Goal: Task Accomplishment & Management: Manage account settings

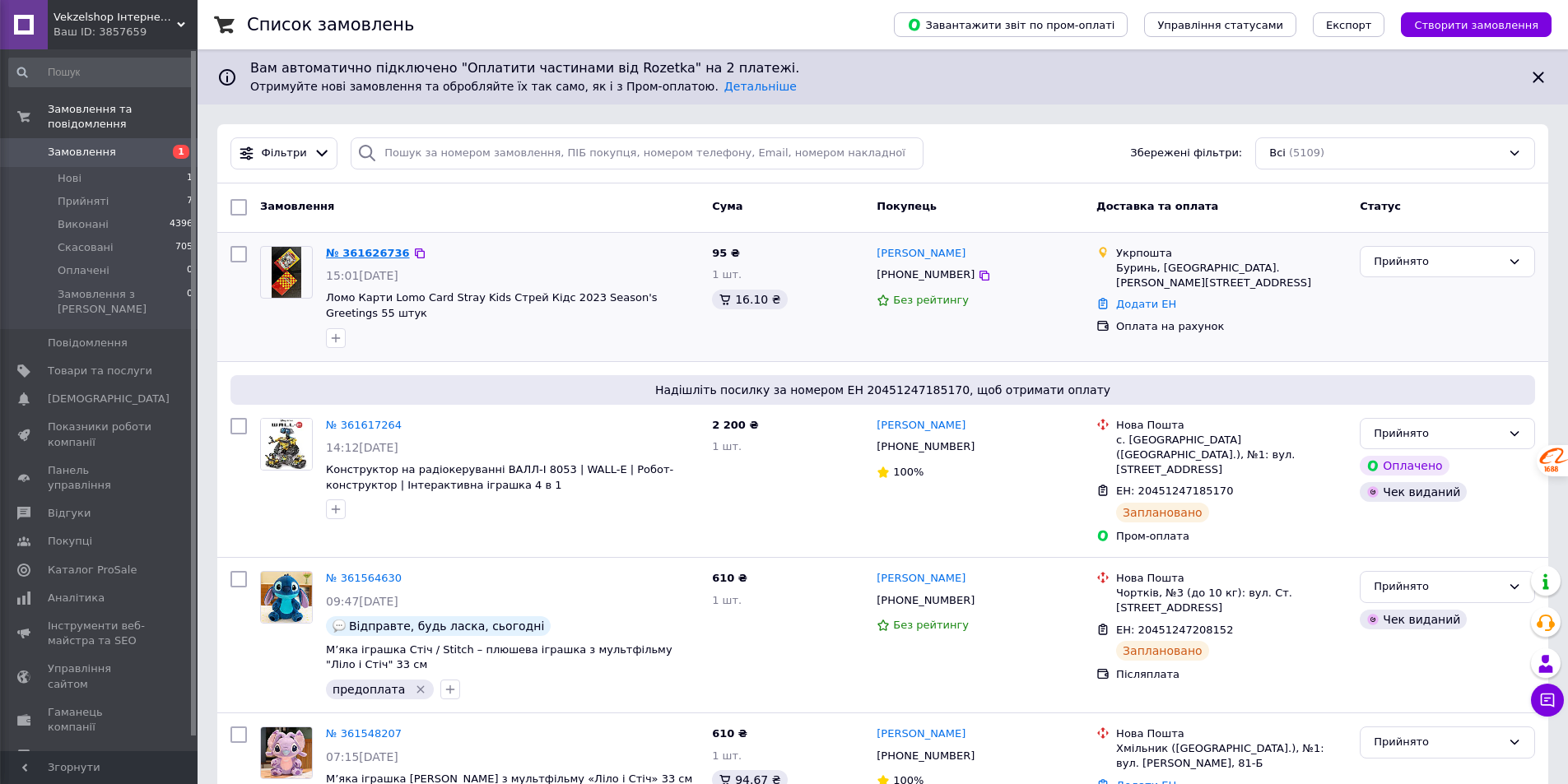
click at [361, 253] on link "№ 361626736" at bounding box center [368, 253] width 84 height 12
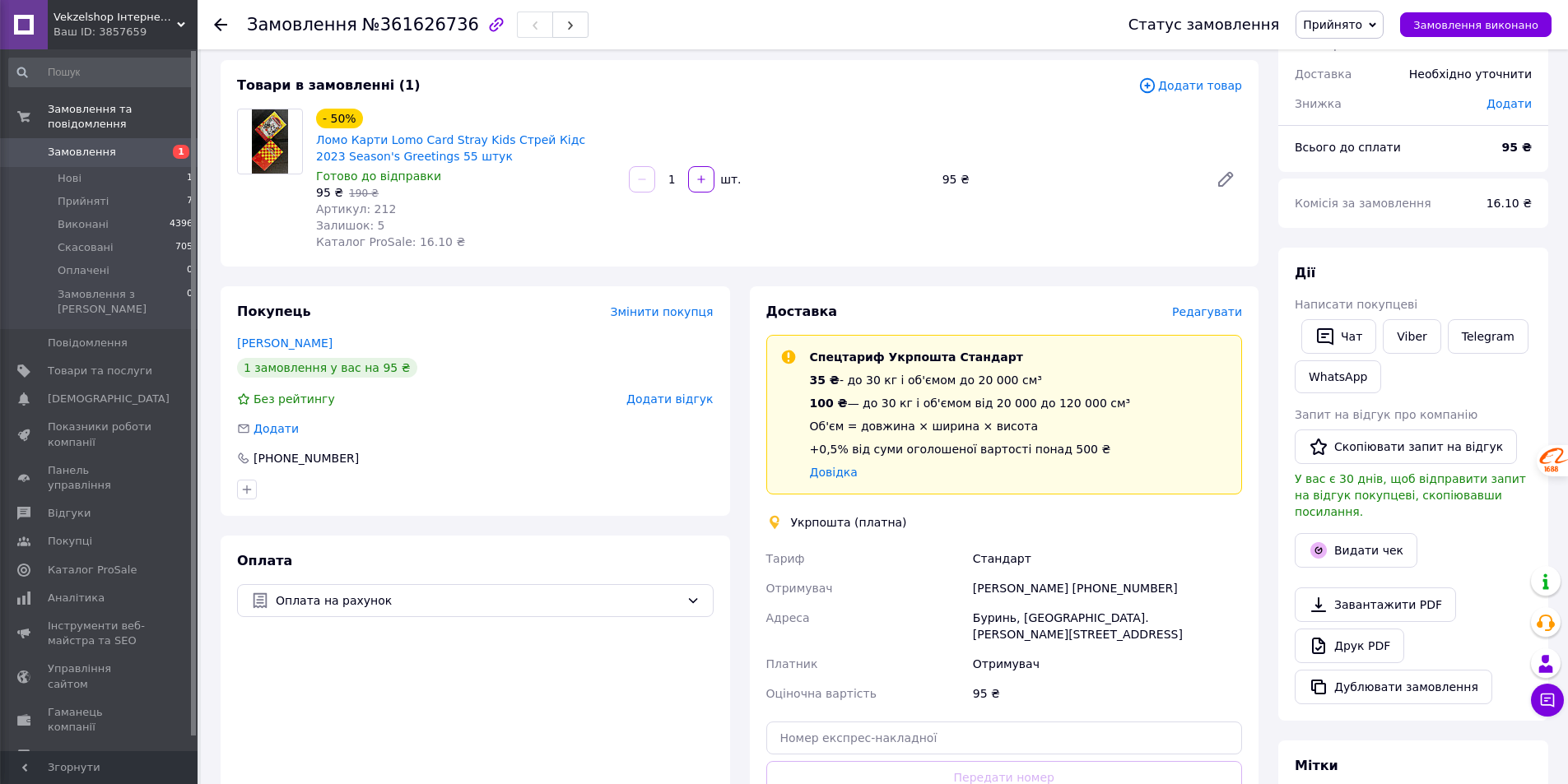
scroll to position [82, 0]
click at [1397, 336] on link "Viber" at bounding box center [1411, 336] width 58 height 35
click at [228, 212] on div "Товари в замовленні (1) Додати товар - 50% Ломо Карти Lomo Card Stray Kids Стре…" at bounding box center [739, 162] width 1038 height 207
drag, startPoint x: 310, startPoint y: 135, endPoint x: 466, endPoint y: 163, distance: 158.5
click at [466, 163] on div "- 50% Ломо Карти Lomo Card Stray Kids Стрей Кідс 2023 Season's Greetings 55 шту…" at bounding box center [466, 178] width 313 height 148
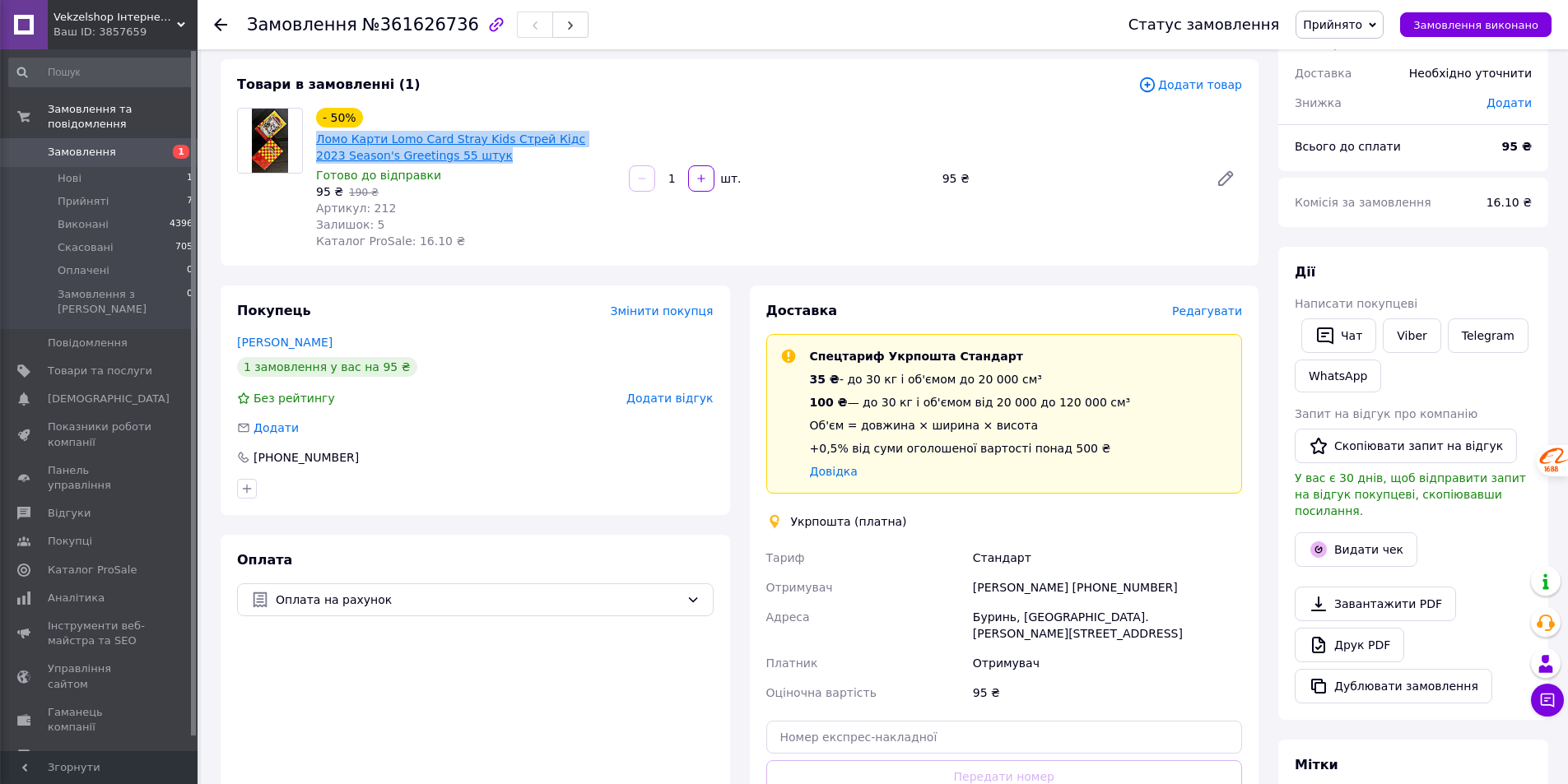
copy link "Ломо Карти Lomo Card Stray Kids Стрей Кідс 2023 Season's Greetings 55 штук"
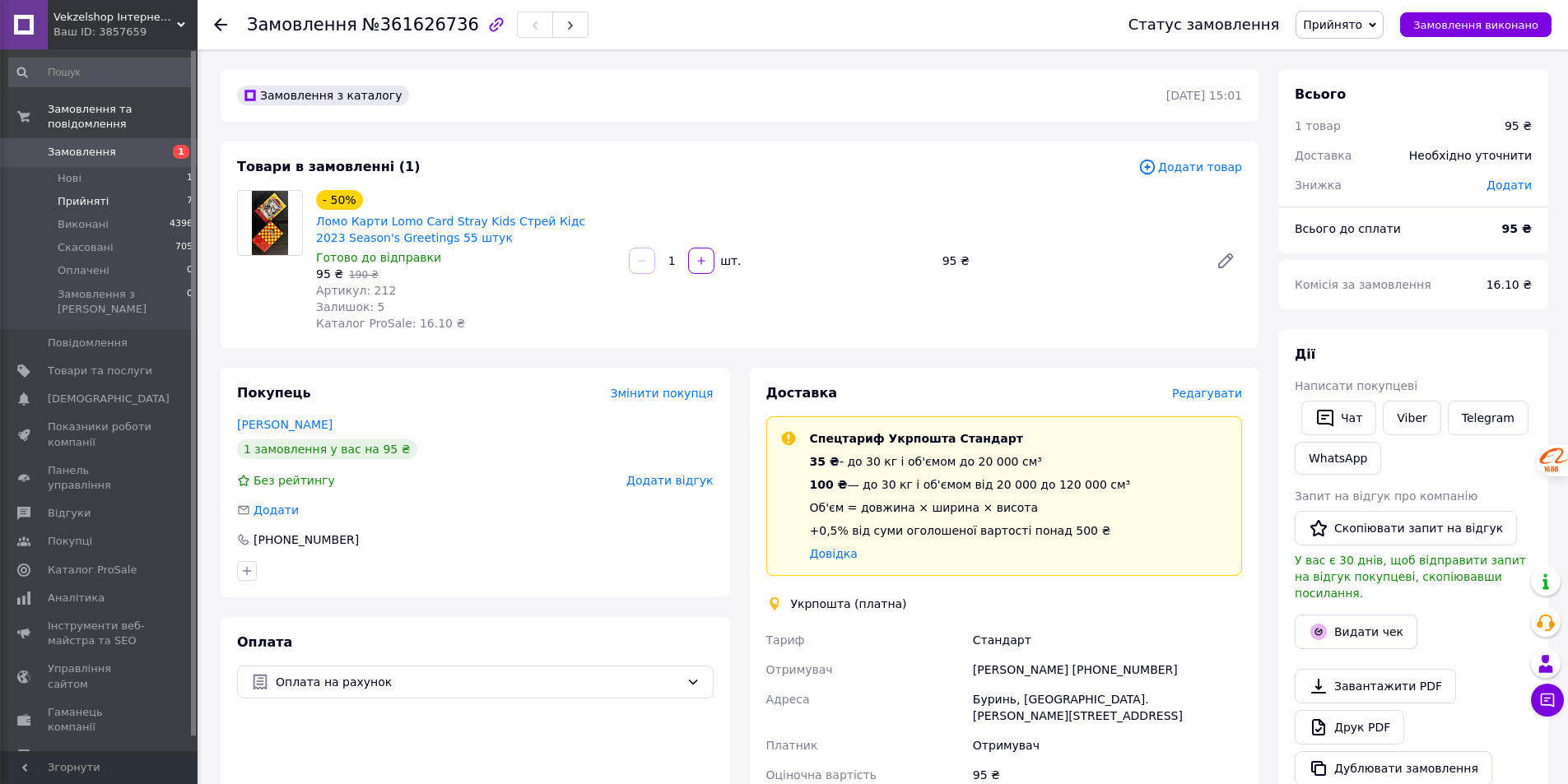
click at [82, 194] on span "Прийняті" at bounding box center [83, 201] width 51 height 15
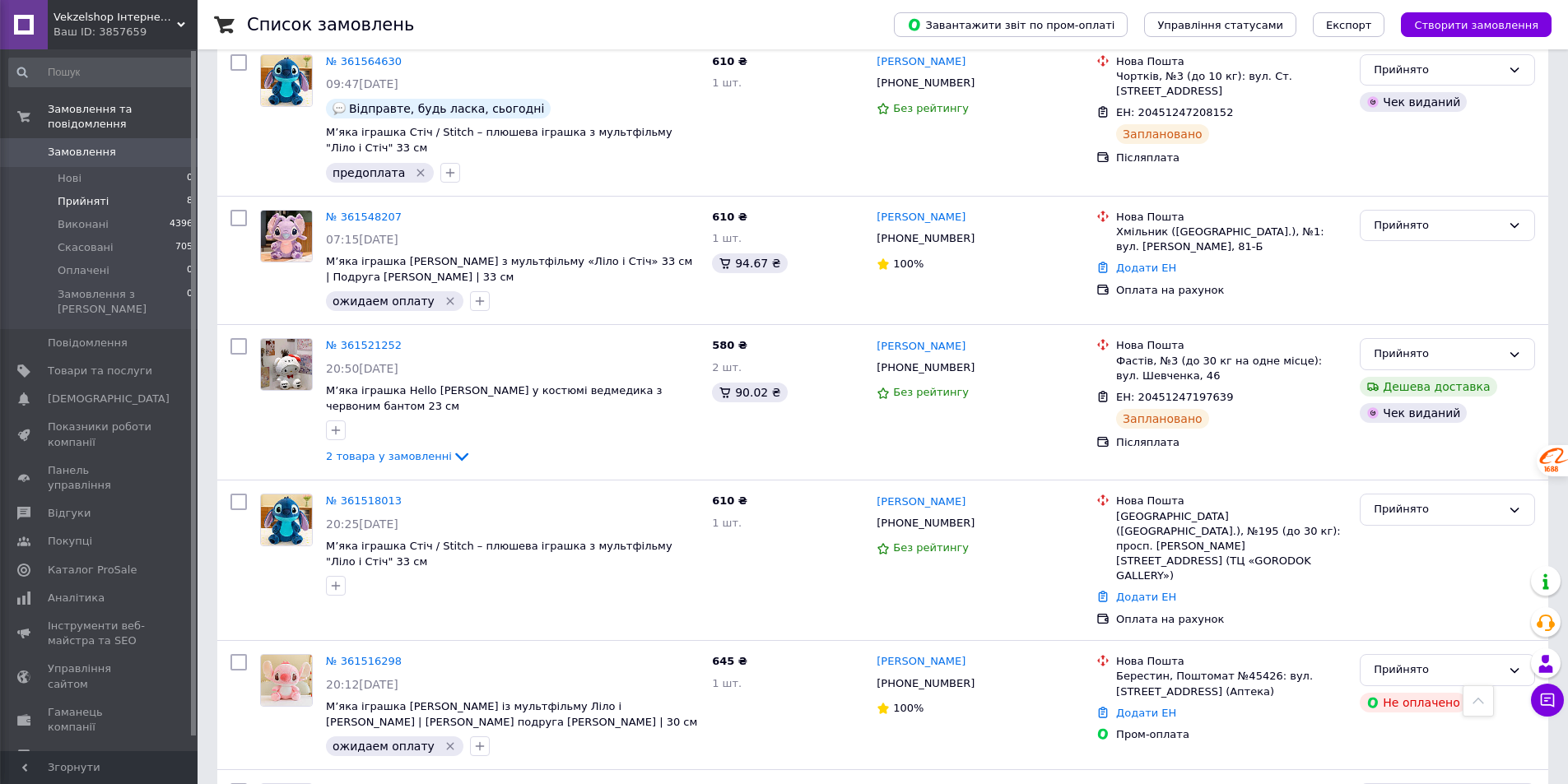
scroll to position [651, 0]
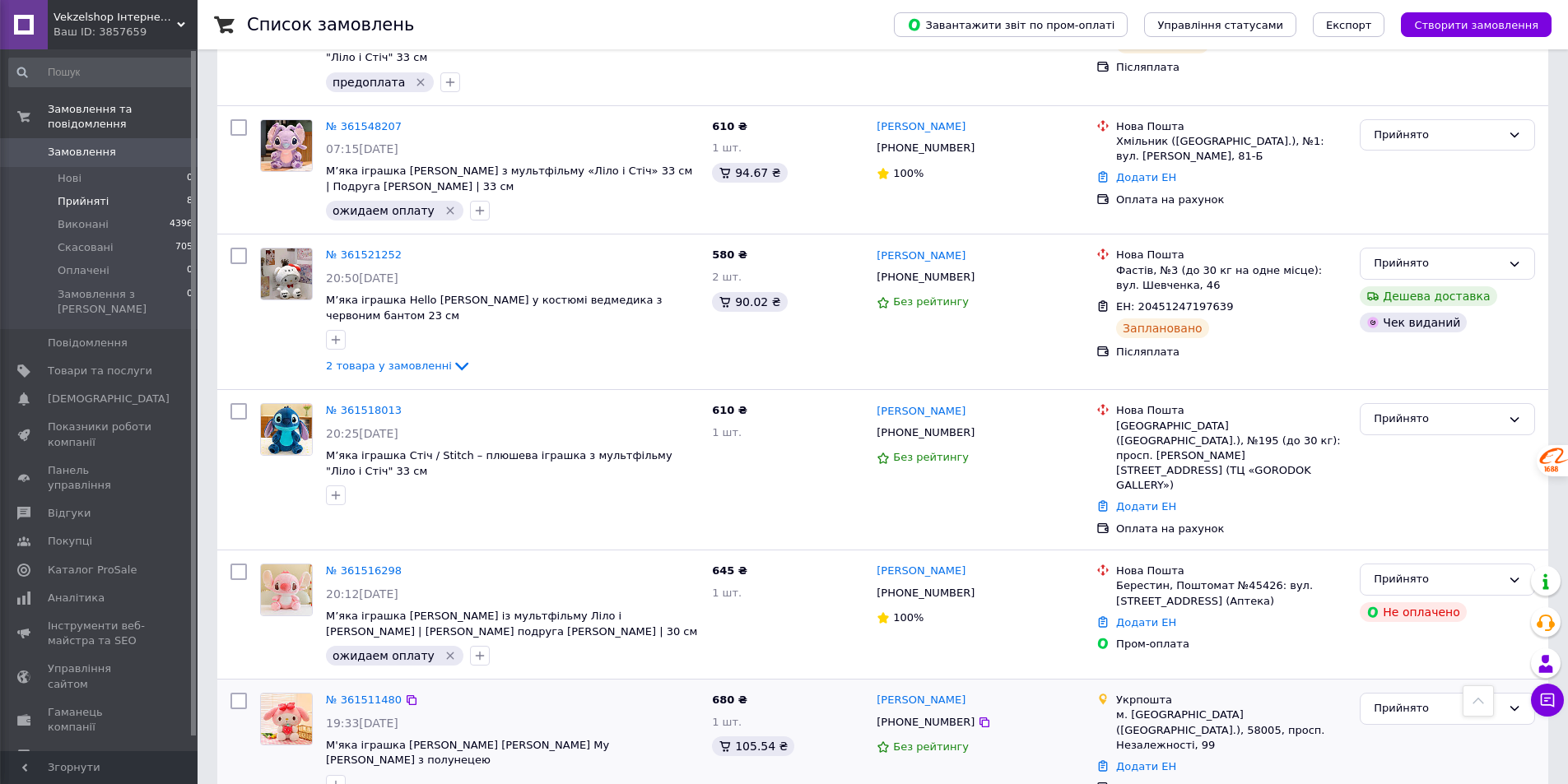
type input "j"
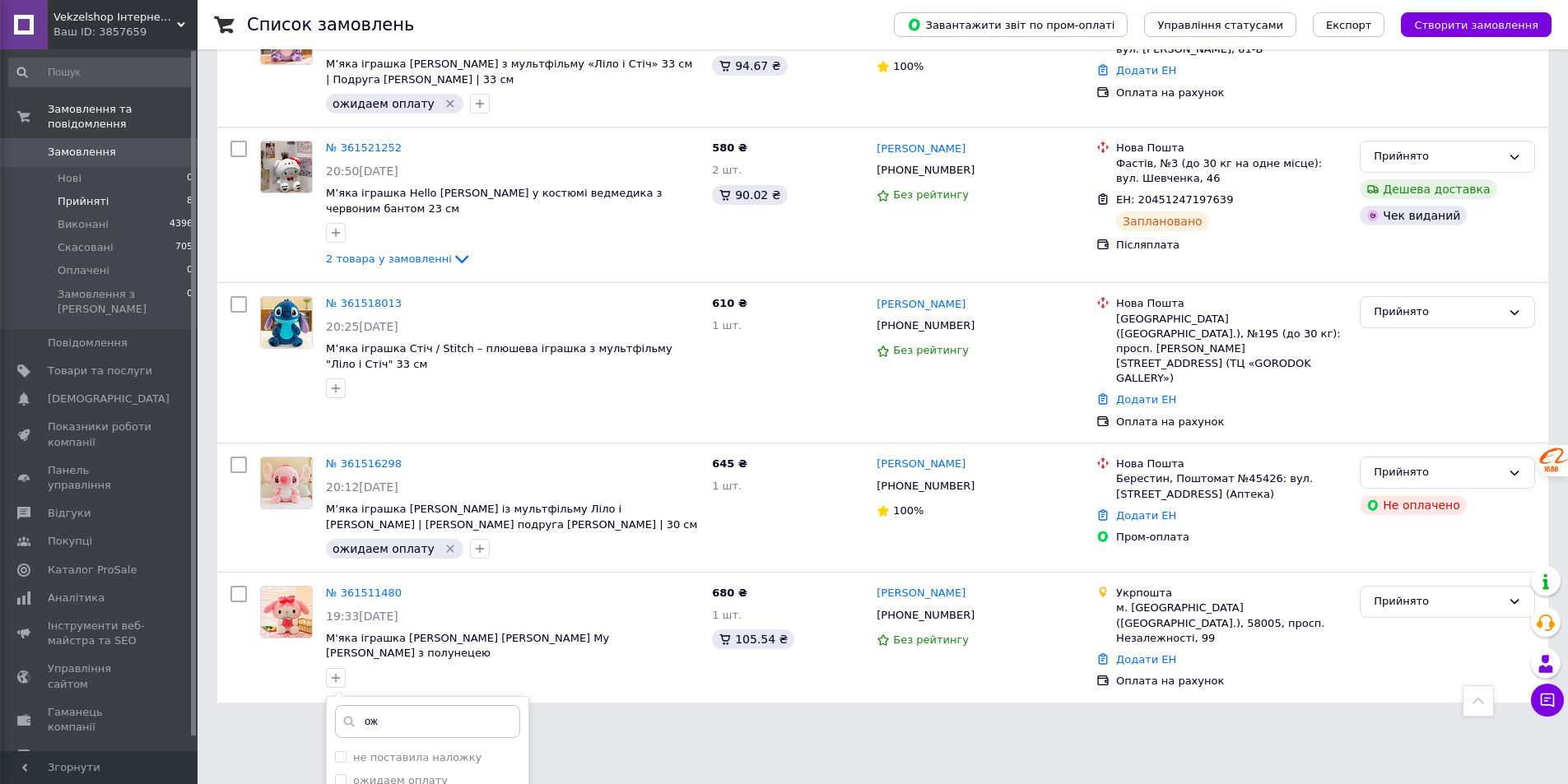
scroll to position [913, 0]
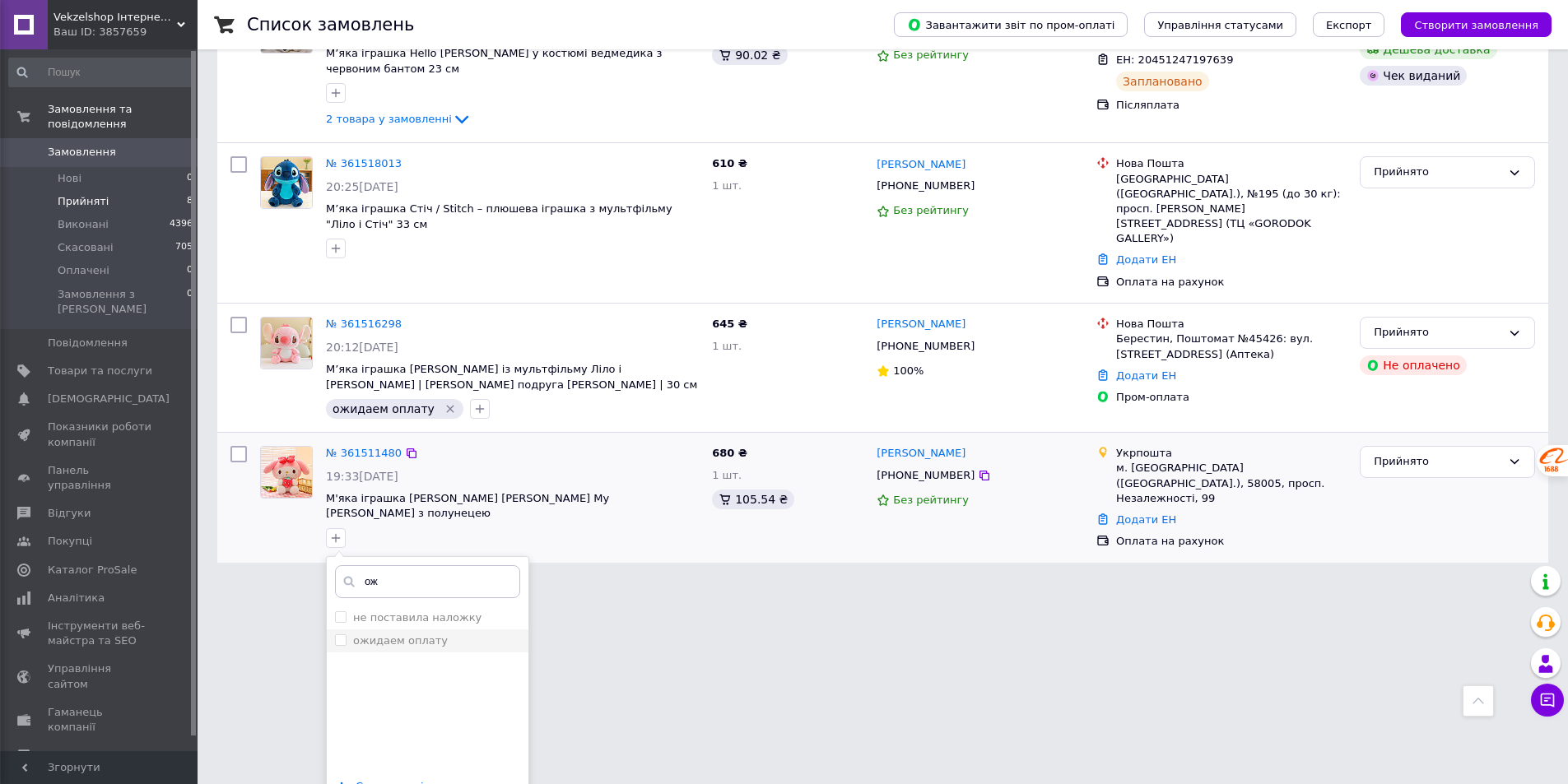
type input "ож"
click at [340, 634] on input "ожидаем оплату" at bounding box center [340, 639] width 10 height 10
checkbox input "true"
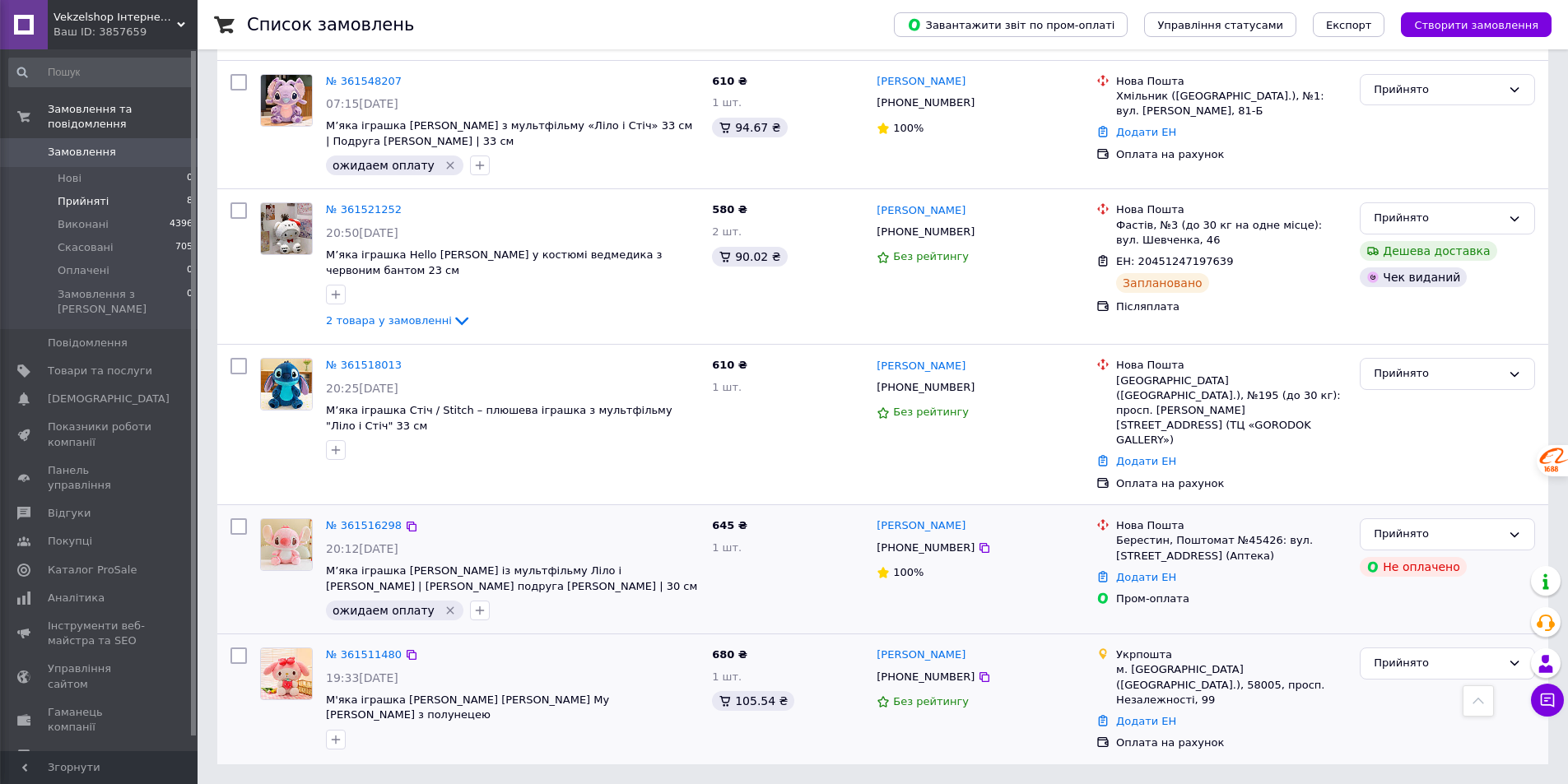
scroll to position [651, 0]
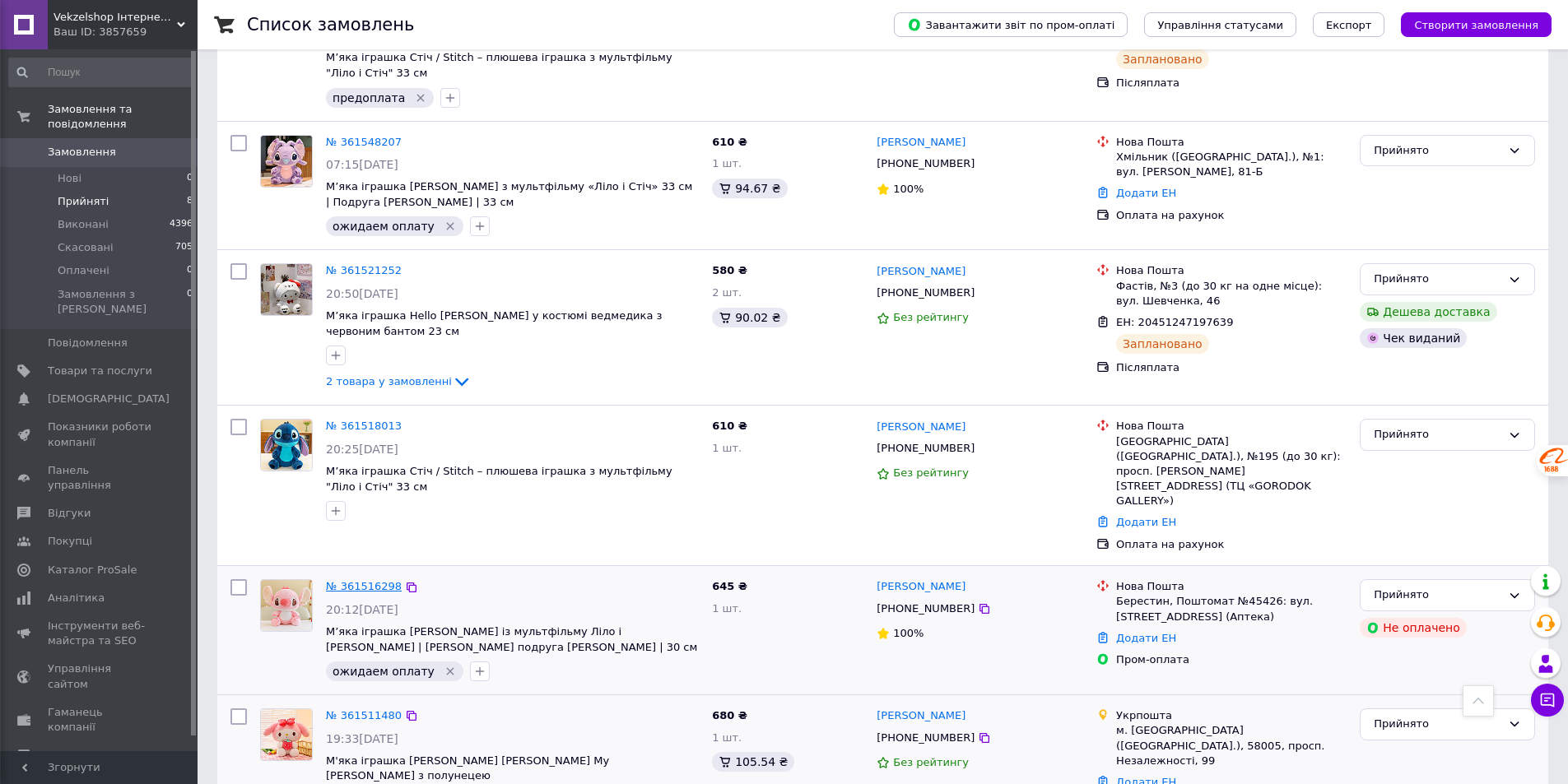
click at [357, 580] on link "№ 361516298" at bounding box center [364, 586] width 75 height 12
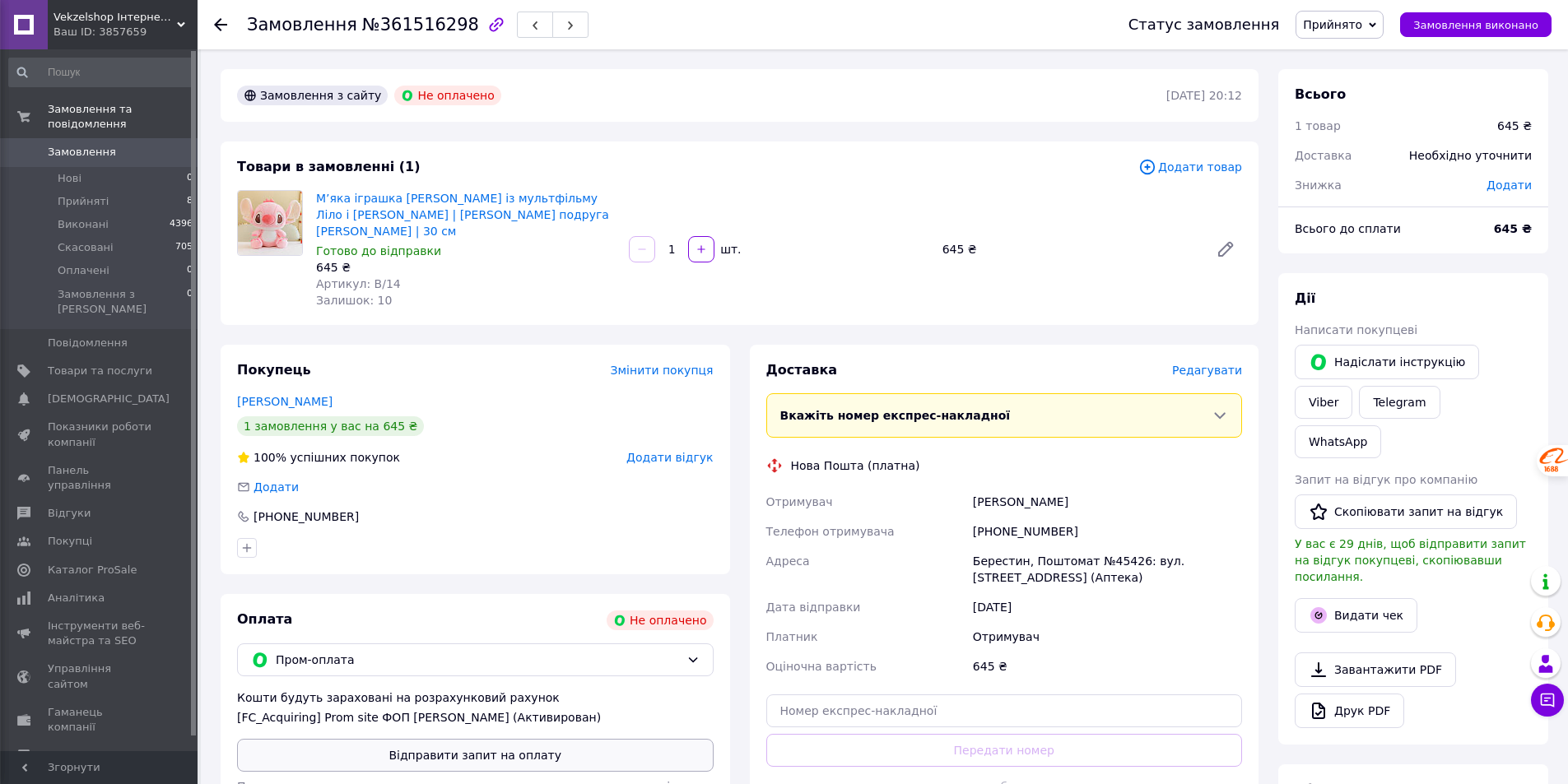
click at [486, 739] on button "Відправити запит на оплату" at bounding box center [475, 755] width 477 height 33
click at [67, 194] on span "Прийняті" at bounding box center [83, 201] width 51 height 15
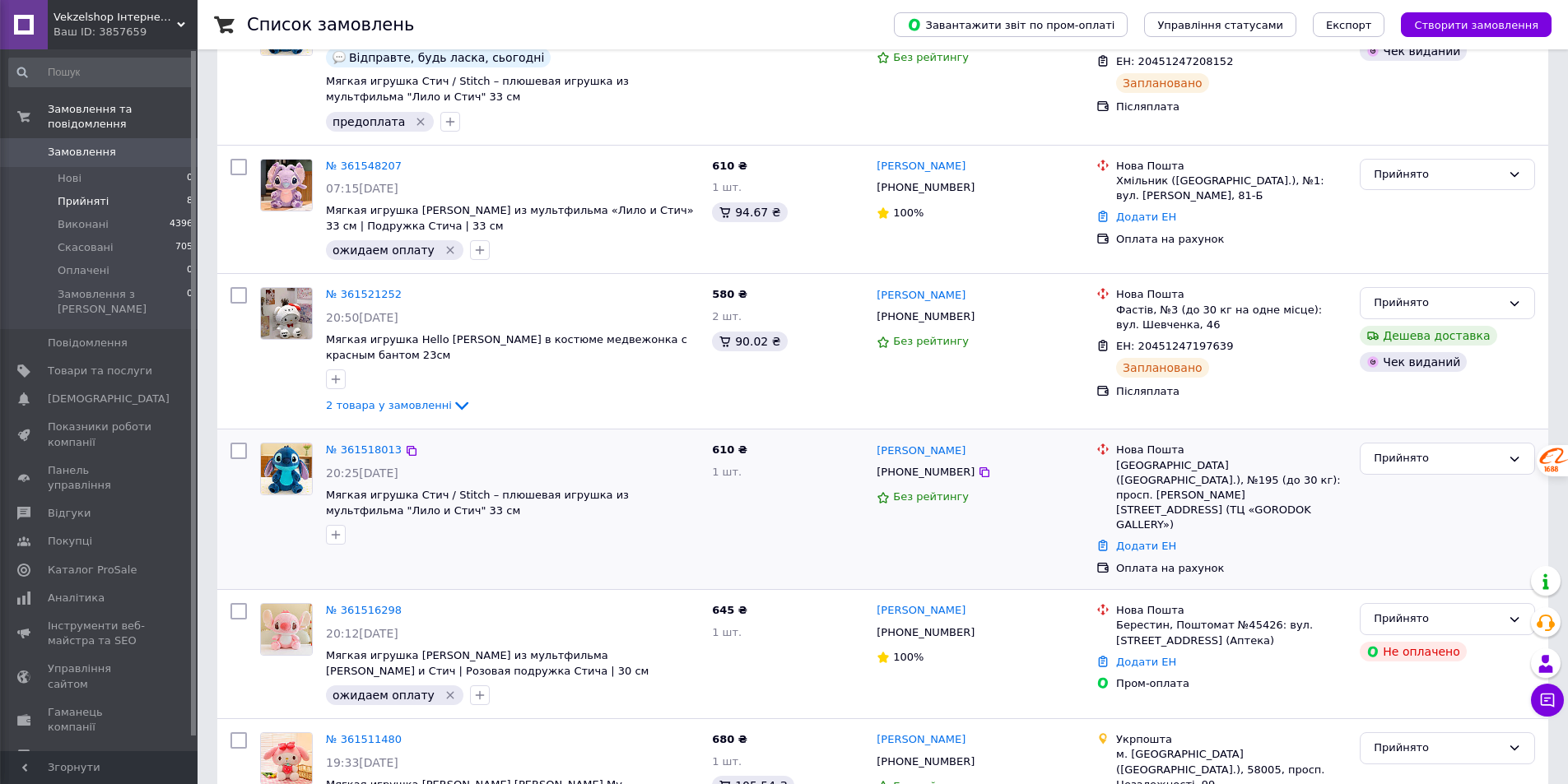
scroll to position [651, 0]
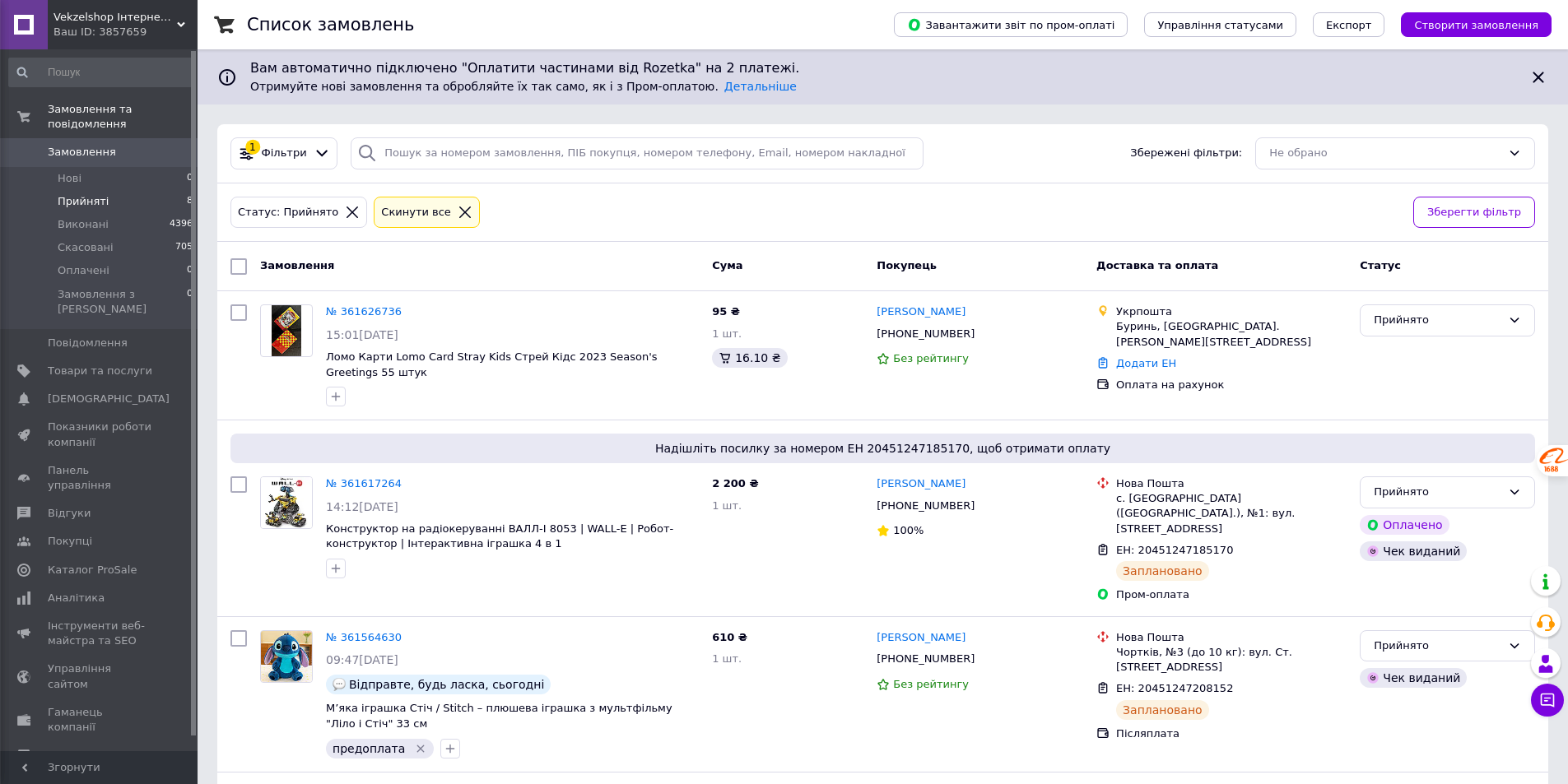
click at [210, 340] on div "Список замовлень Завантажити звіт по пром-оплаті Управління статусами Експорт С…" at bounding box center [882, 748] width 1371 height 1496
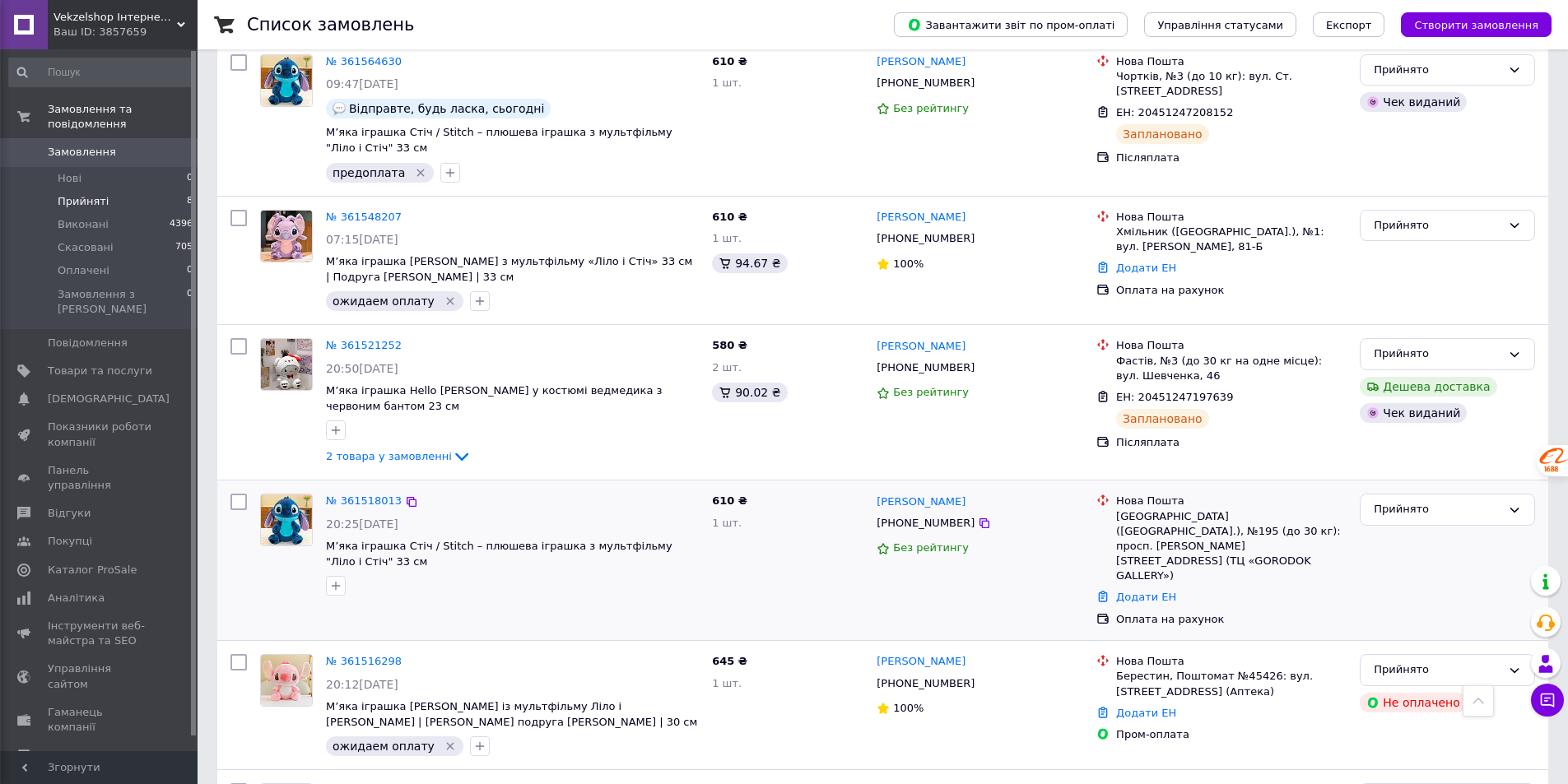
scroll to position [651, 0]
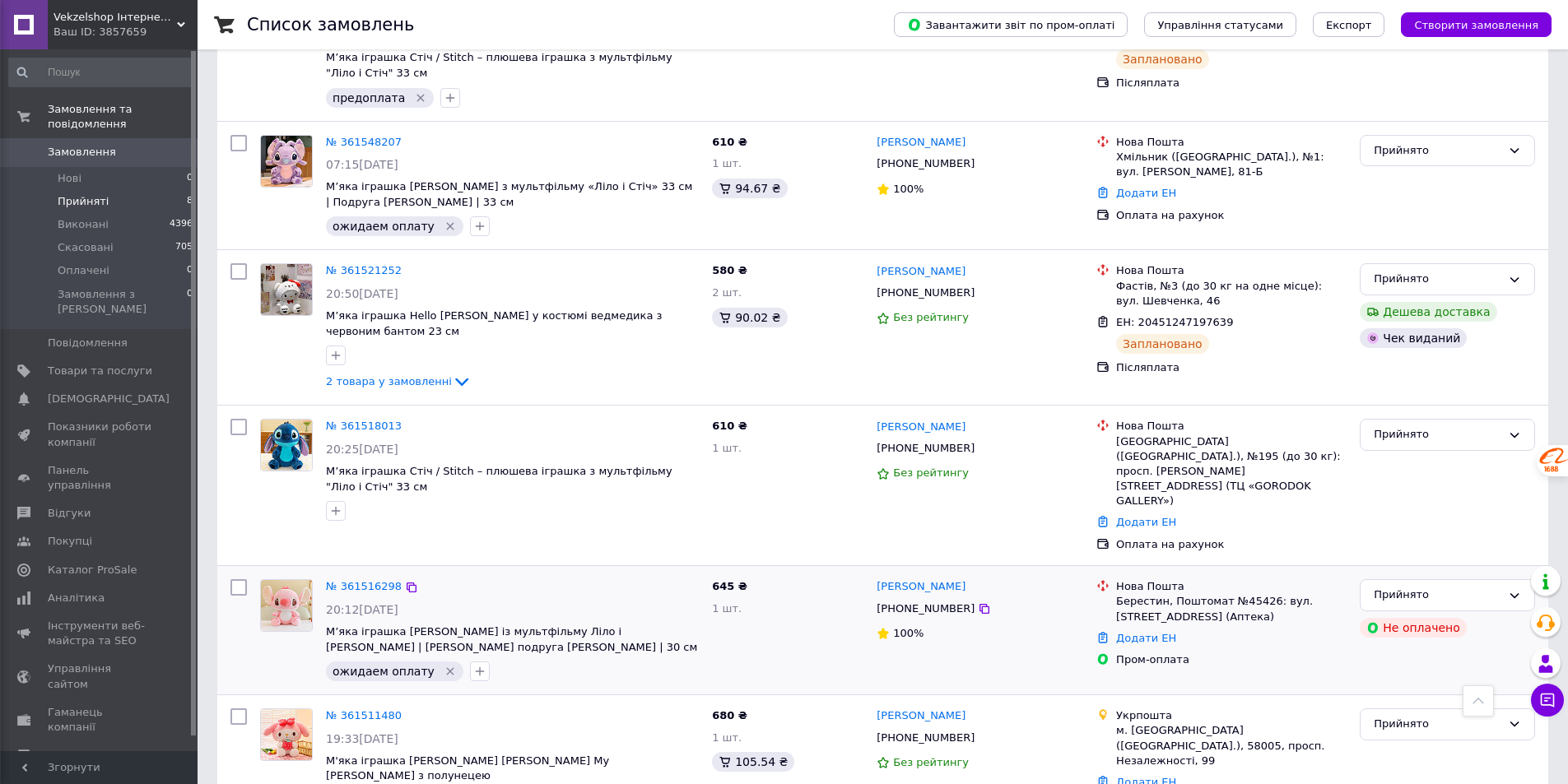
click at [446, 668] on icon "Видалити мітку" at bounding box center [449, 672] width 8 height 8
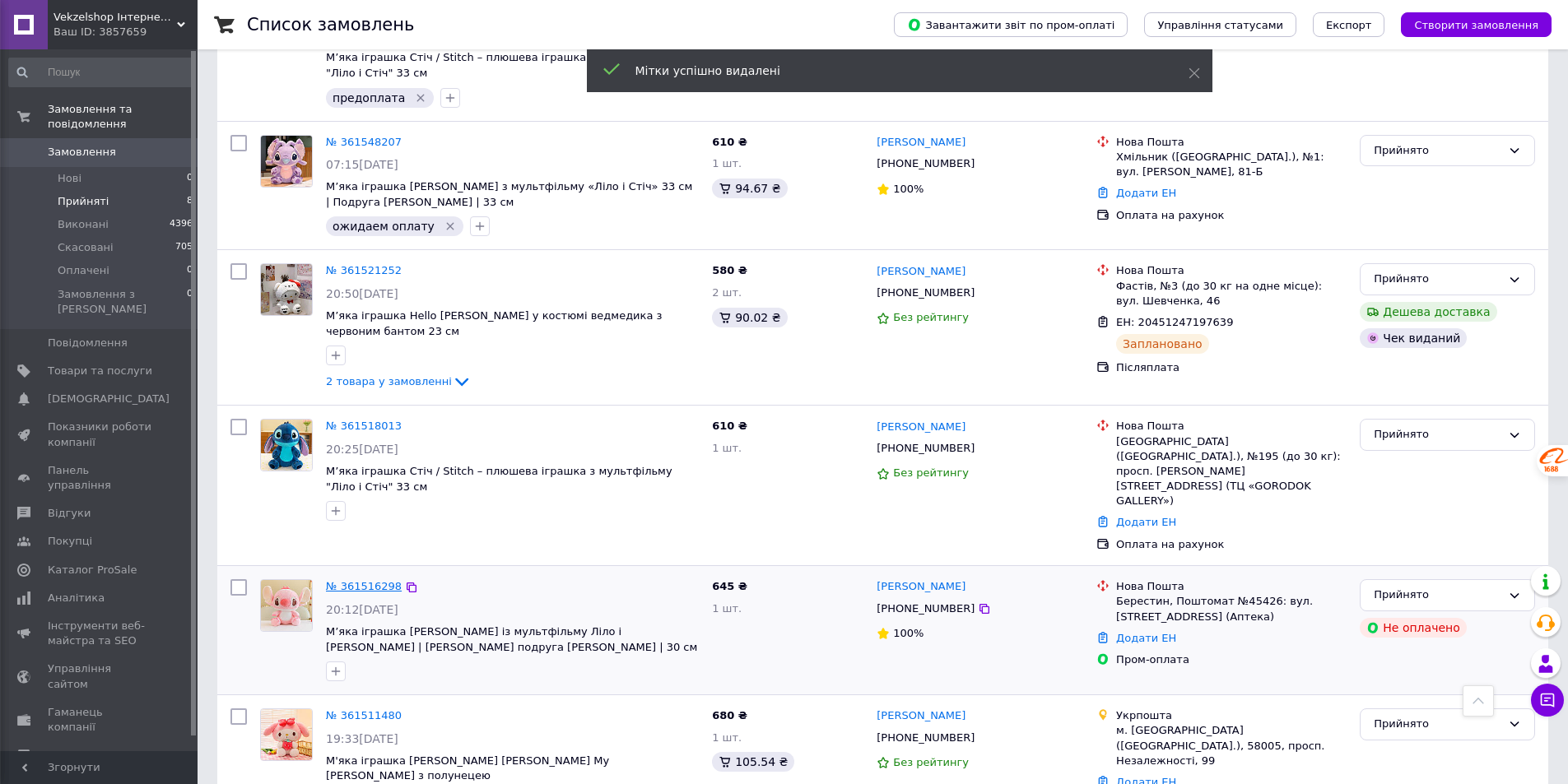
click at [358, 580] on link "№ 361516298" at bounding box center [364, 586] width 75 height 12
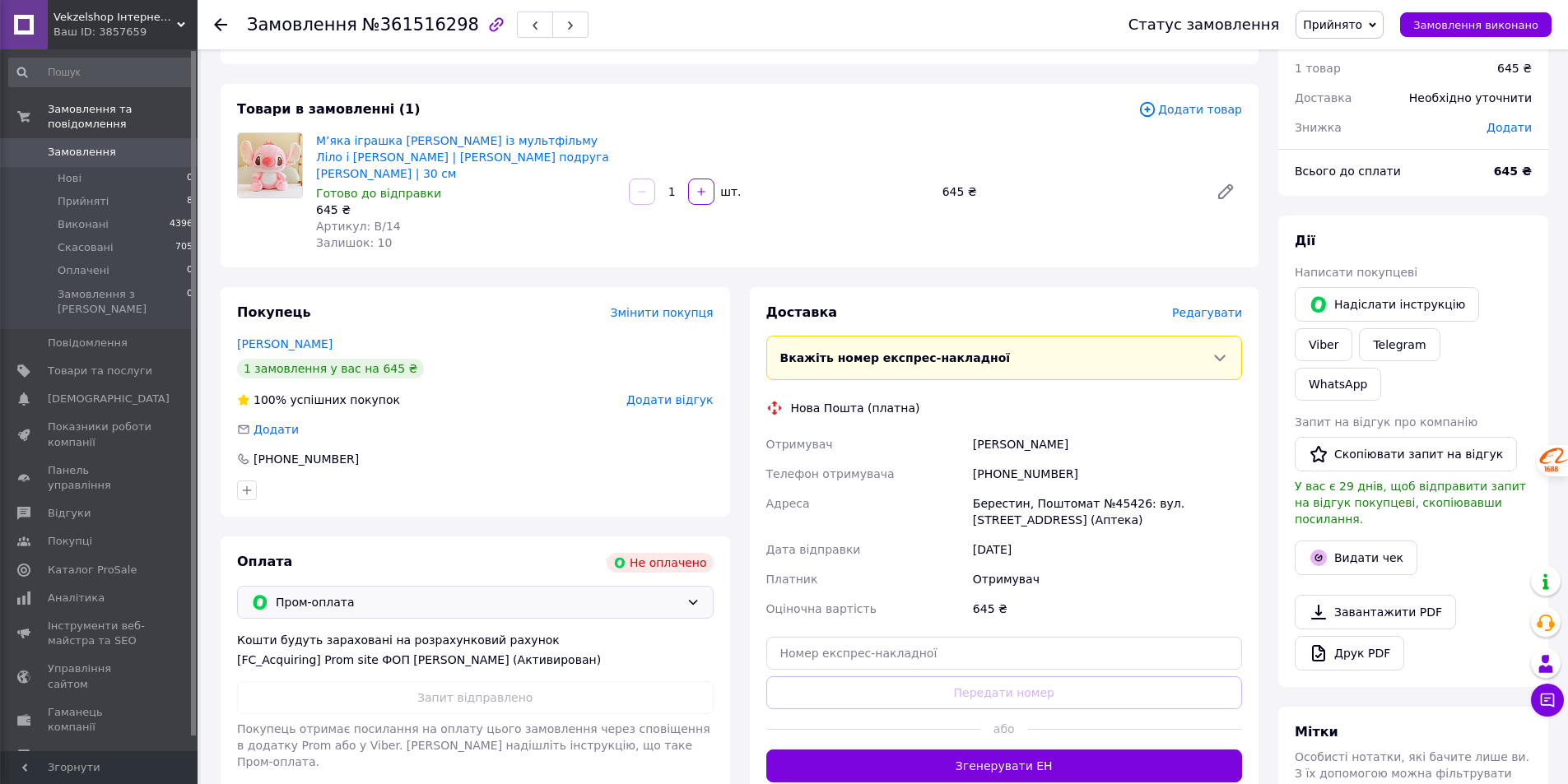
scroll to position [82, 0]
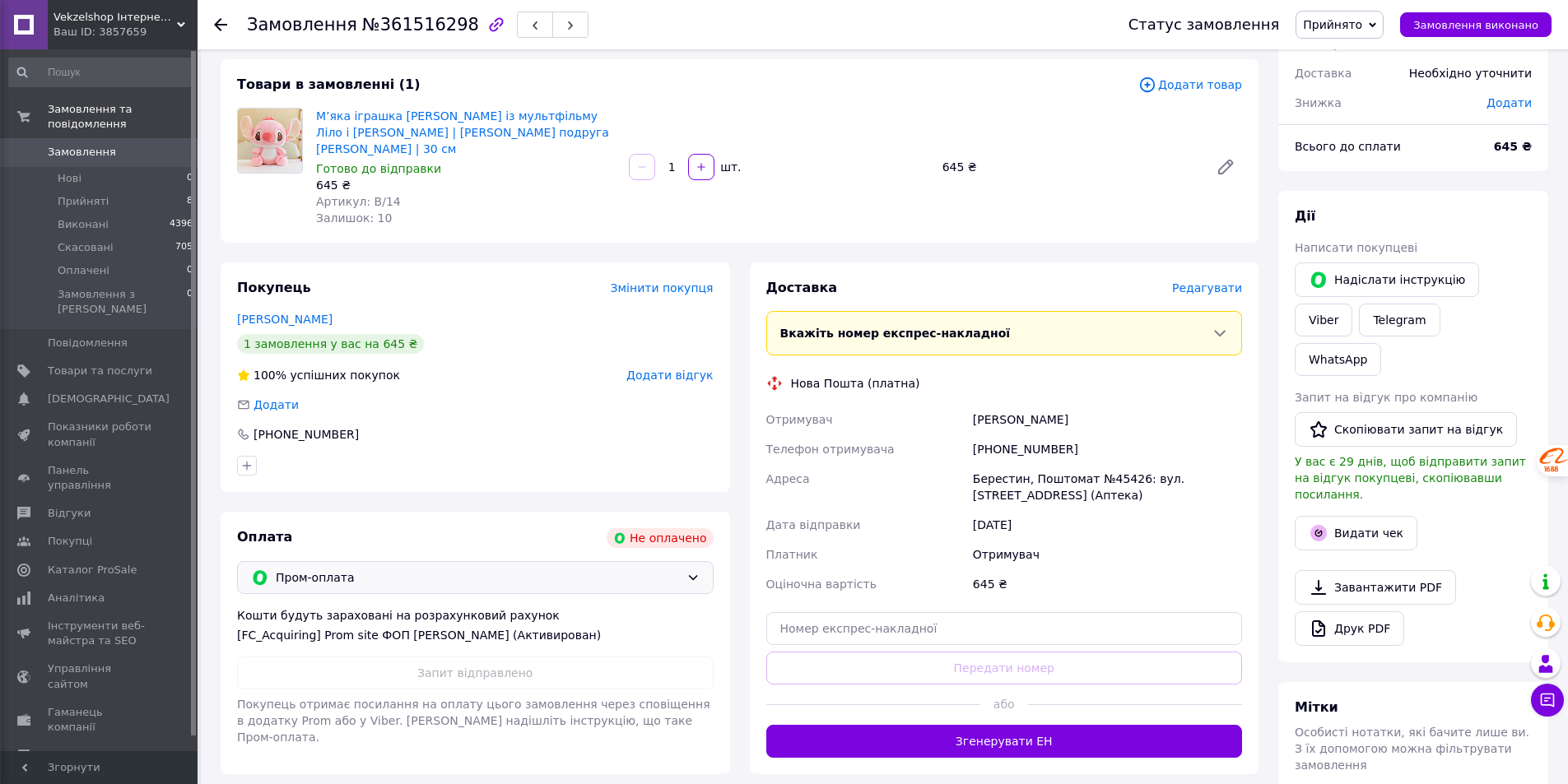
click at [358, 569] on span "Пром-оплата" at bounding box center [478, 577] width 404 height 18
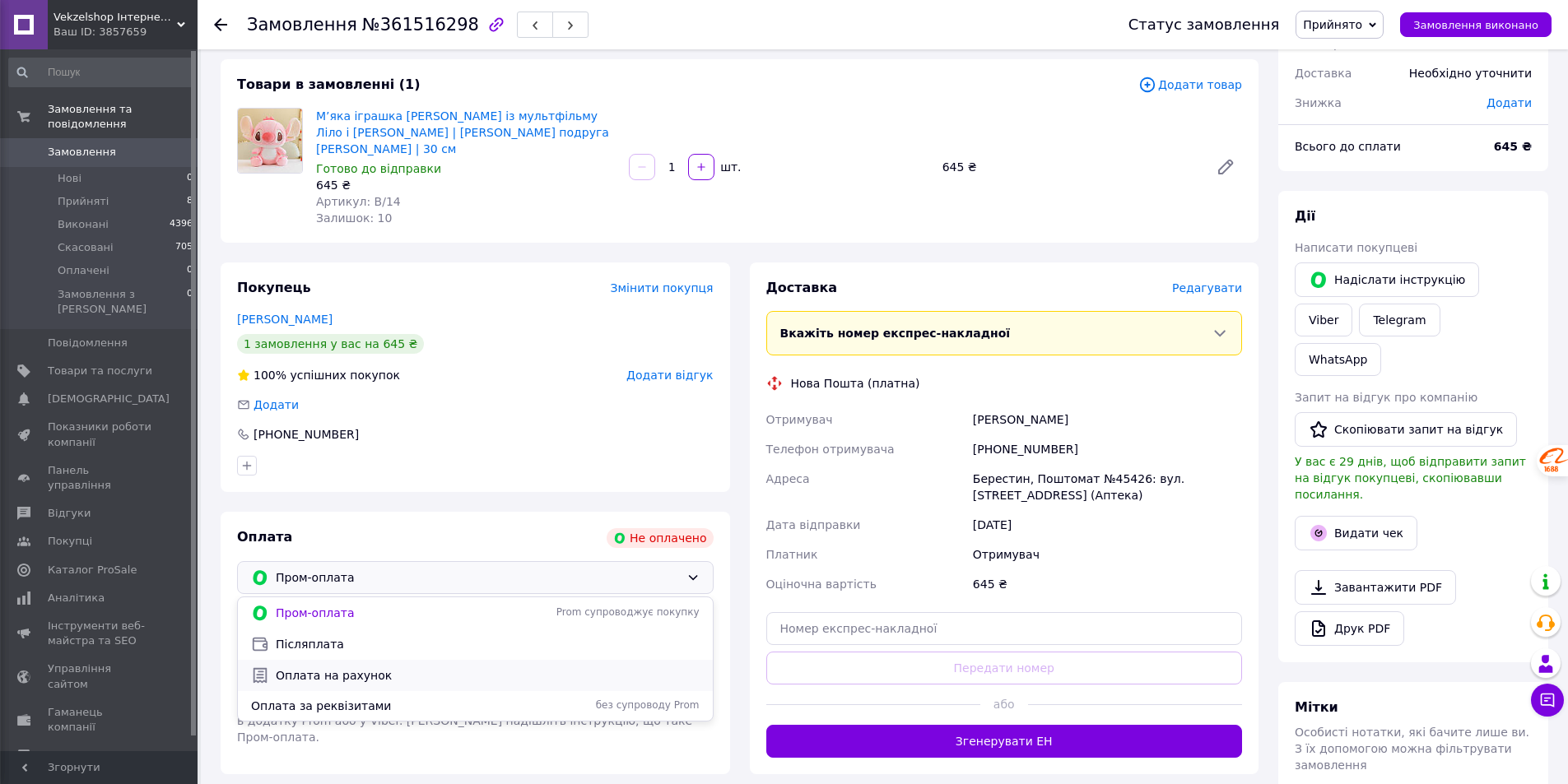
click at [327, 667] on span "Оплата на рахунок" at bounding box center [488, 675] width 424 height 16
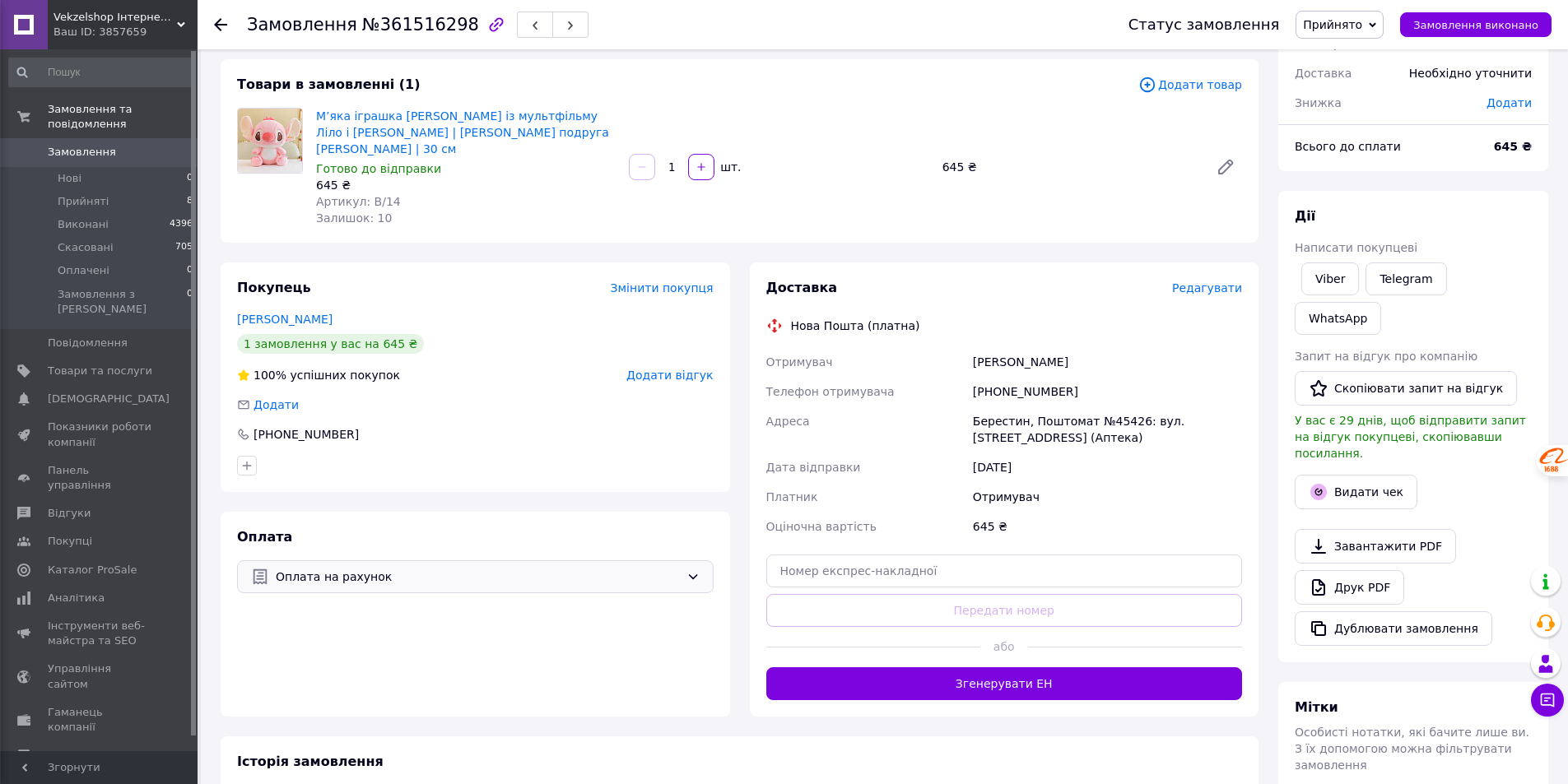
click at [391, 620] on div "Оплата Оплата на рахунок" at bounding box center [475, 614] width 510 height 205
click at [1349, 475] on button "Видати чек" at bounding box center [1357, 492] width 123 height 35
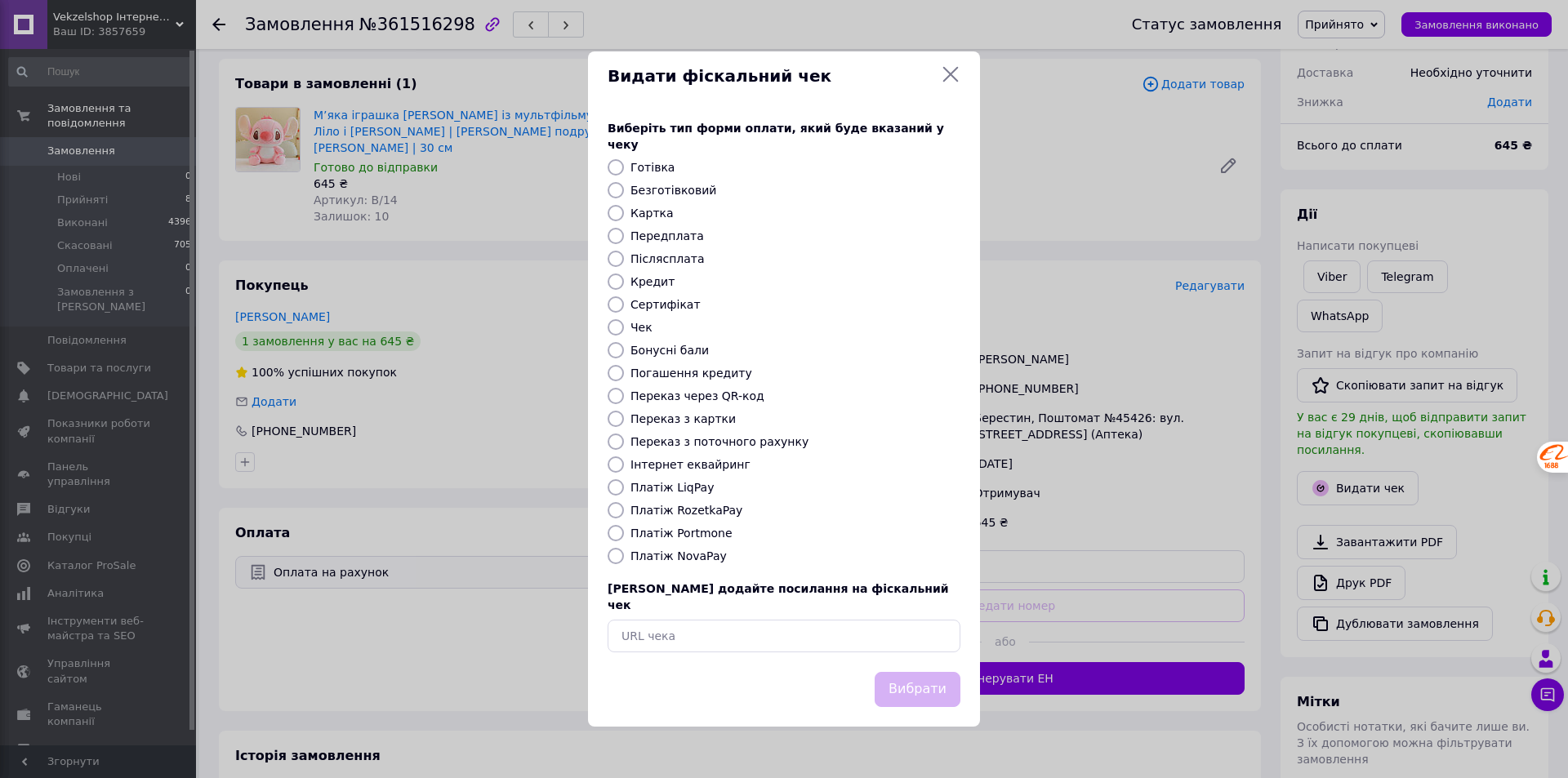
click at [670, 196] on label "Безготівковий" at bounding box center [673, 190] width 86 height 13
click at [623, 196] on input "Безготівковий" at bounding box center [615, 190] width 16 height 16
radio input "true"
click at [915, 672] on button "Вибрати" at bounding box center [917, 690] width 86 height 35
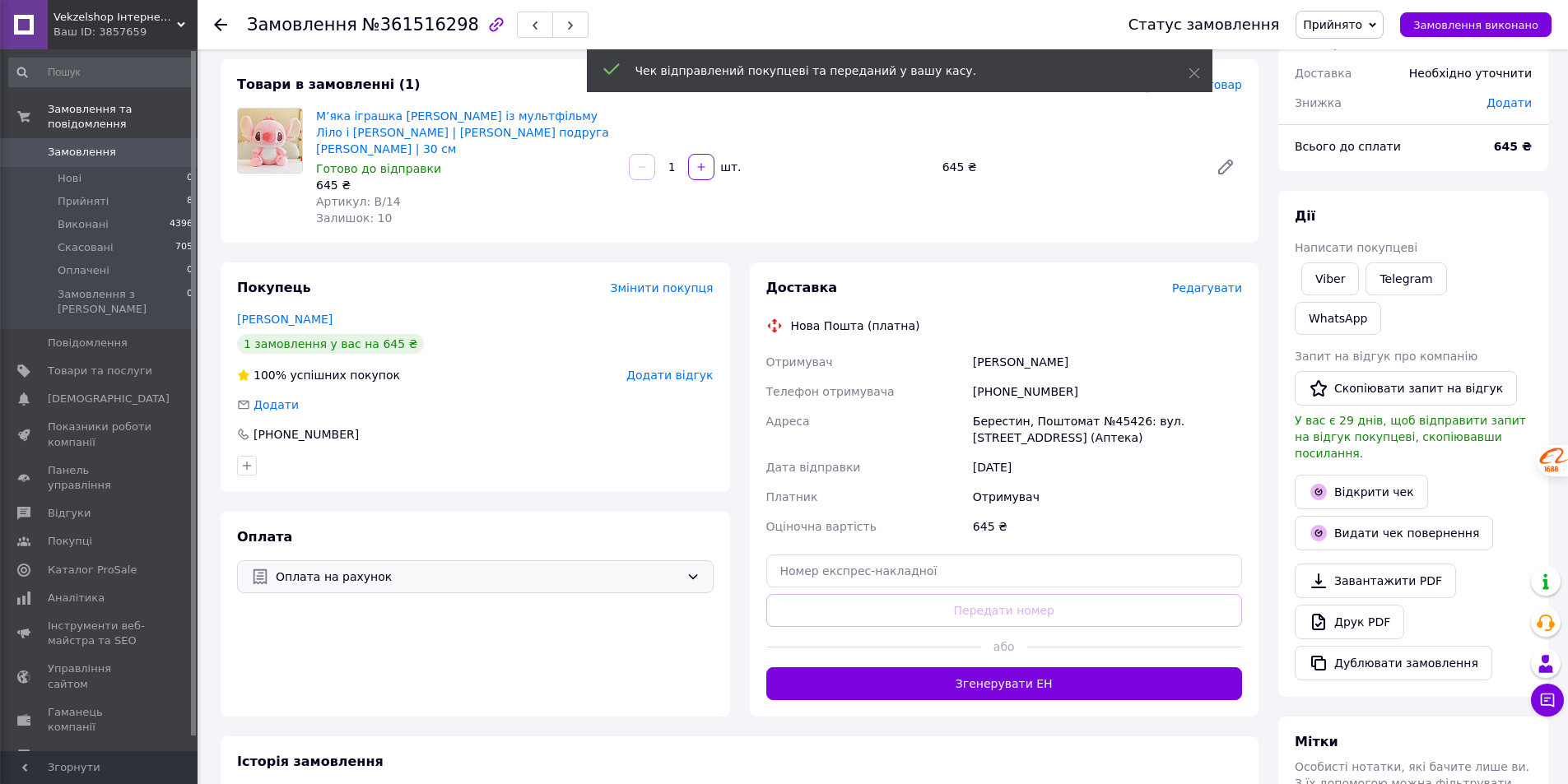
click at [1076, 674] on button "Згенерувати ЕН" at bounding box center [1004, 684] width 477 height 33
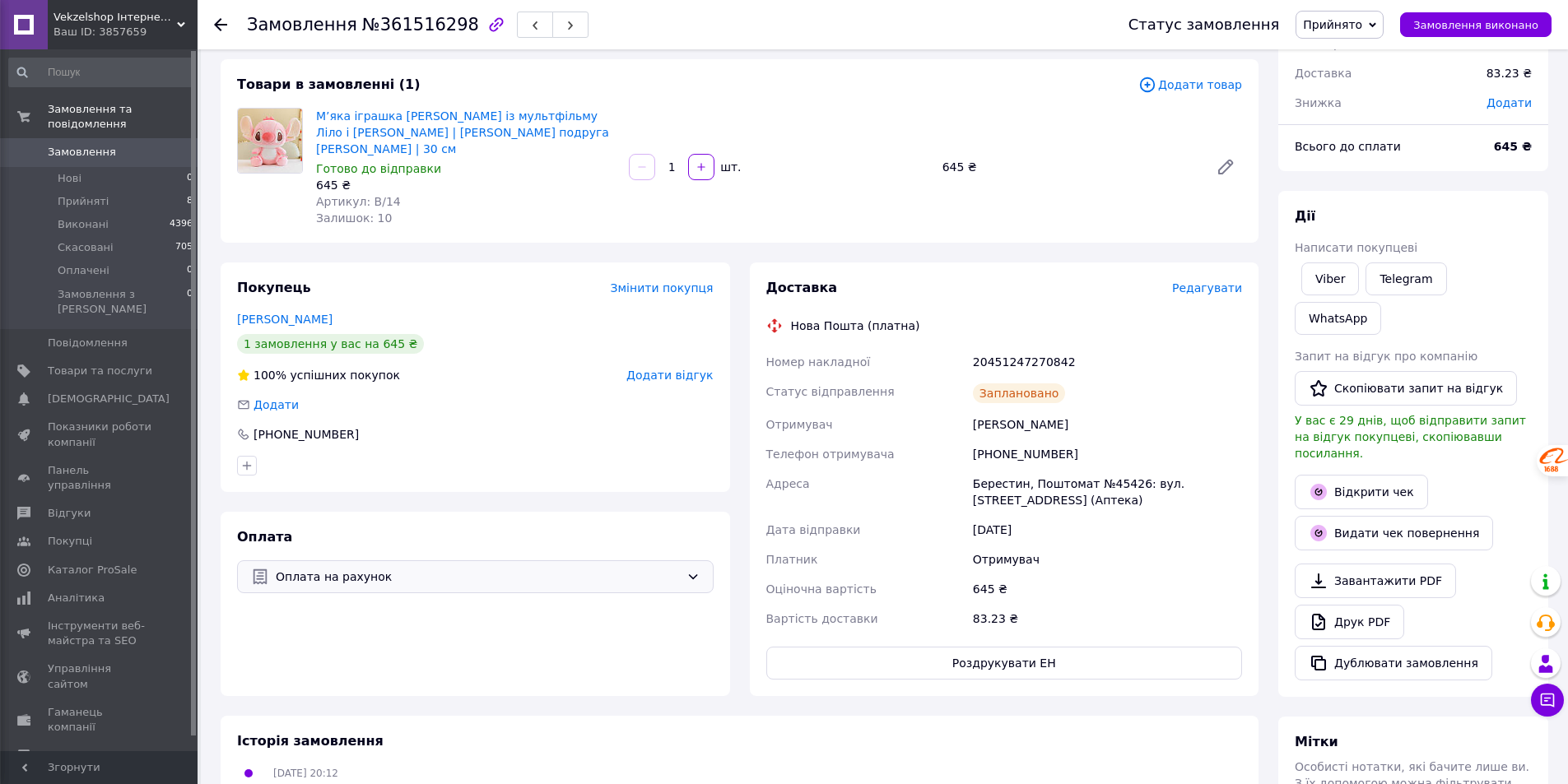
click at [222, 22] on icon at bounding box center [220, 24] width 13 height 13
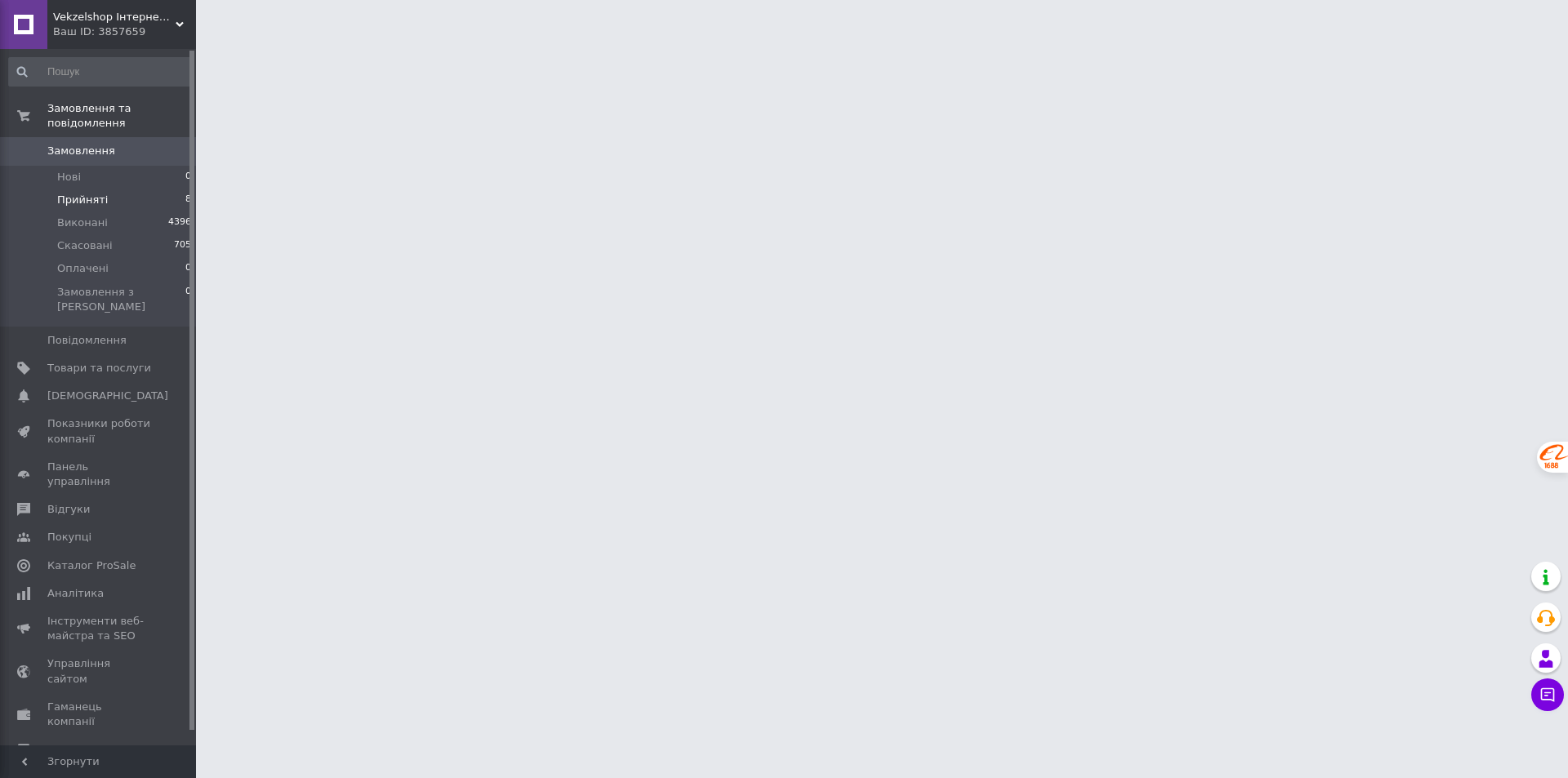
click at [79, 192] on span "Прийняті" at bounding box center [82, 199] width 51 height 15
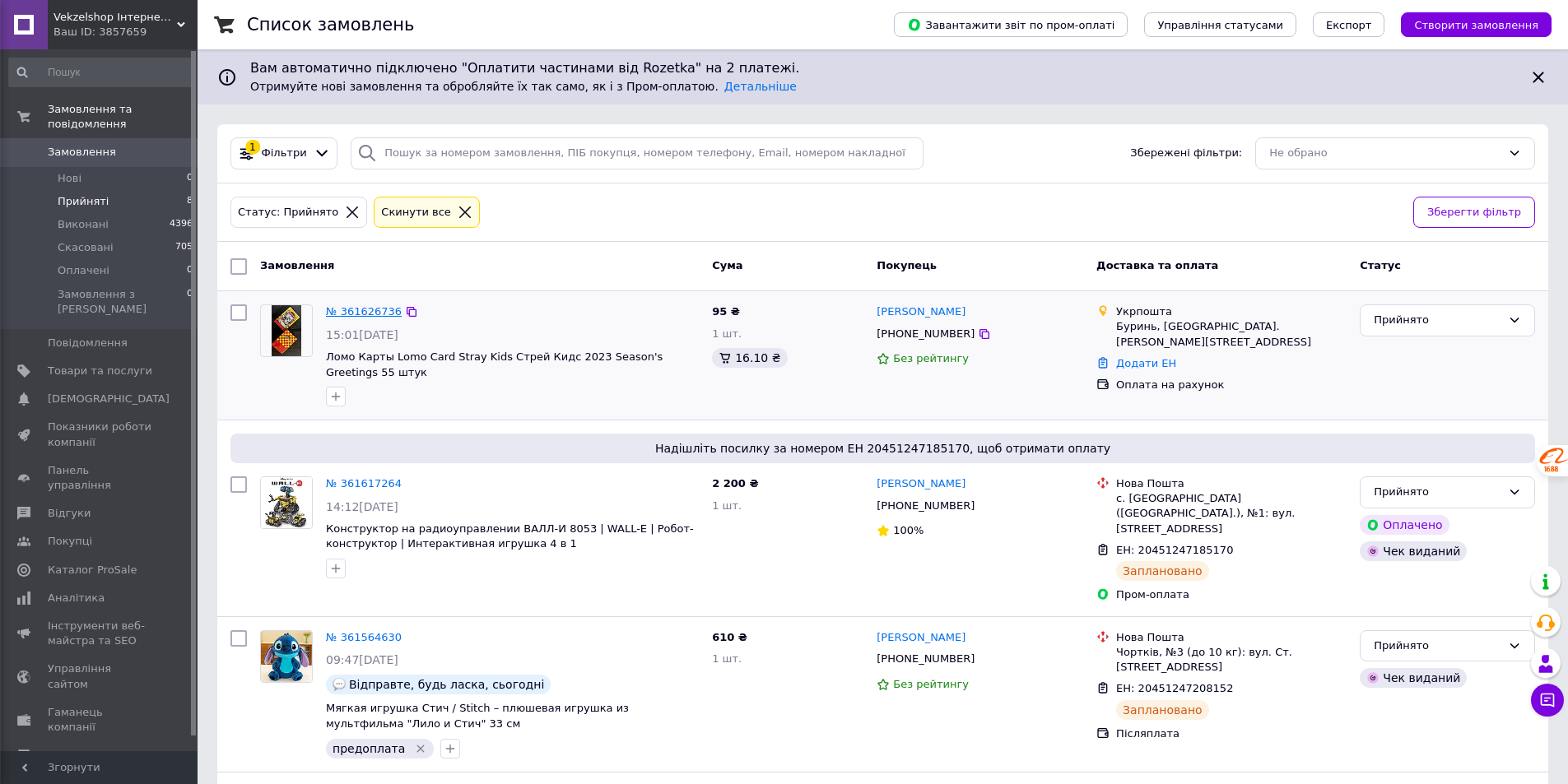
click at [349, 308] on link "№ 361626736" at bounding box center [364, 312] width 75 height 12
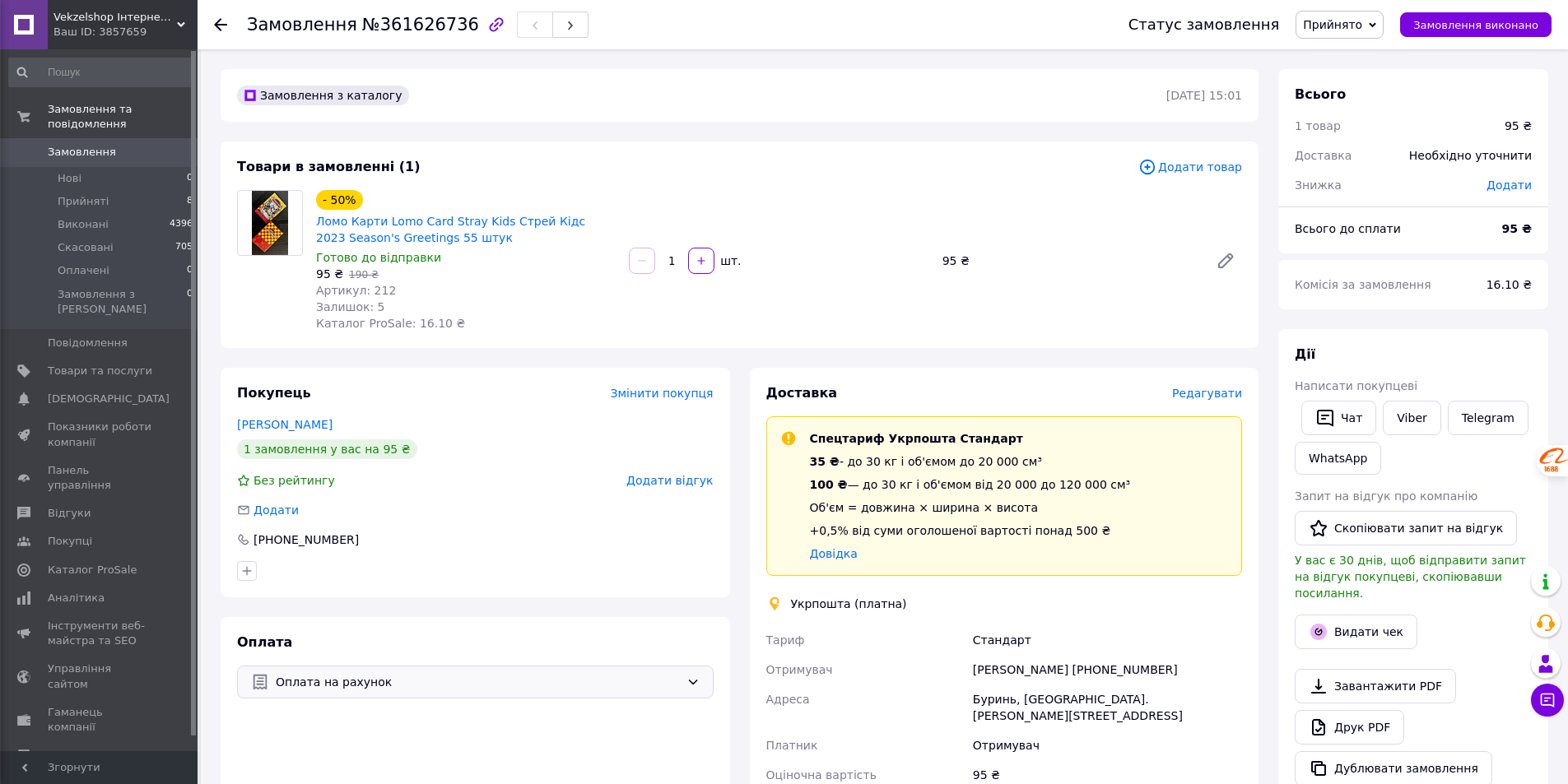
click at [371, 689] on span "Оплата на рахунок" at bounding box center [478, 682] width 404 height 18
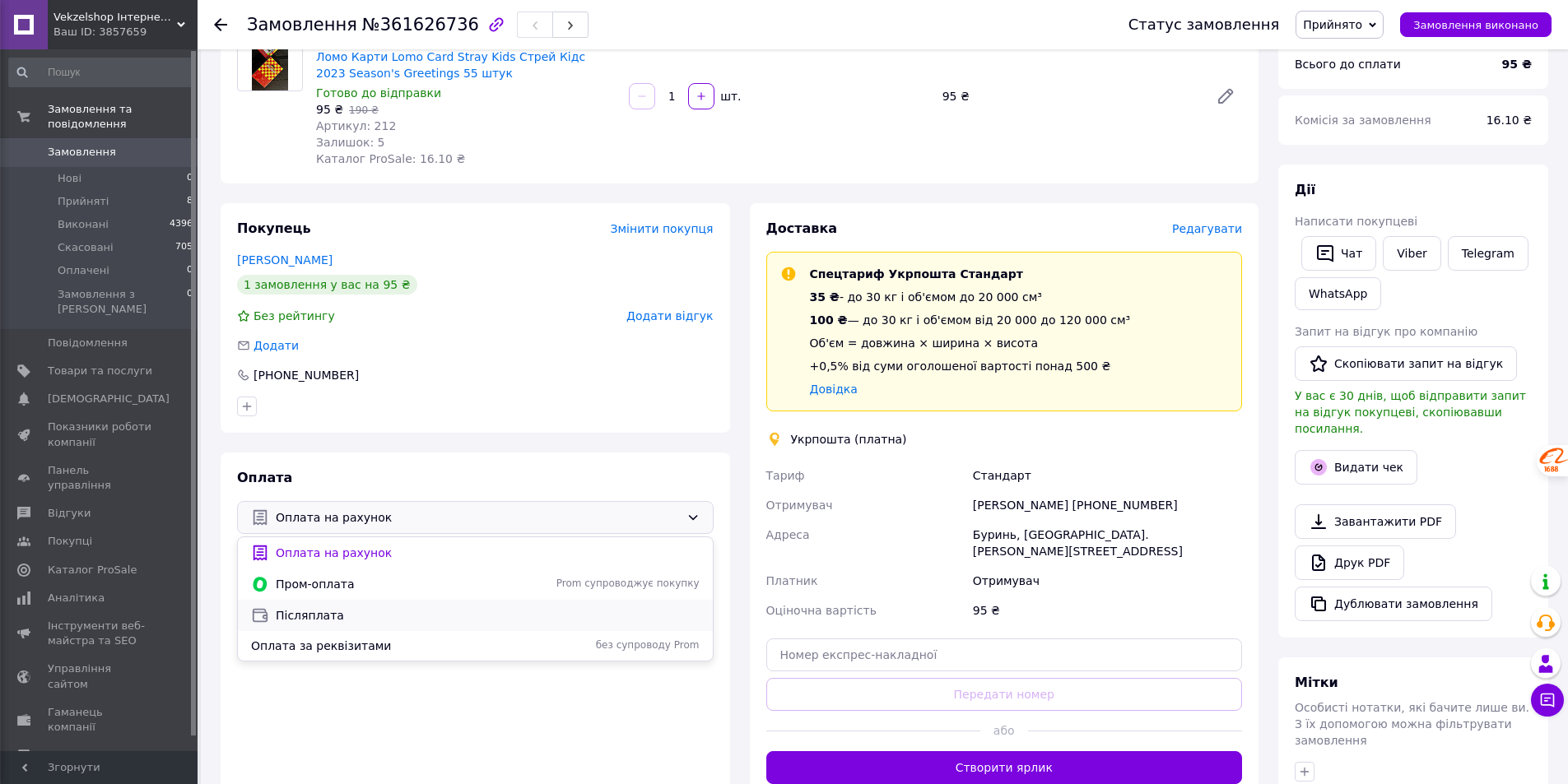
click at [327, 613] on span "Післяплата" at bounding box center [488, 615] width 424 height 16
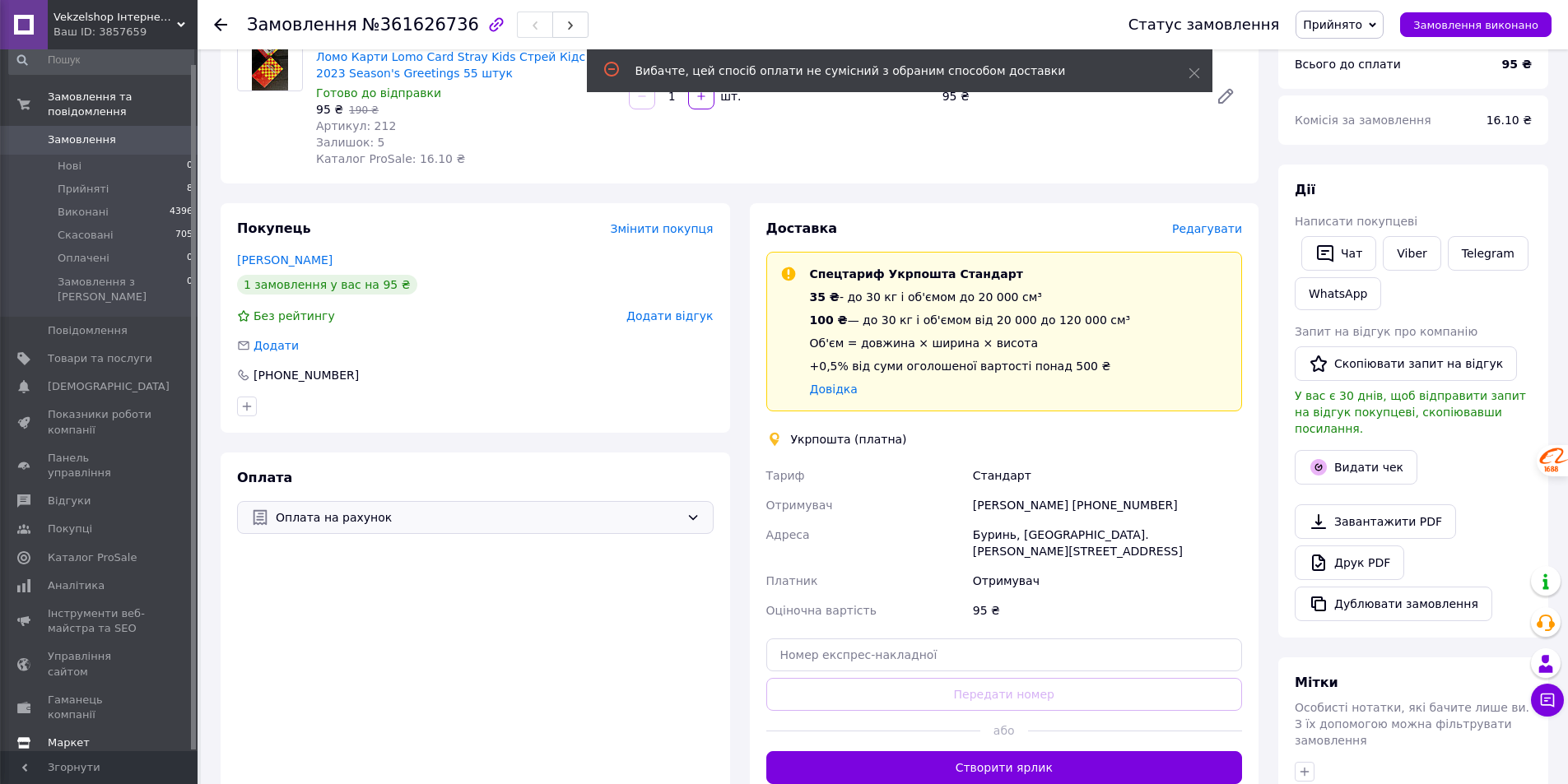
scroll to position [15, 0]
click at [59, 762] on span "Налаштування" at bounding box center [89, 768] width 84 height 15
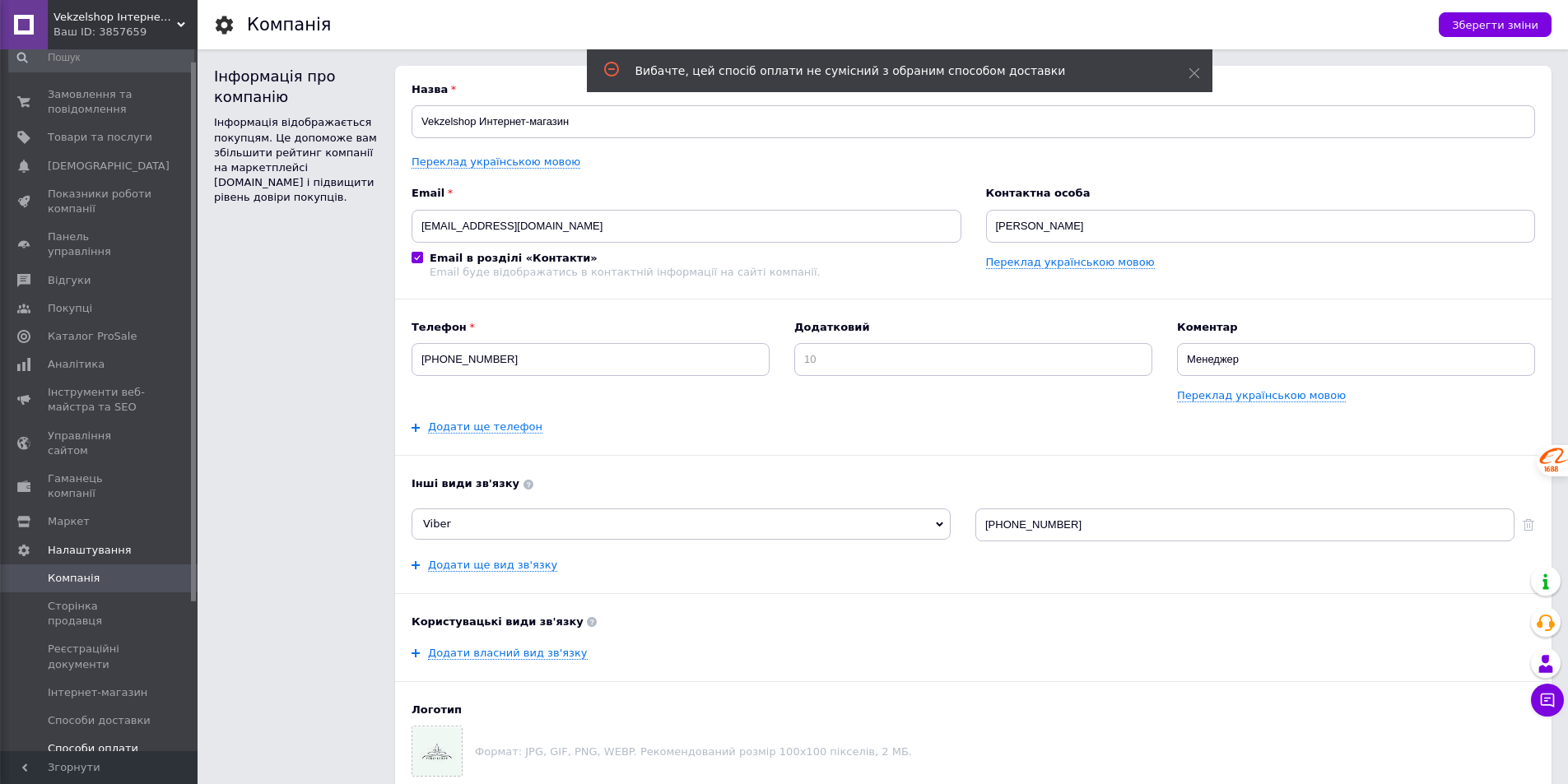
click at [82, 742] on span "Способи оплати" at bounding box center [93, 749] width 91 height 15
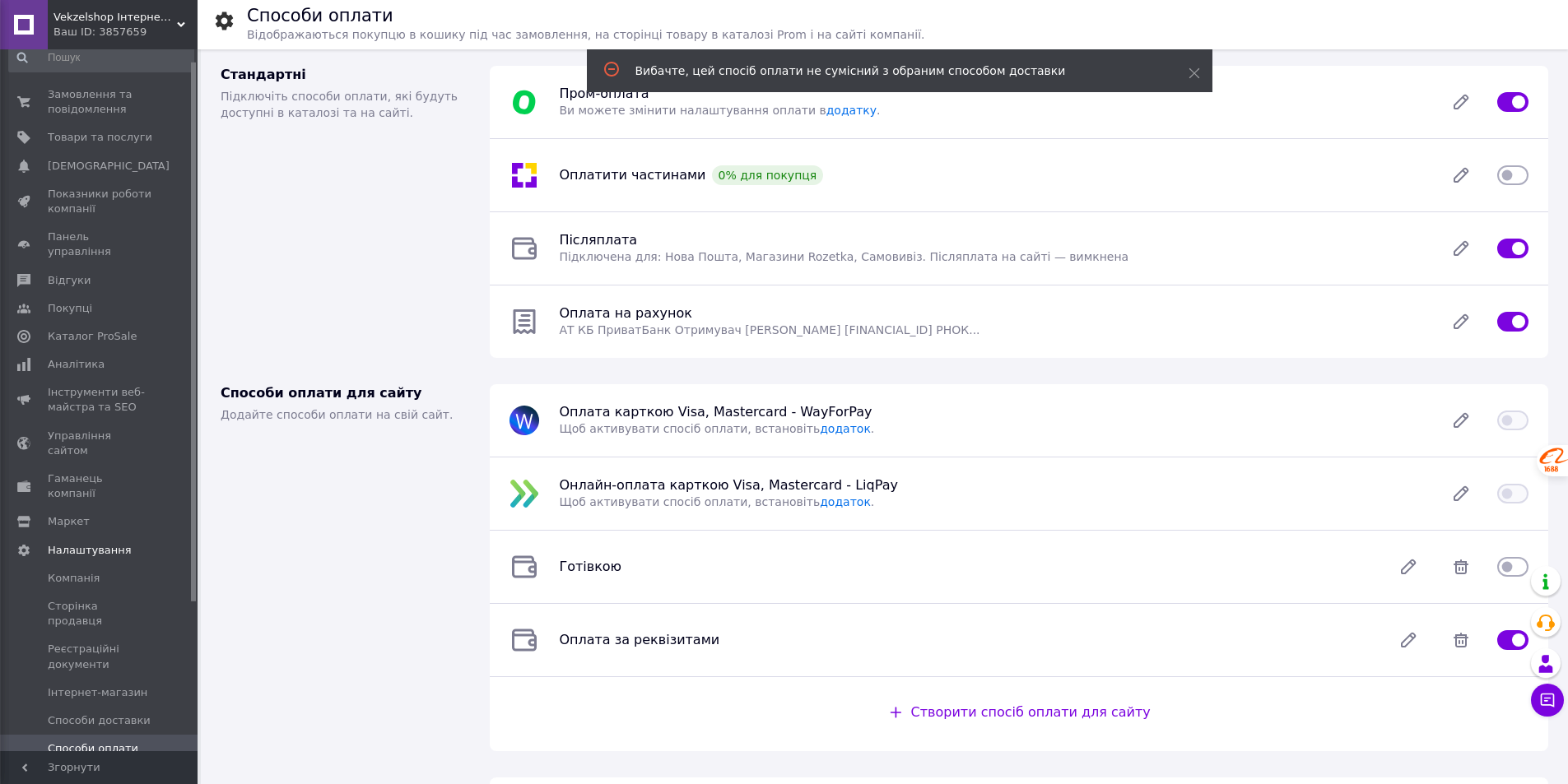
click at [1481, 252] on div at bounding box center [1461, 248] width 53 height 33
click at [1467, 253] on icon at bounding box center [1462, 248] width 33 height 33
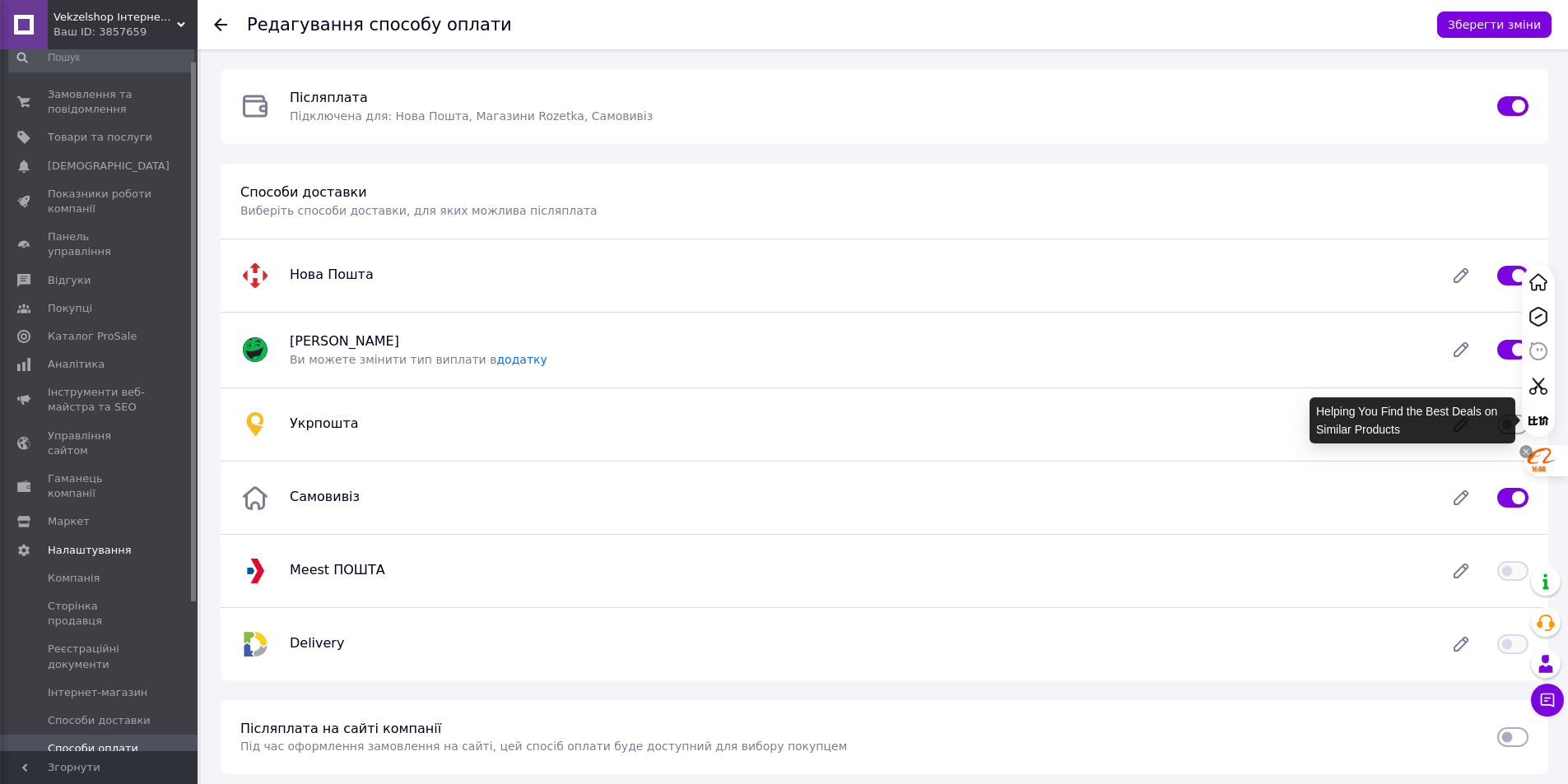
click at [1525, 431] on div "Helping You Find the Best Deals on Similar Products" at bounding box center [1545, 370] width 46 height 210
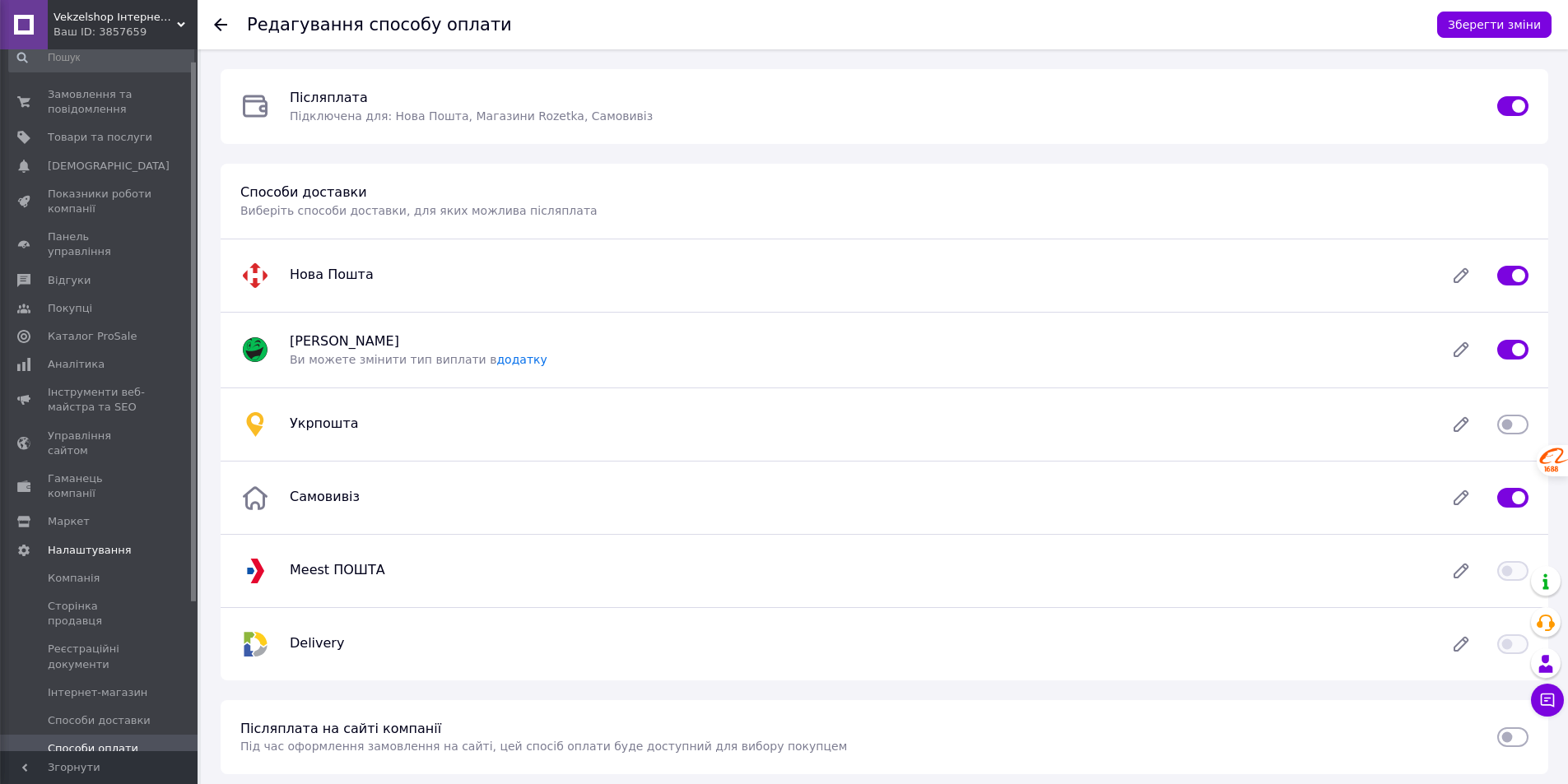
click at [1515, 429] on input "checkbox" at bounding box center [1513, 424] width 31 height 16
checkbox input "true"
drag, startPoint x: 1489, startPoint y: 29, endPoint x: 1486, endPoint y: 75, distance: 46.1
click at [1490, 30] on button "Зберегти зміни" at bounding box center [1494, 24] width 114 height 26
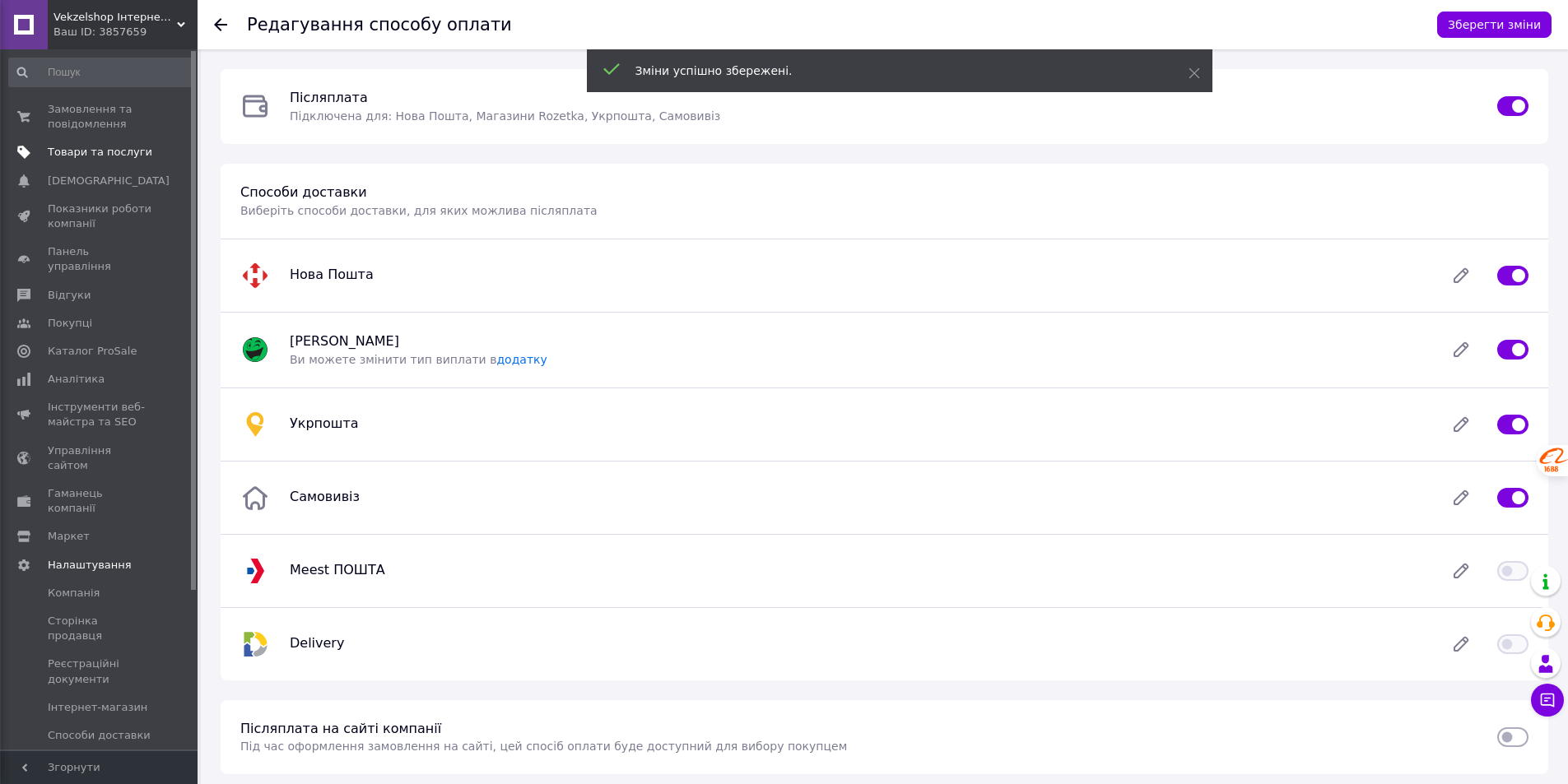
click at [87, 154] on span "Товари та послуги" at bounding box center [100, 151] width 105 height 15
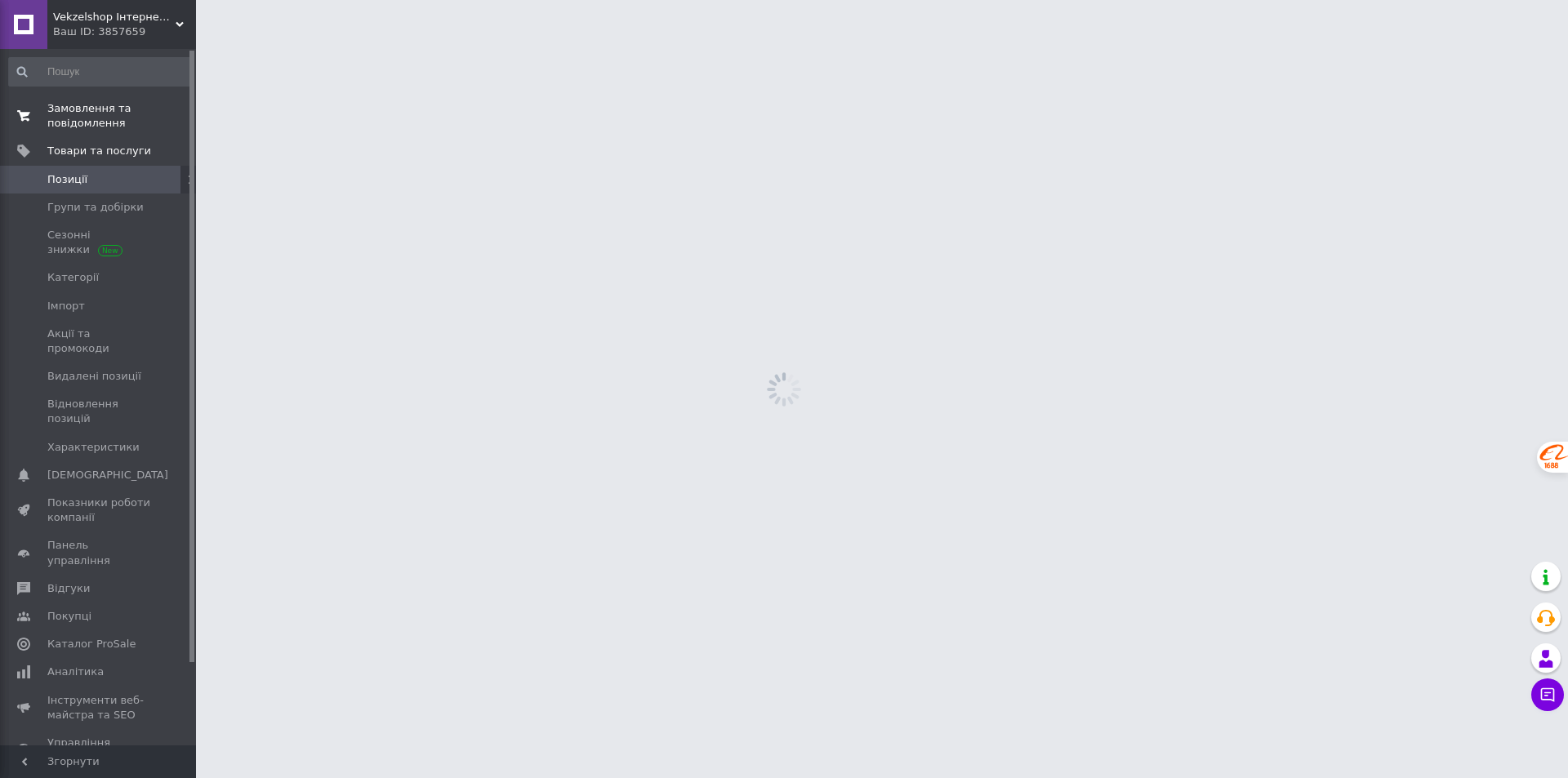
click at [64, 102] on span "Замовлення та повідомлення" at bounding box center [99, 116] width 104 height 29
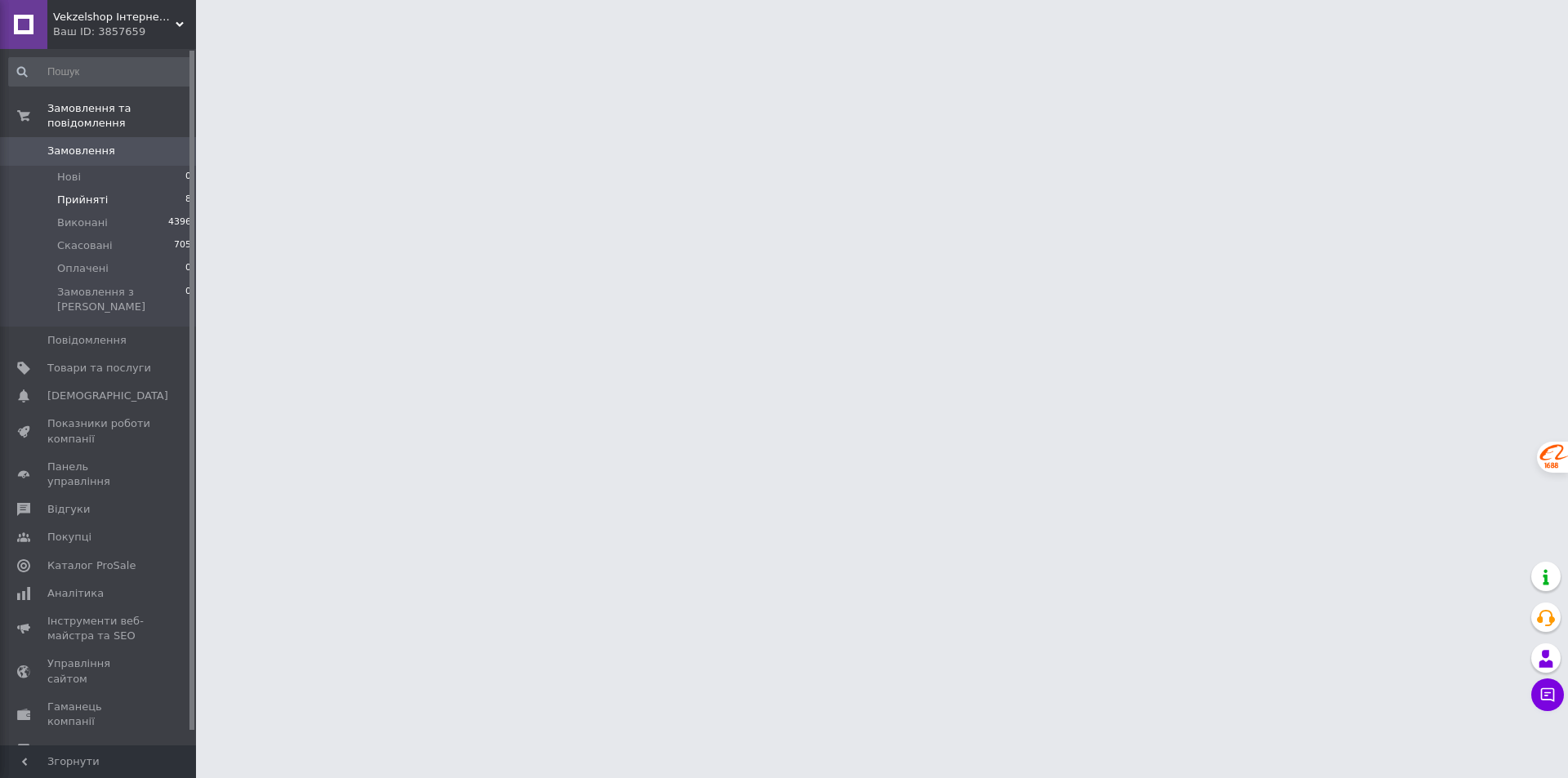
click at [87, 192] on span "Прийняті" at bounding box center [82, 199] width 51 height 15
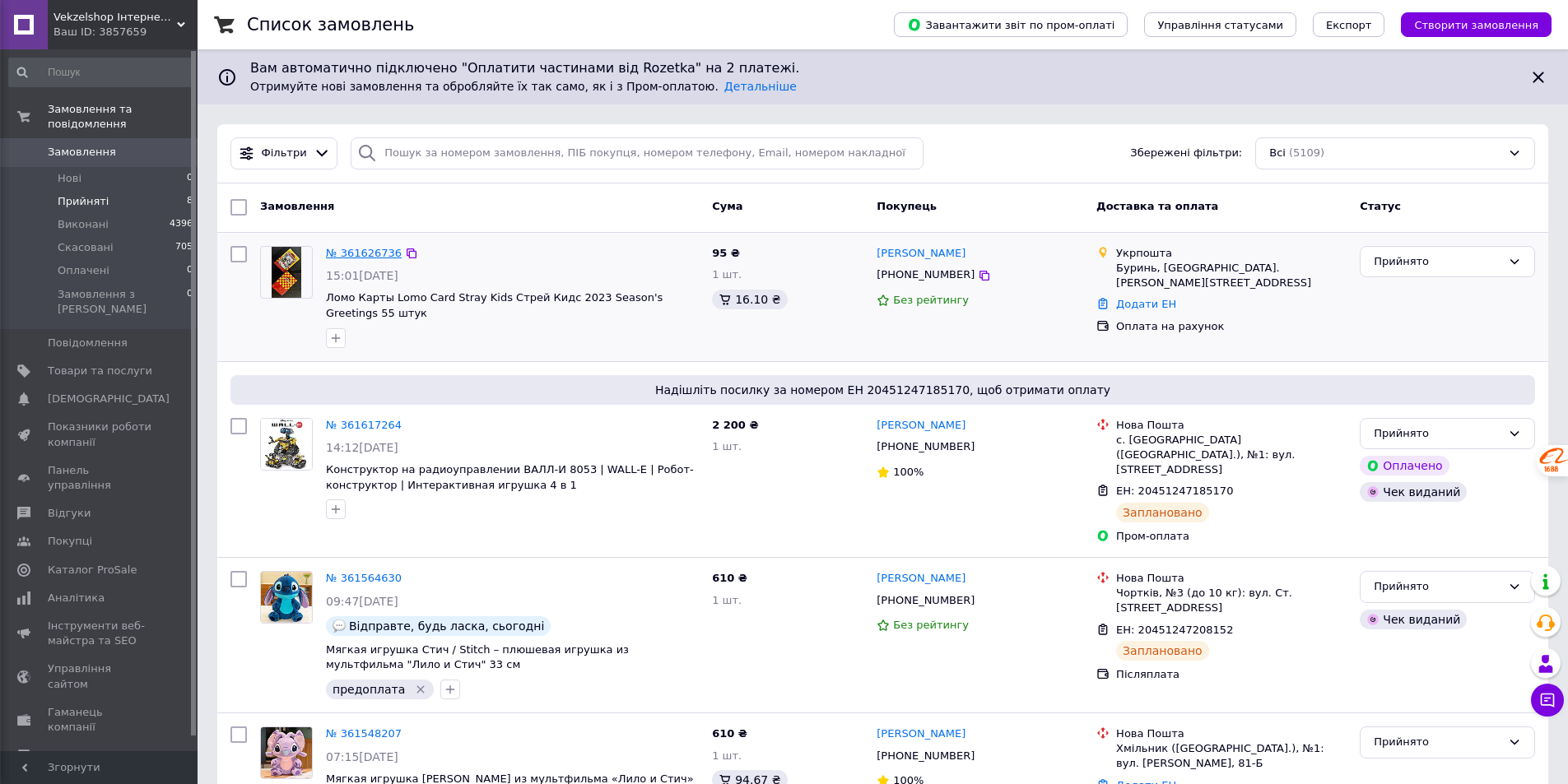
click at [354, 254] on link "№ 361626736" at bounding box center [364, 253] width 75 height 12
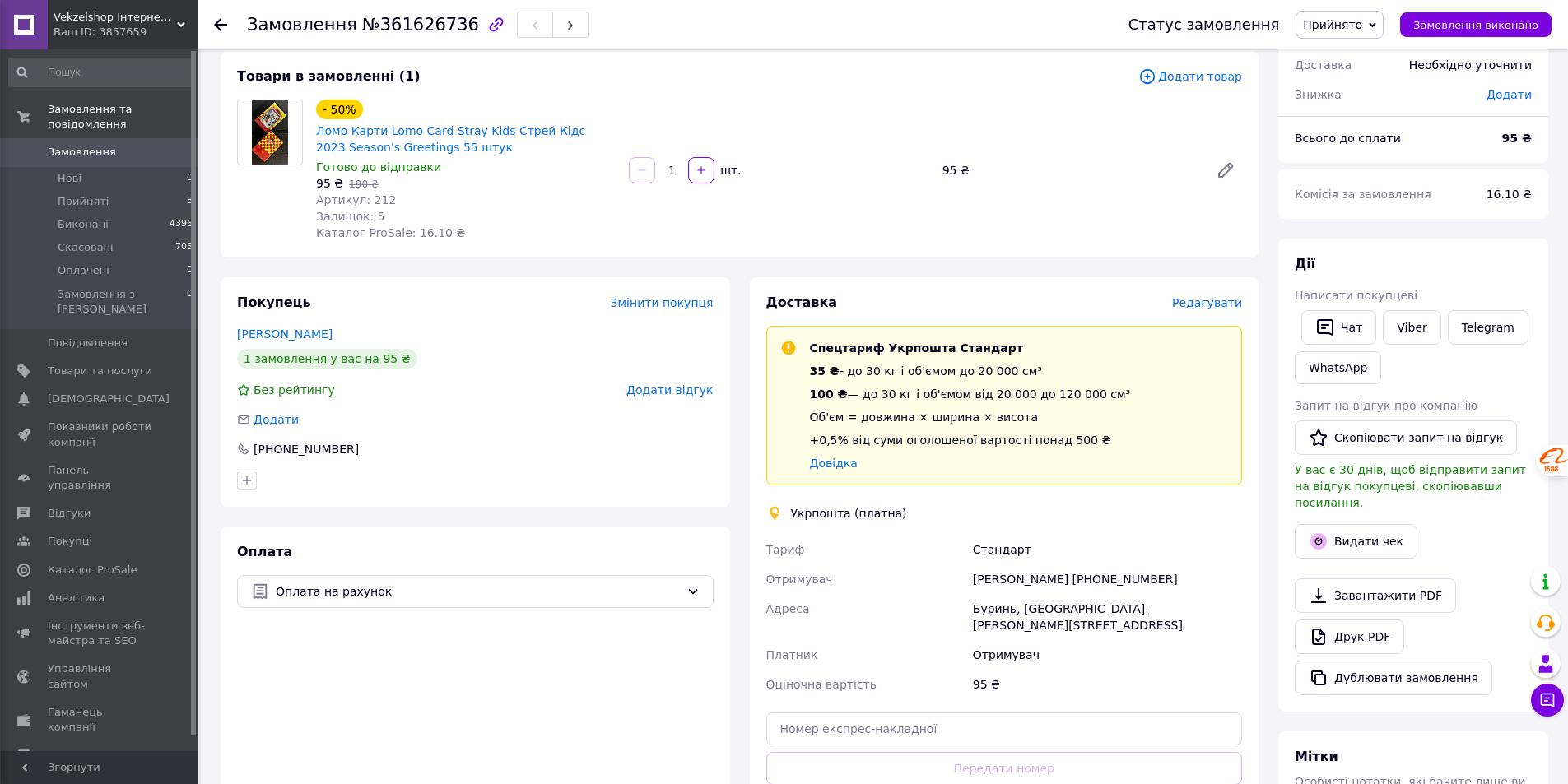
scroll to position [247, 0]
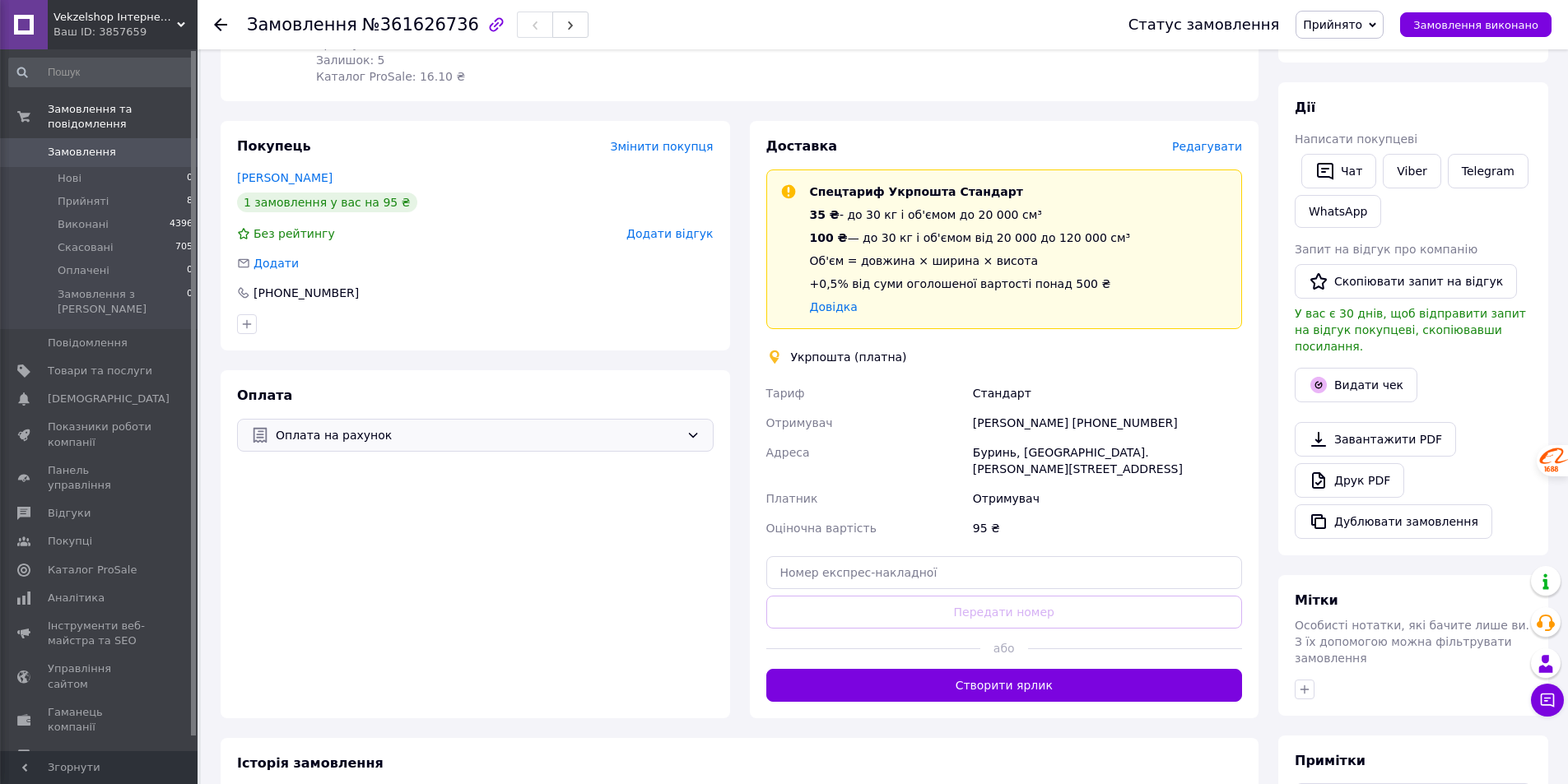
click at [681, 430] on div "Оплата на рахунок" at bounding box center [478, 435] width 410 height 18
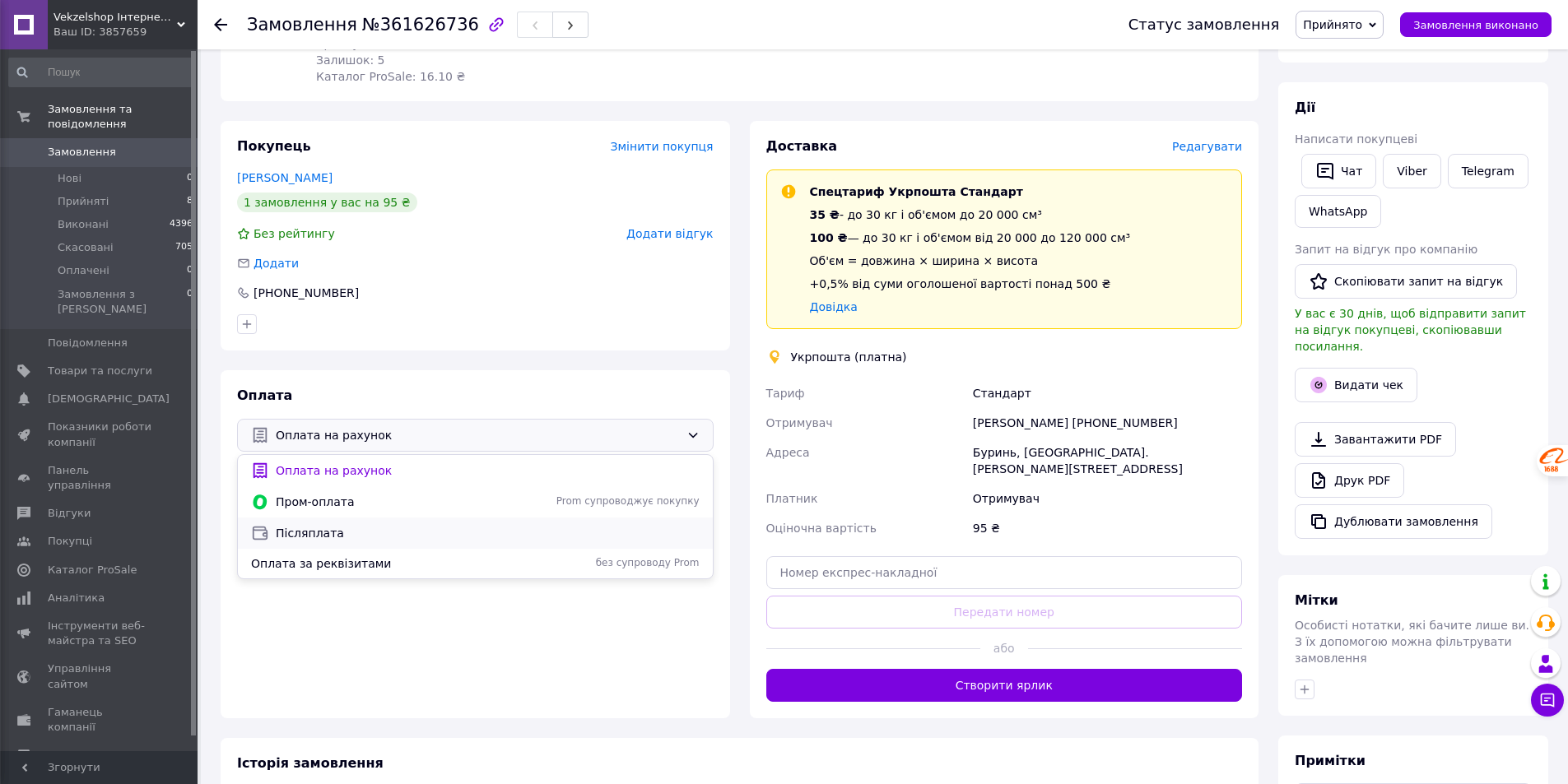
click at [301, 531] on span "Післяплата" at bounding box center [488, 533] width 424 height 16
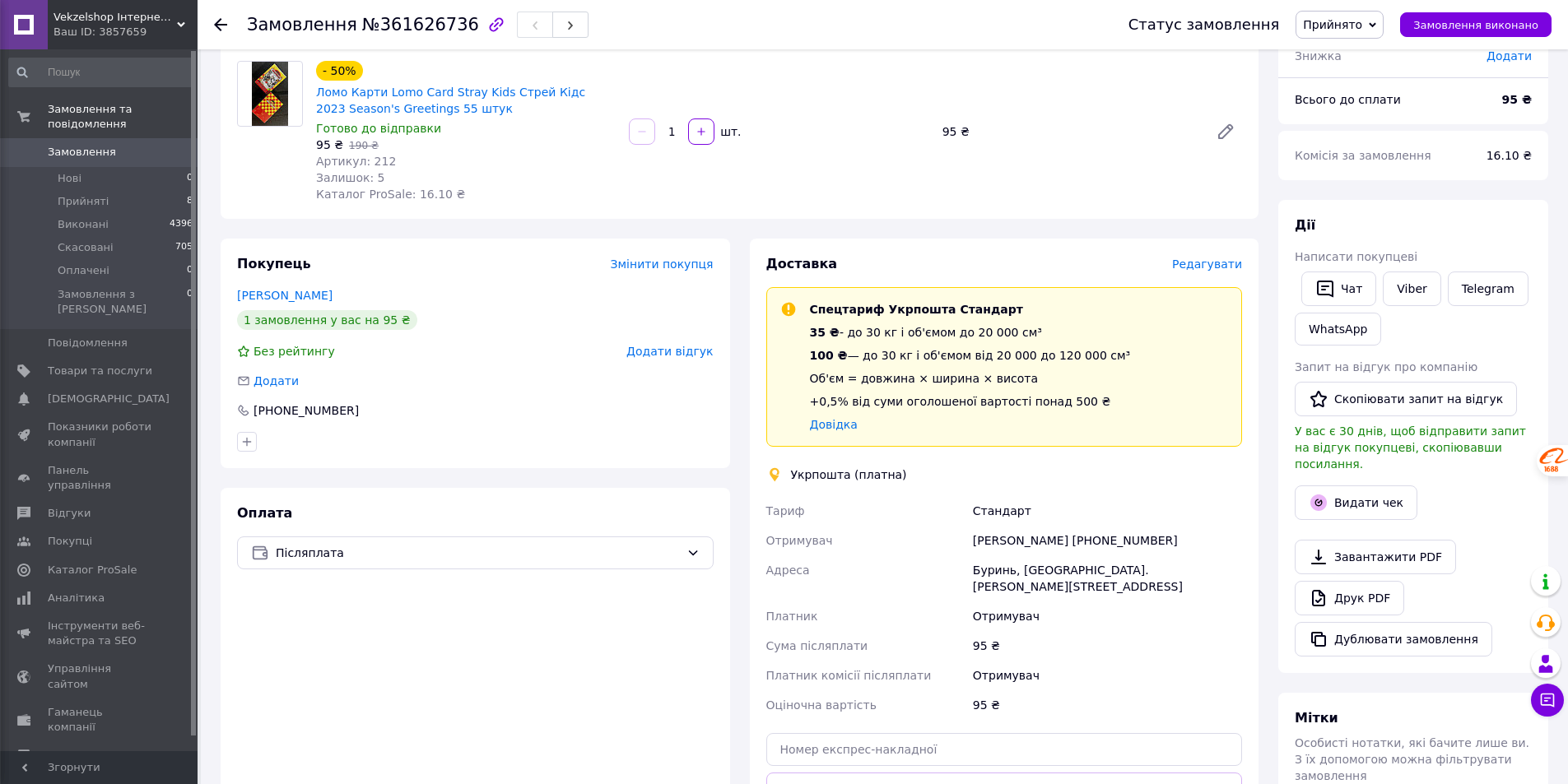
scroll to position [247, 0]
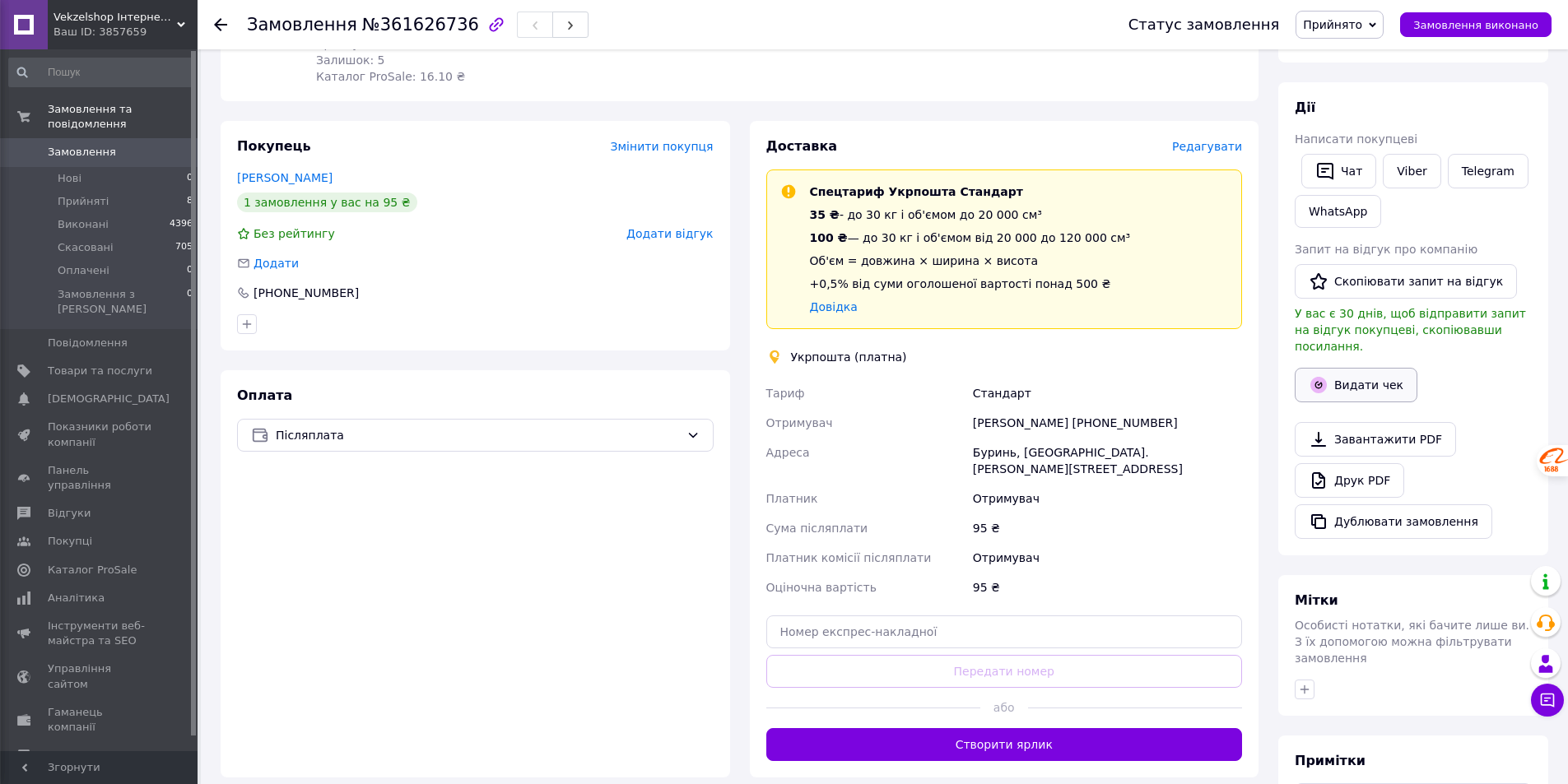
click at [1326, 376] on icon "button" at bounding box center [1319, 384] width 16 height 16
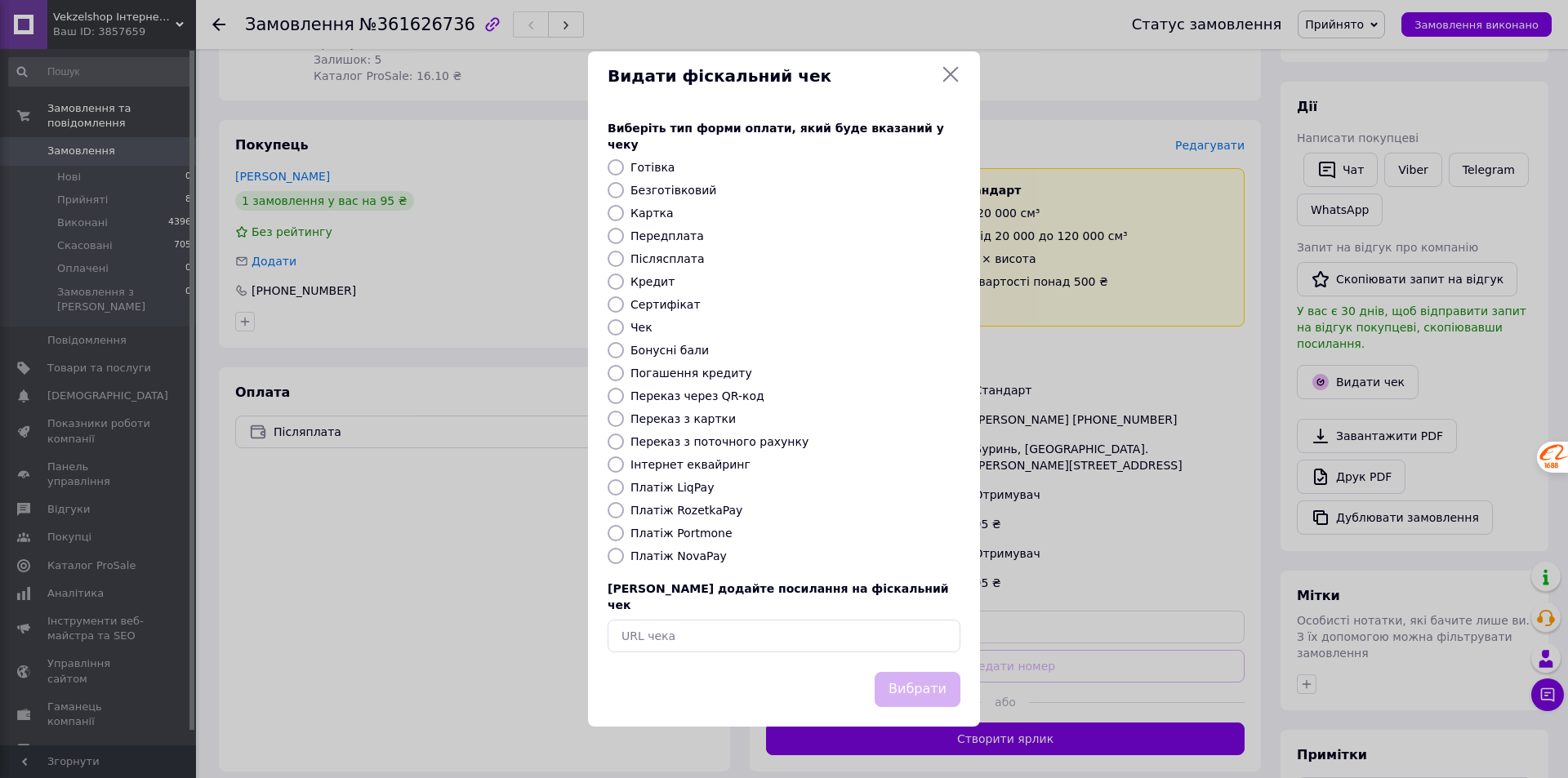
click at [692, 550] on label "Платіж NovaPay" at bounding box center [678, 556] width 96 height 13
click at [623, 550] on input "Платіж NovaPay" at bounding box center [615, 556] width 16 height 16
radio input "true"
click at [619, 260] on input "Післясплата" at bounding box center [615, 258] width 16 height 16
radio input "true"
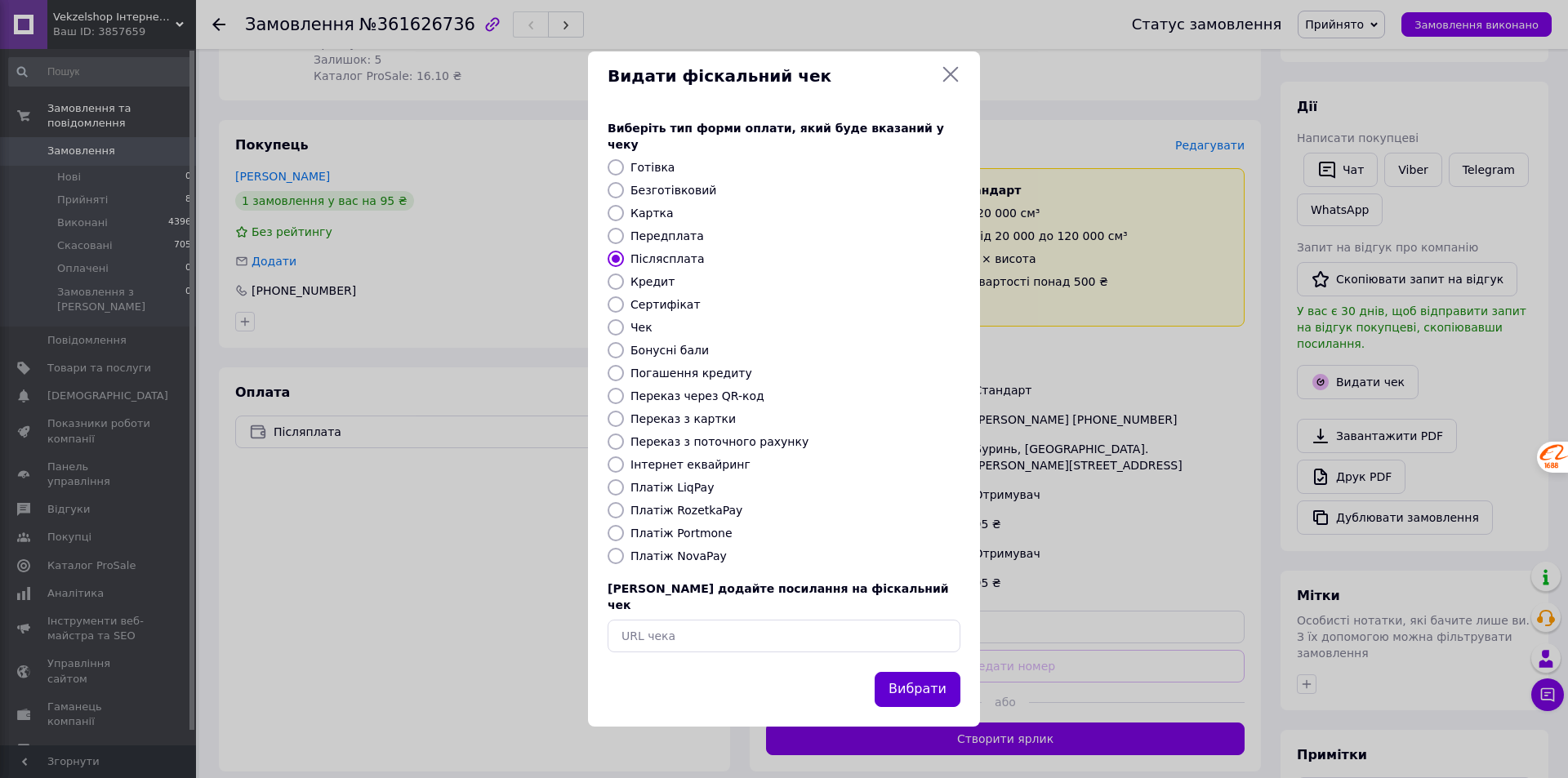
click at [897, 672] on button "Вибрати" at bounding box center [917, 690] width 86 height 35
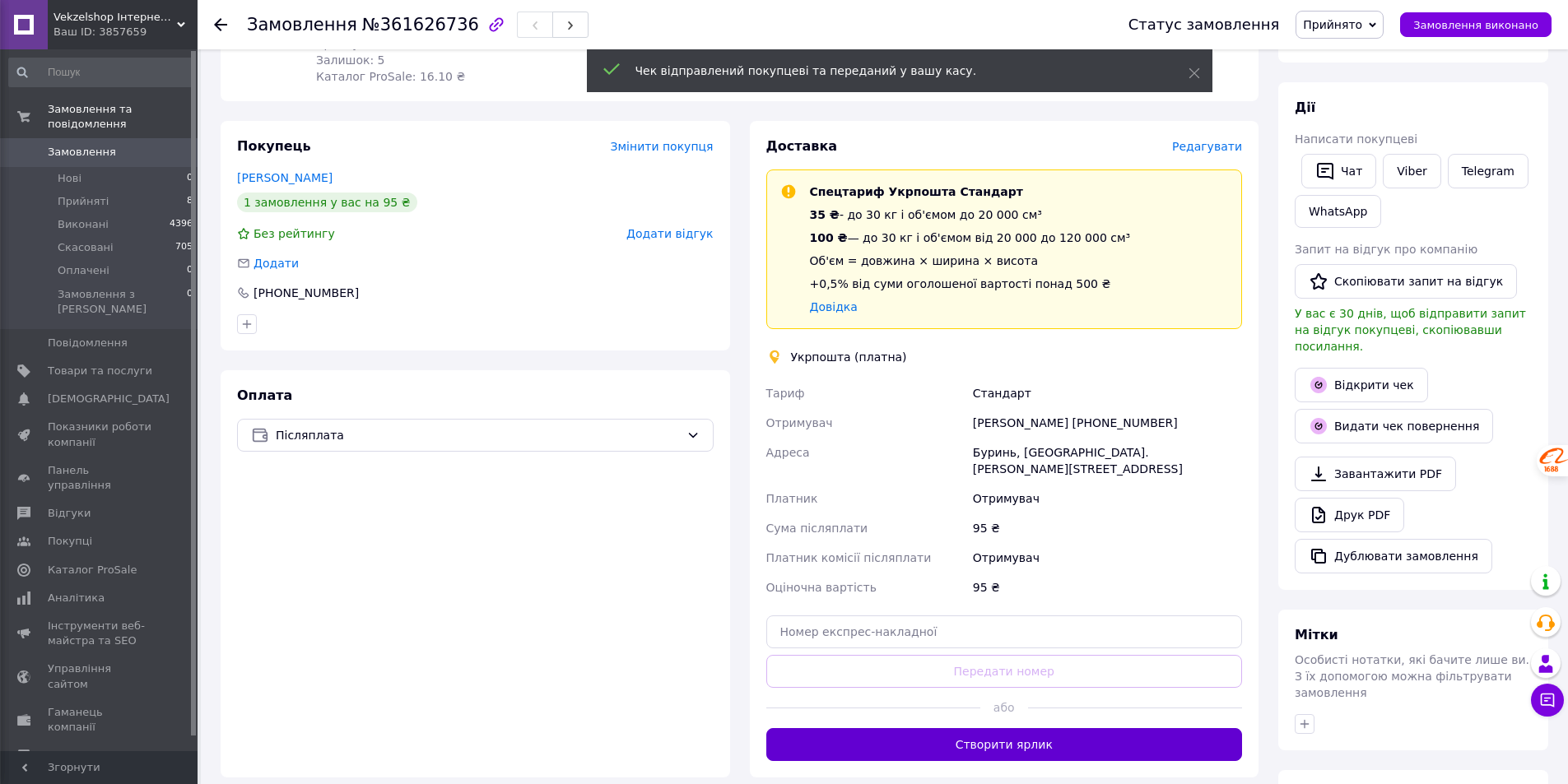
click at [910, 729] on button "Створити ярлик" at bounding box center [1004, 745] width 477 height 33
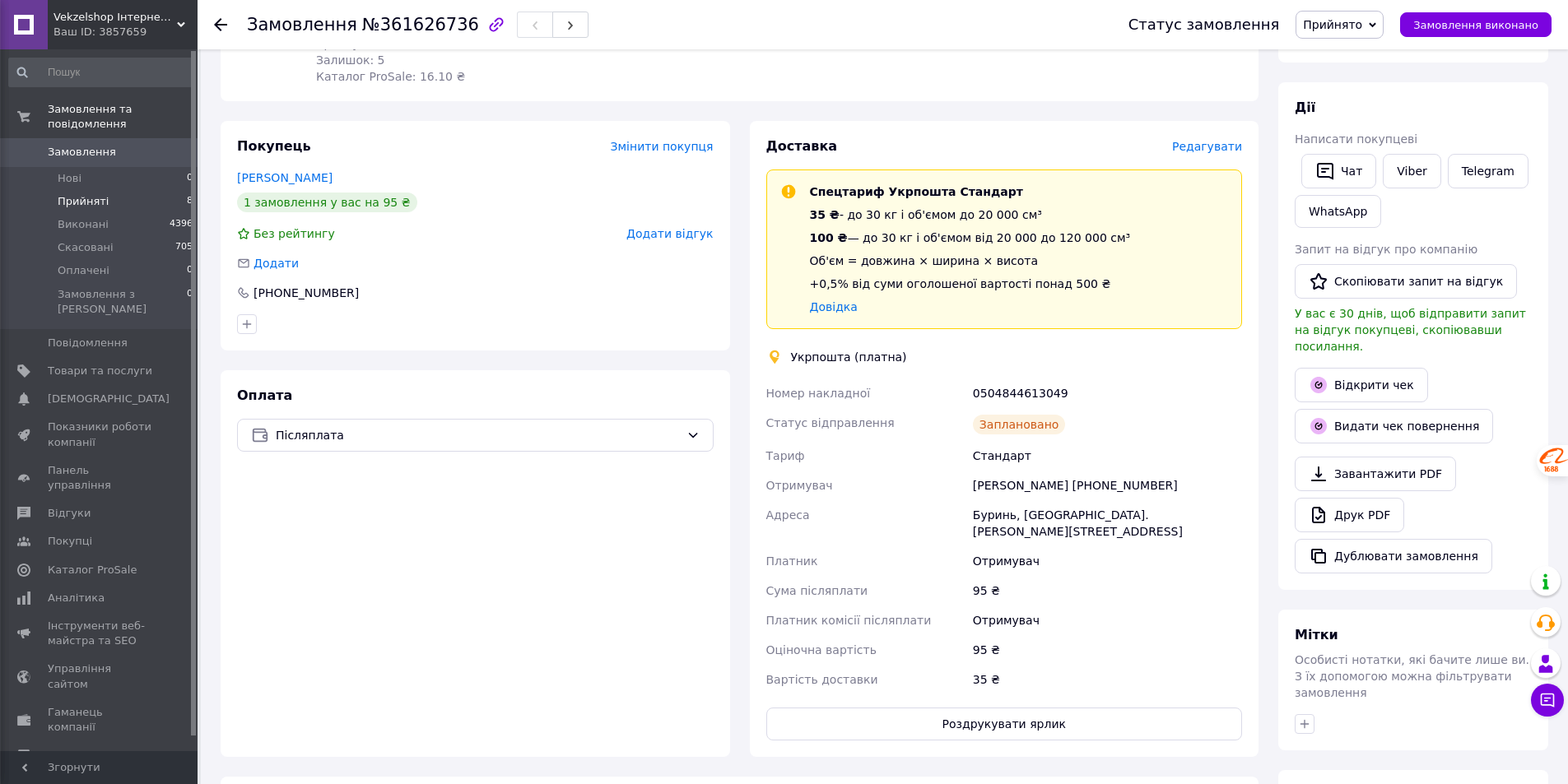
click at [80, 194] on span "Прийняті" at bounding box center [83, 201] width 51 height 15
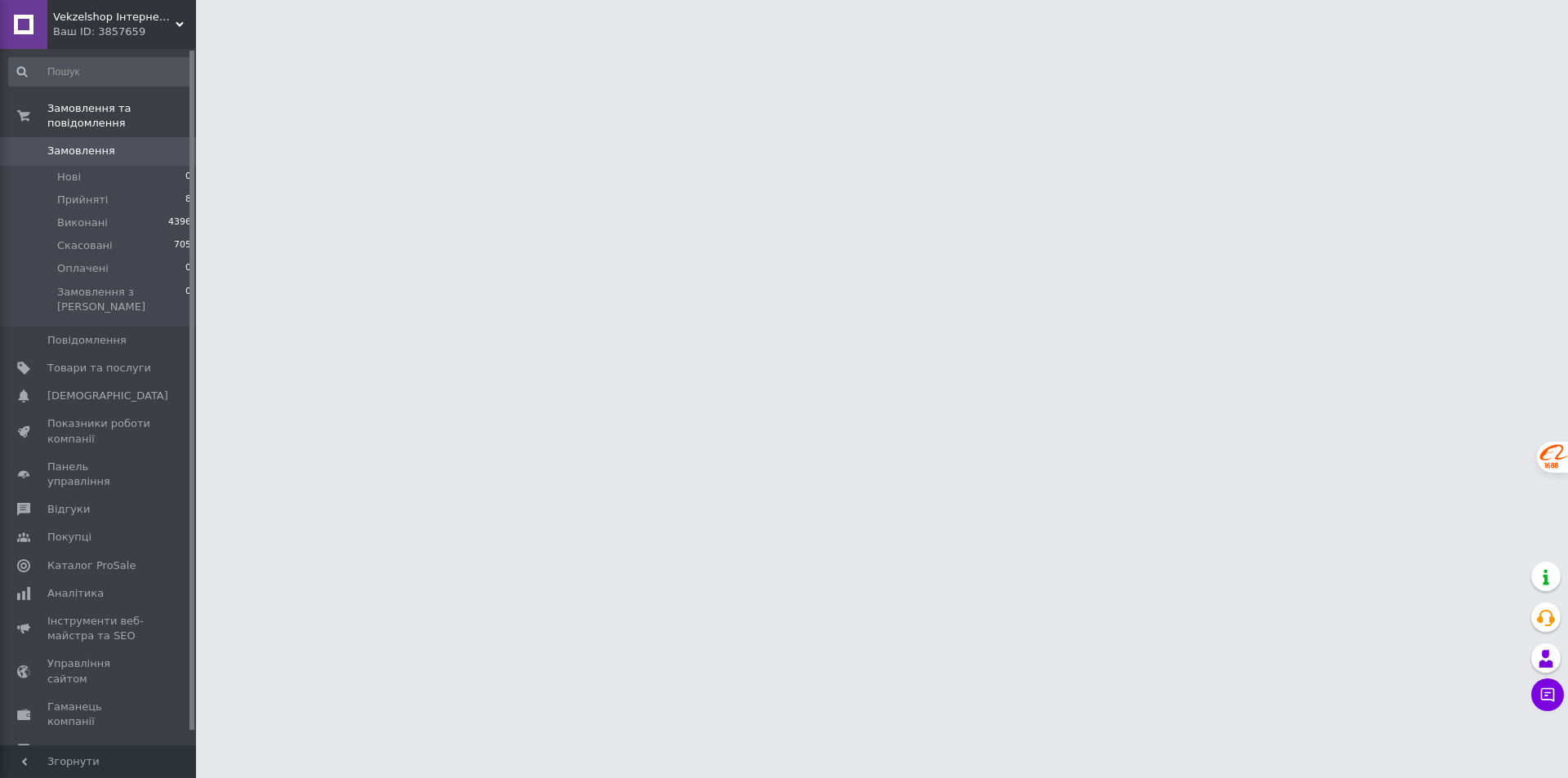
click at [58, 770] on span "Налаштування" at bounding box center [88, 777] width 83 height 15
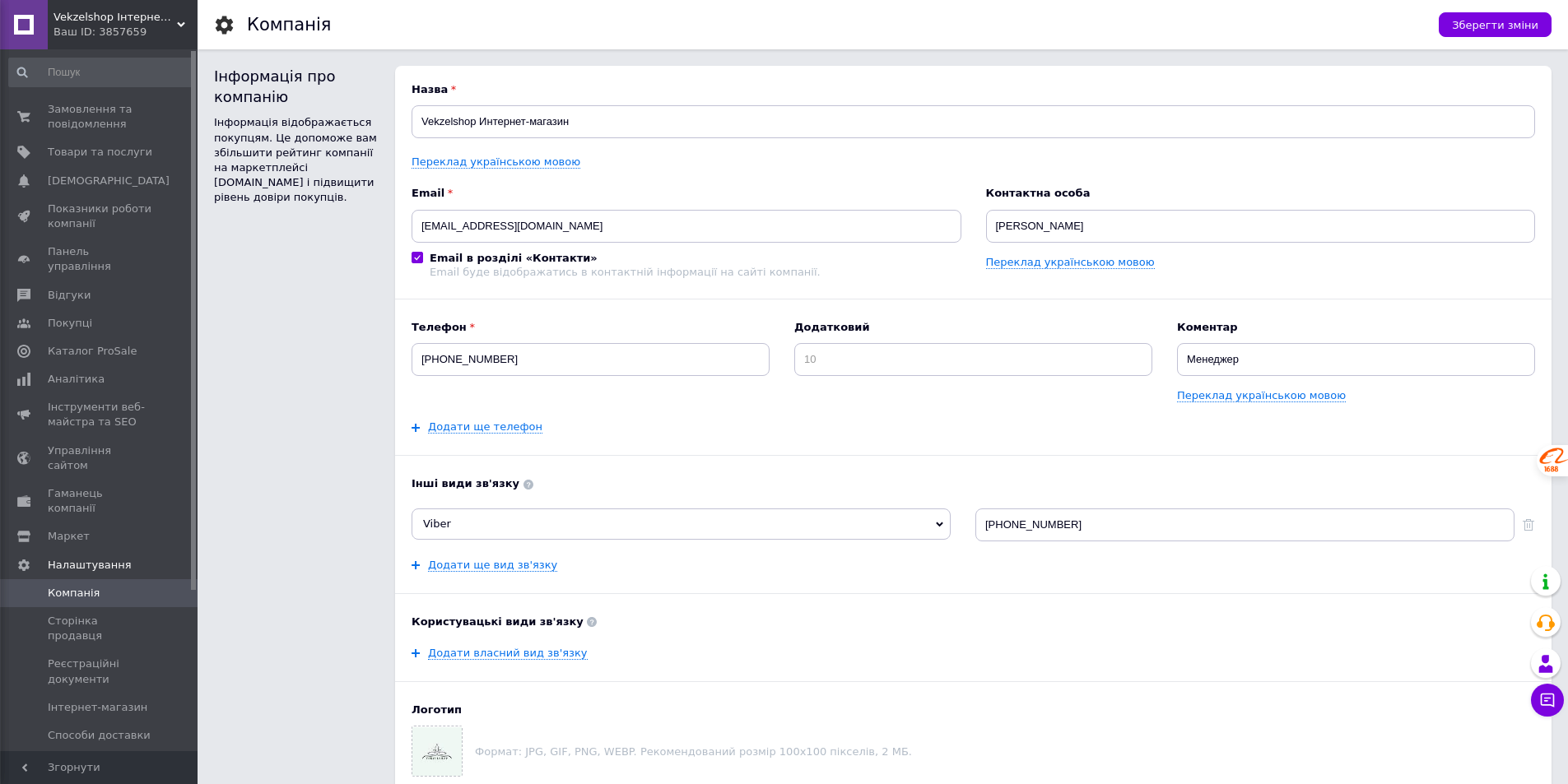
click at [85, 756] on span "Способи оплати" at bounding box center [93, 763] width 91 height 15
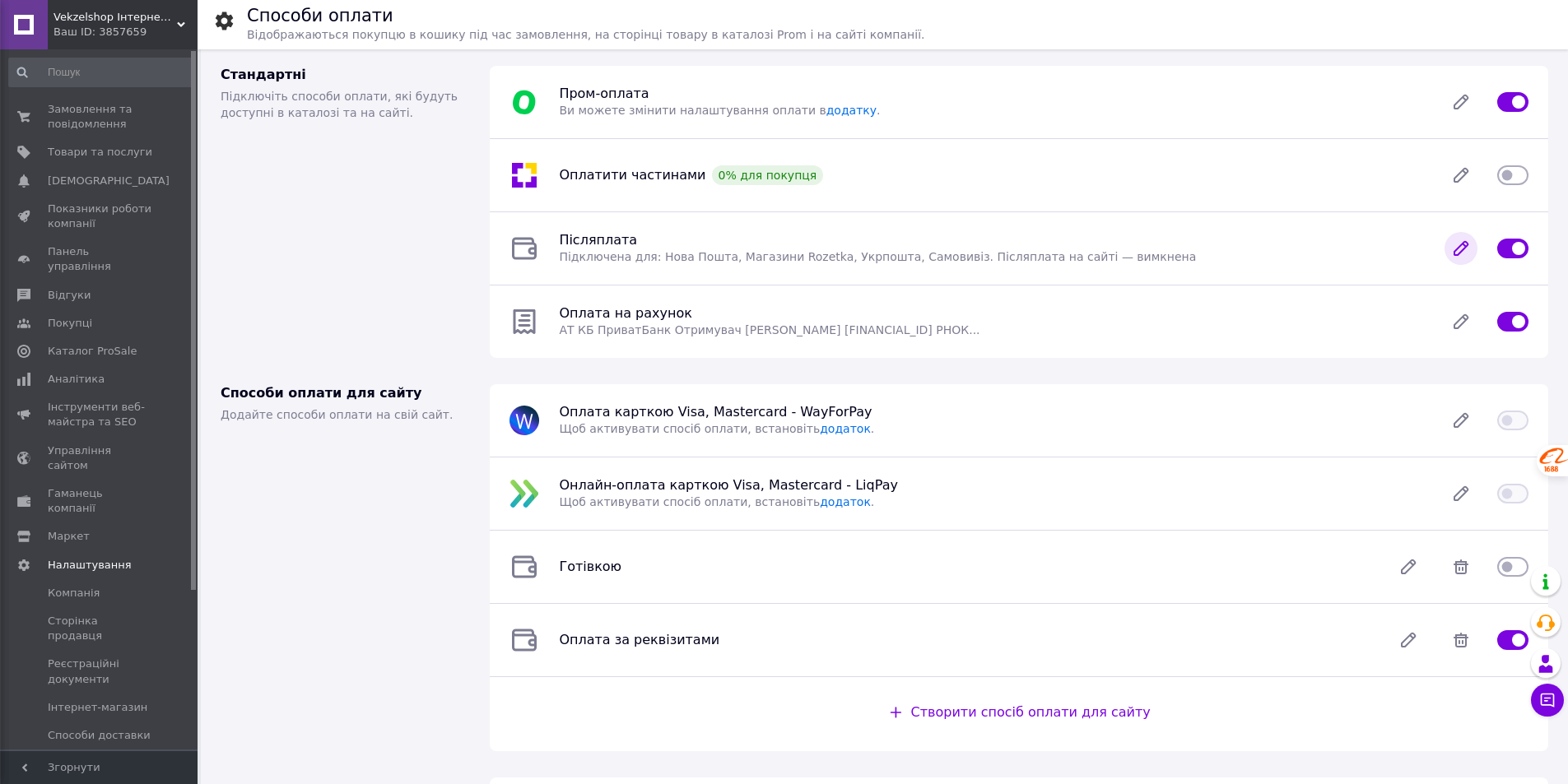
click at [1462, 247] on icon at bounding box center [1461, 248] width 13 height 13
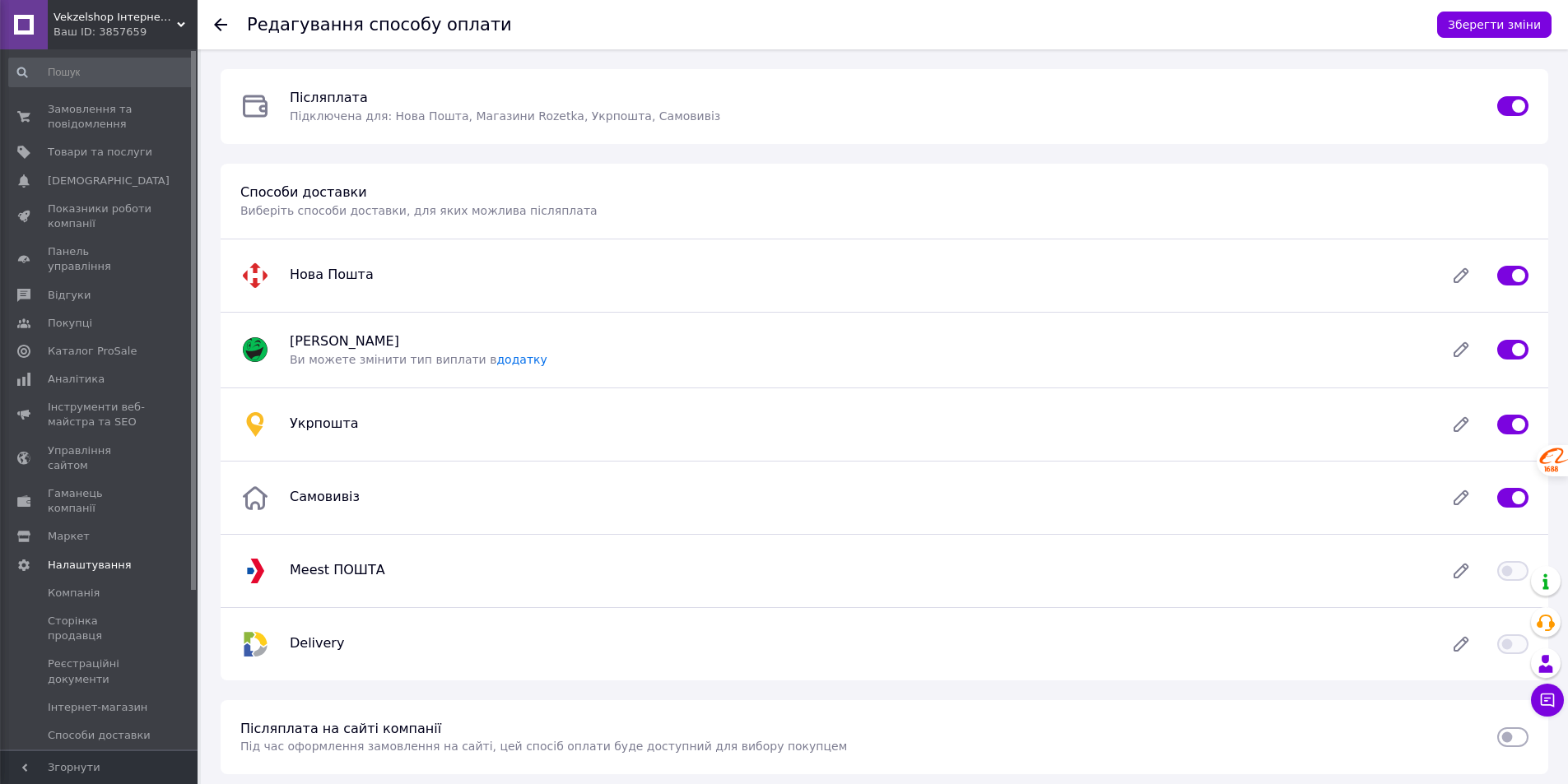
click at [1496, 425] on div at bounding box center [1513, 424] width 51 height 16
click at [1508, 425] on input "checkbox" at bounding box center [1513, 424] width 31 height 16
checkbox input "false"
click at [1513, 31] on button "Зберегти зміни" at bounding box center [1494, 24] width 114 height 26
click at [86, 109] on span "Замовлення та повідомлення" at bounding box center [100, 117] width 105 height 29
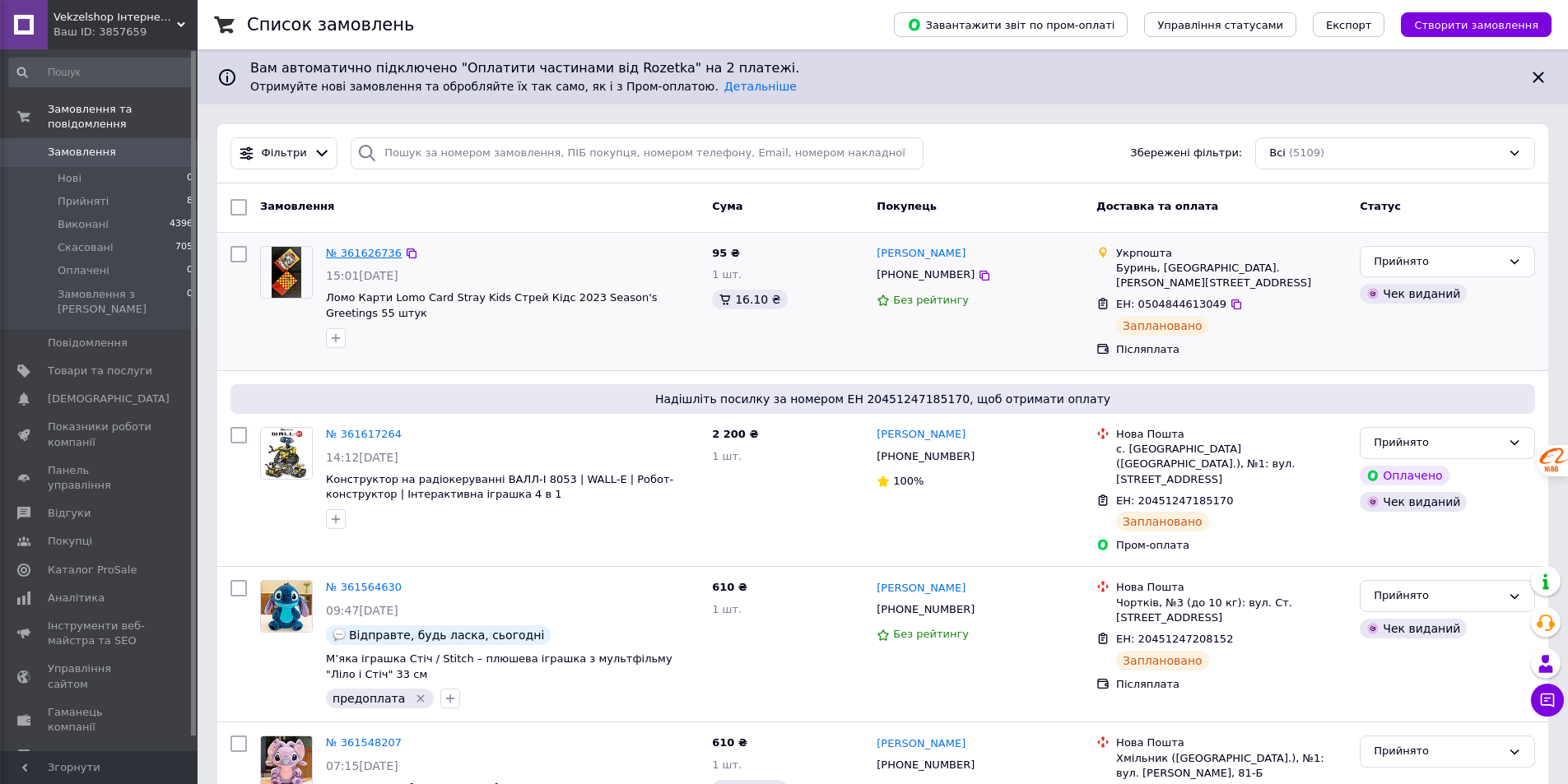
click at [364, 249] on link "№ 361626736" at bounding box center [364, 253] width 75 height 12
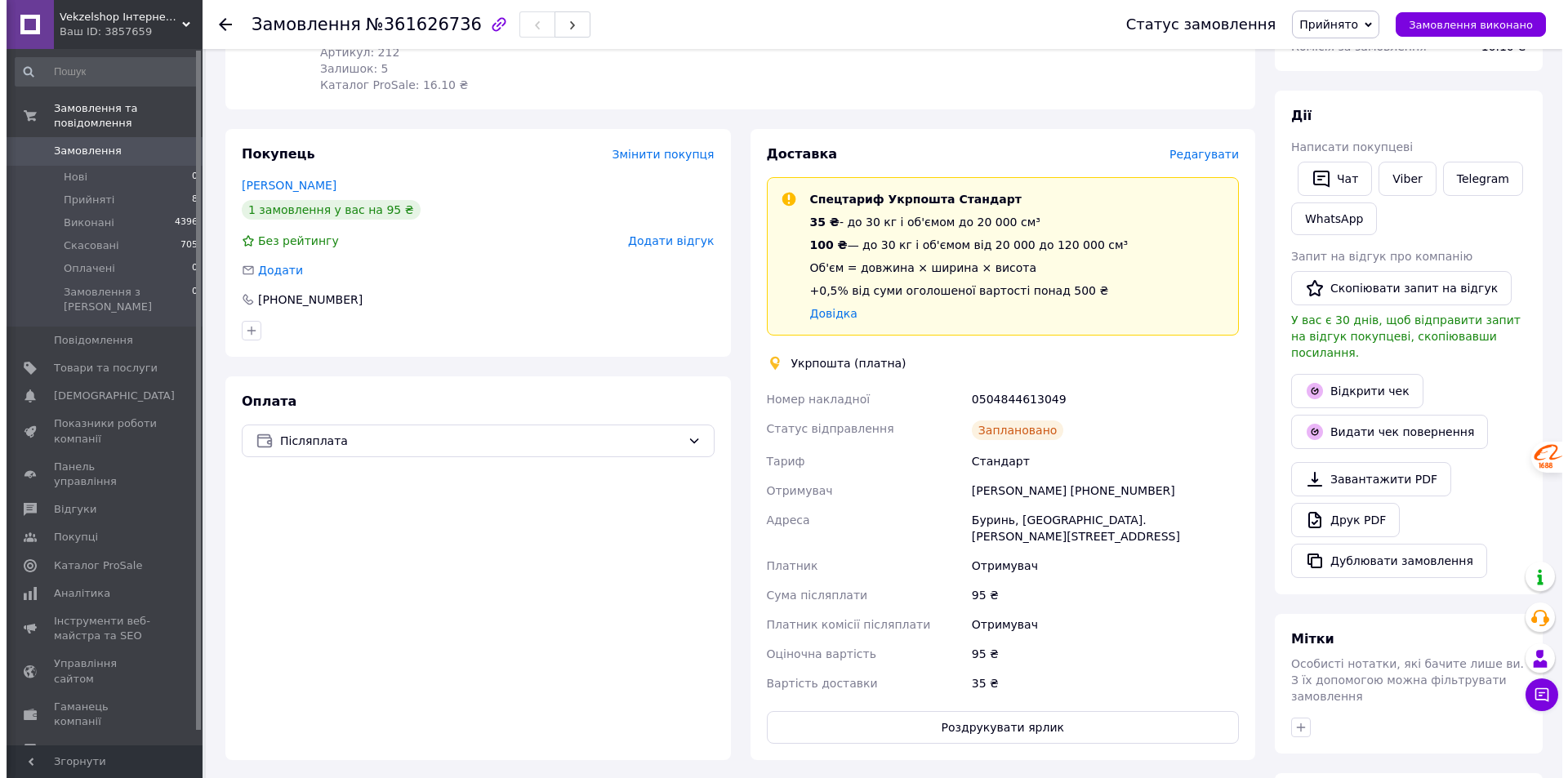
scroll to position [245, 0]
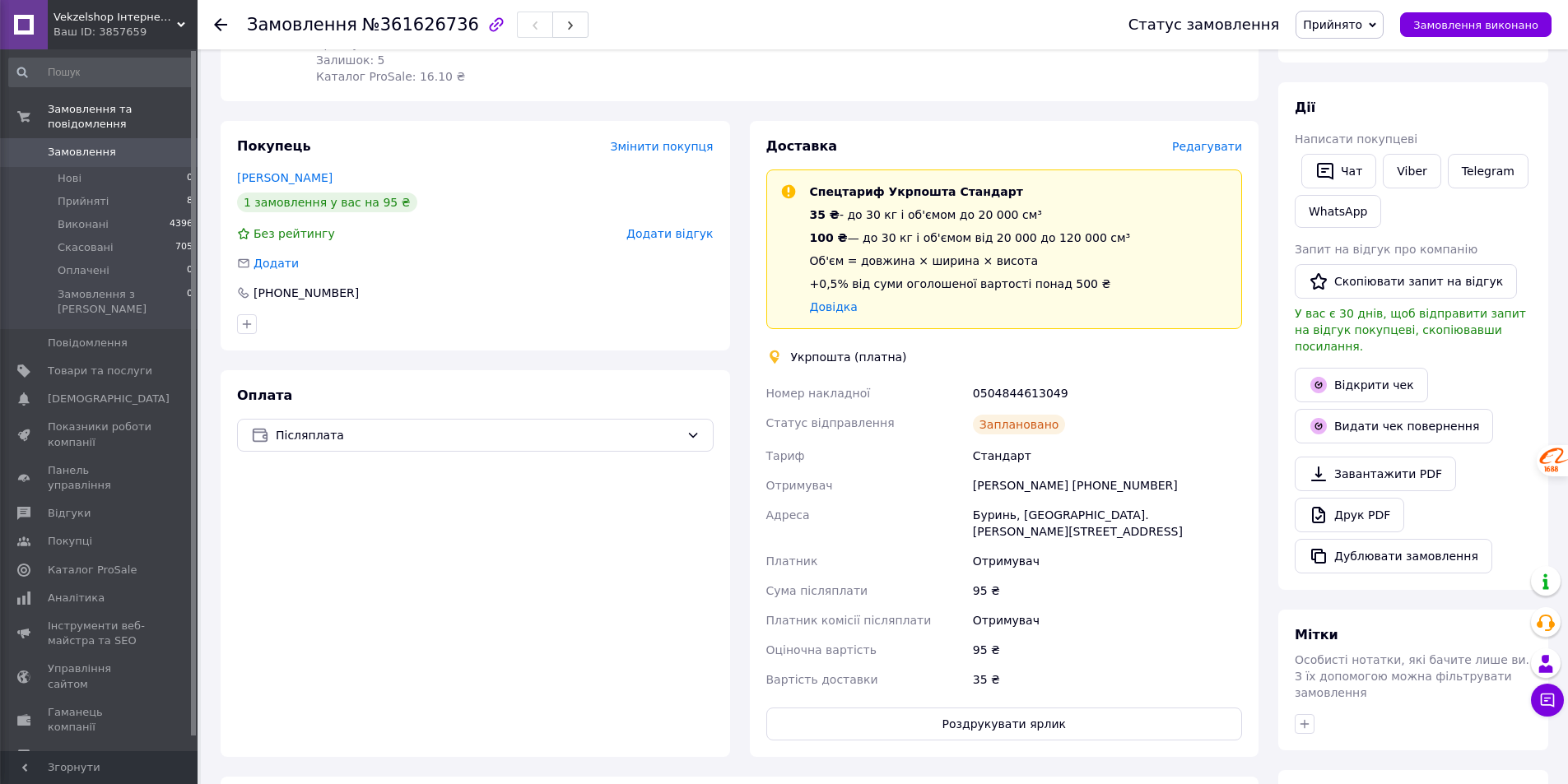
click at [1208, 148] on span "Редагувати" at bounding box center [1207, 146] width 70 height 13
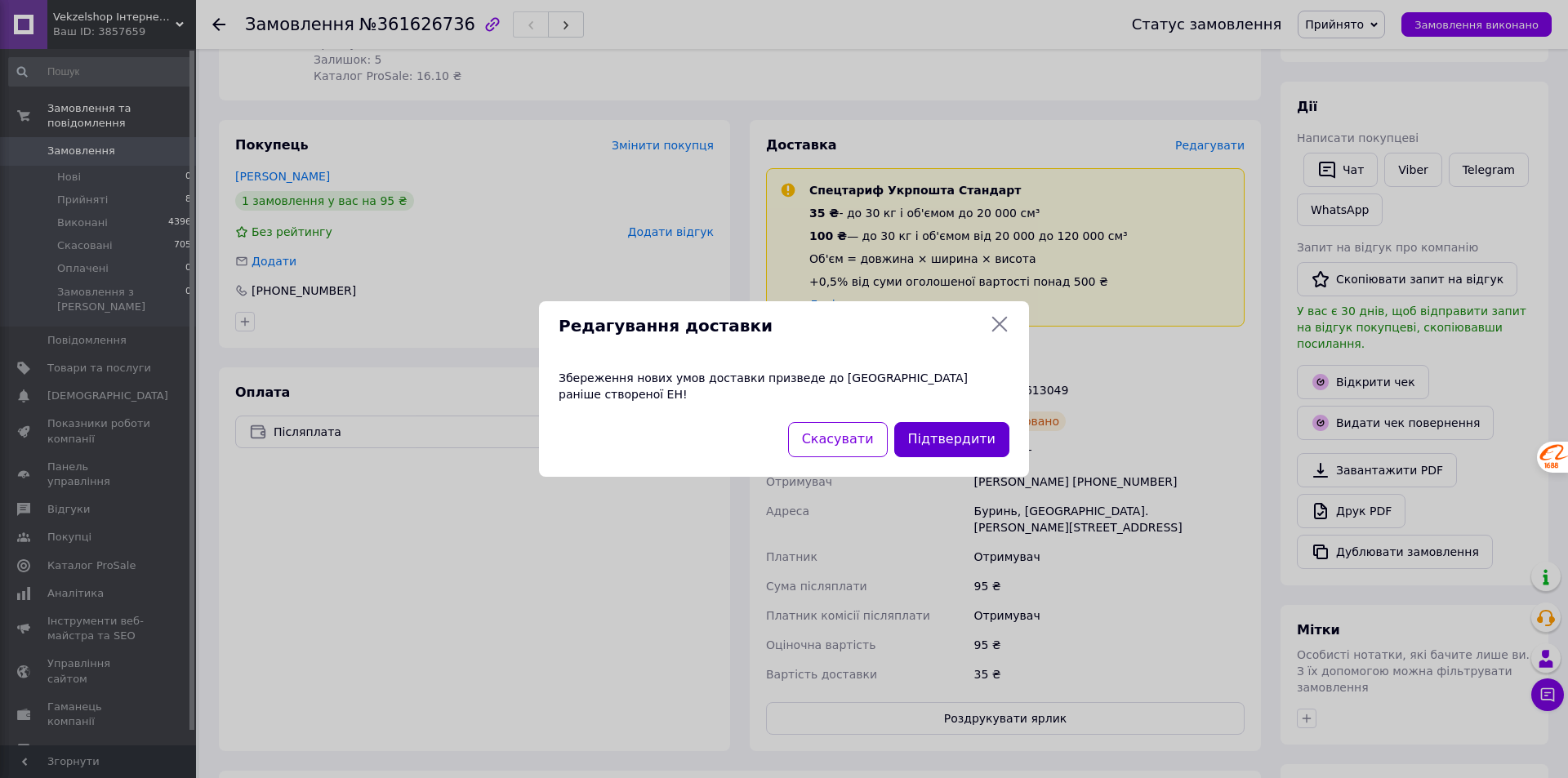
click at [970, 429] on button "Підтвердити" at bounding box center [951, 440] width 115 height 35
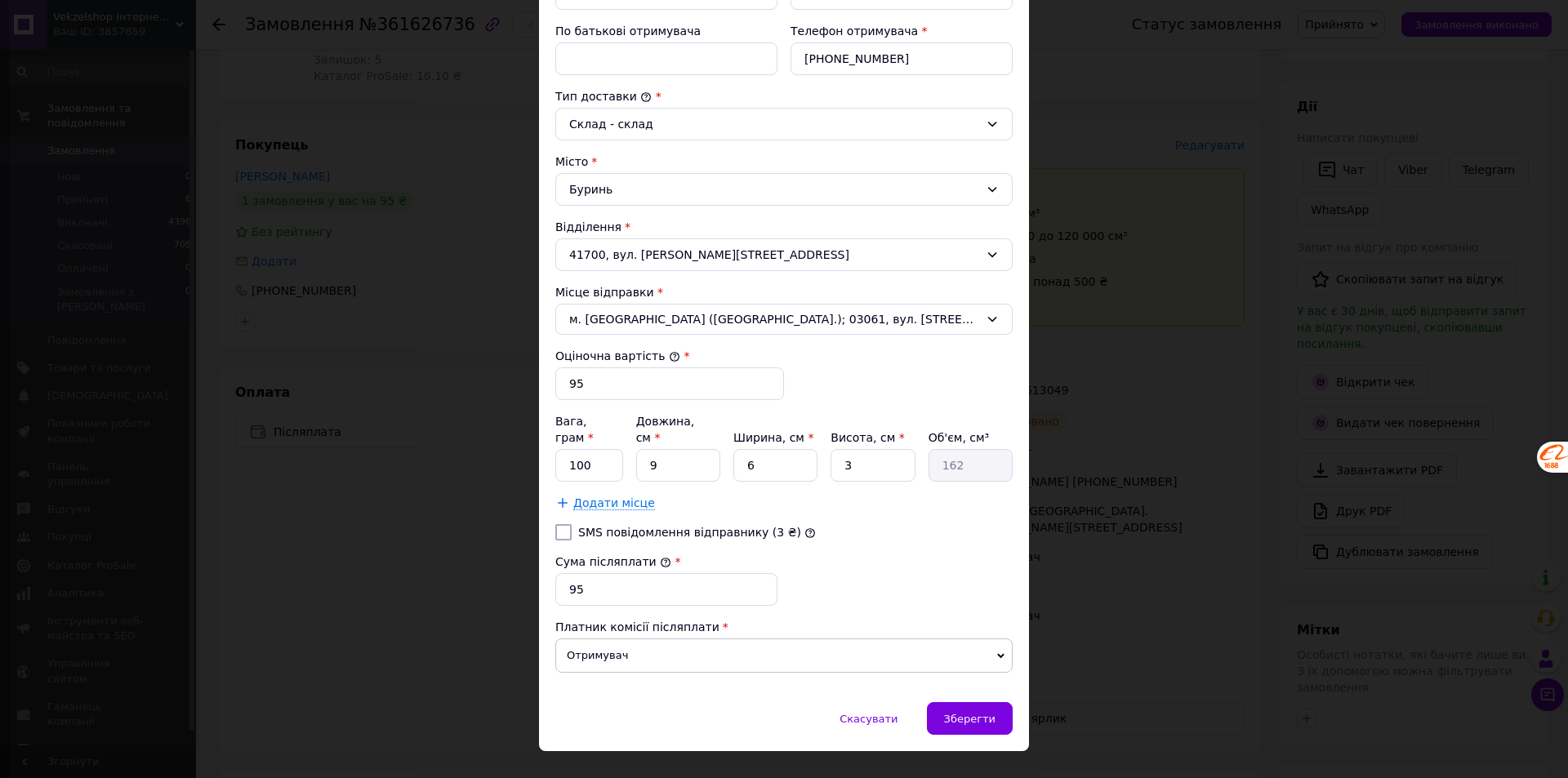
scroll to position [375, 0]
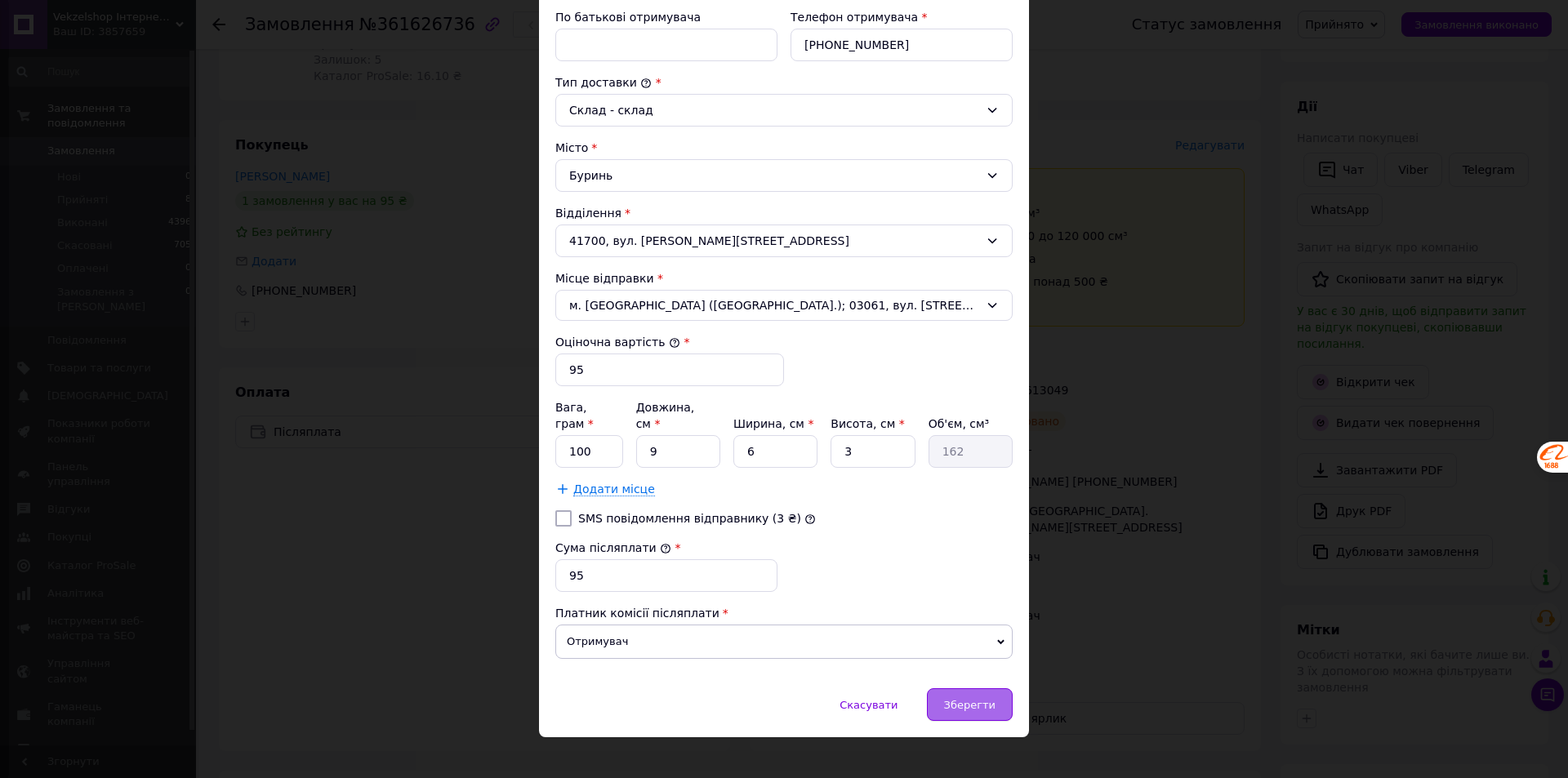
click at [969, 699] on span "Зберегти" at bounding box center [969, 705] width 52 height 12
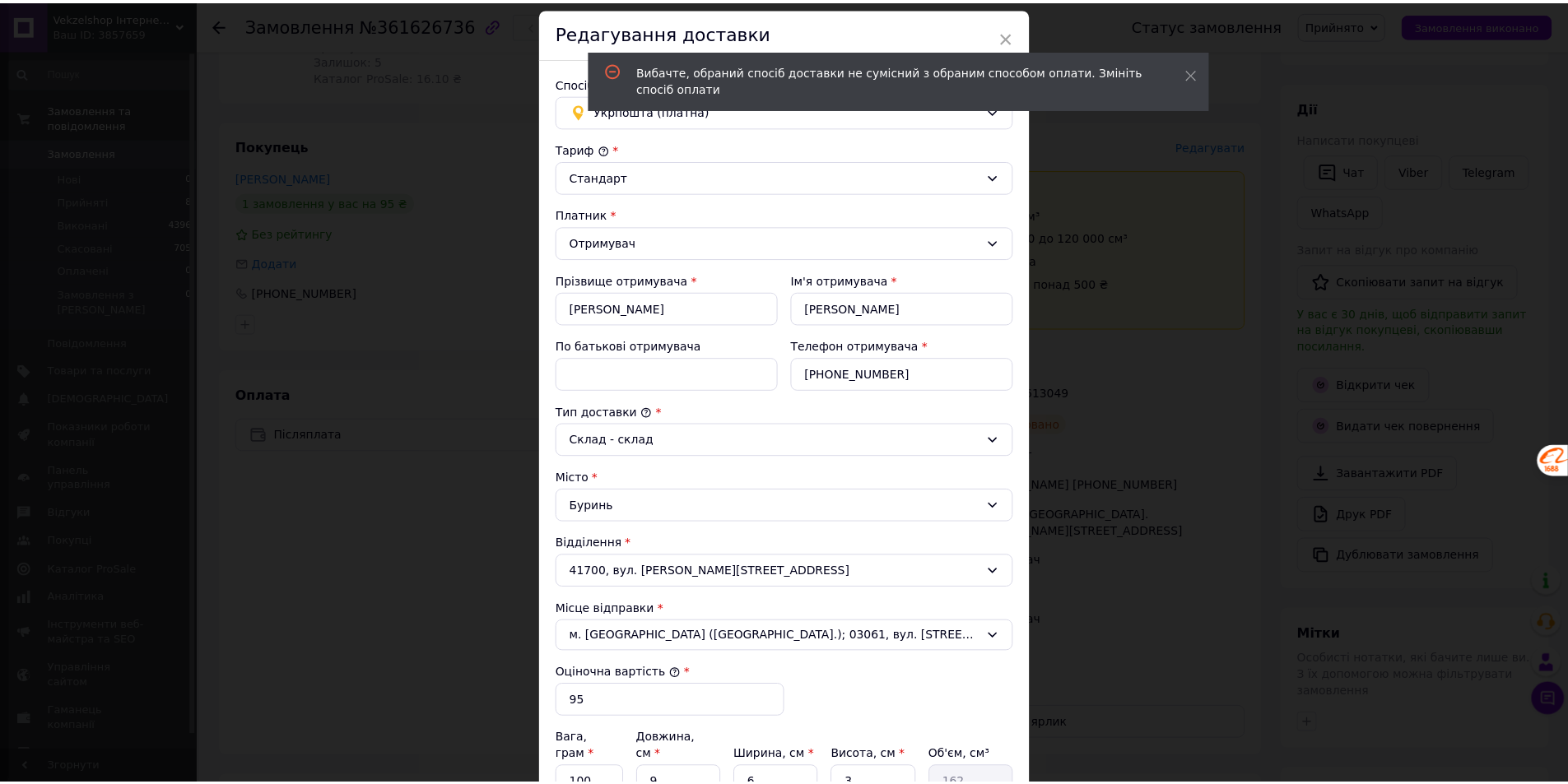
scroll to position [0, 0]
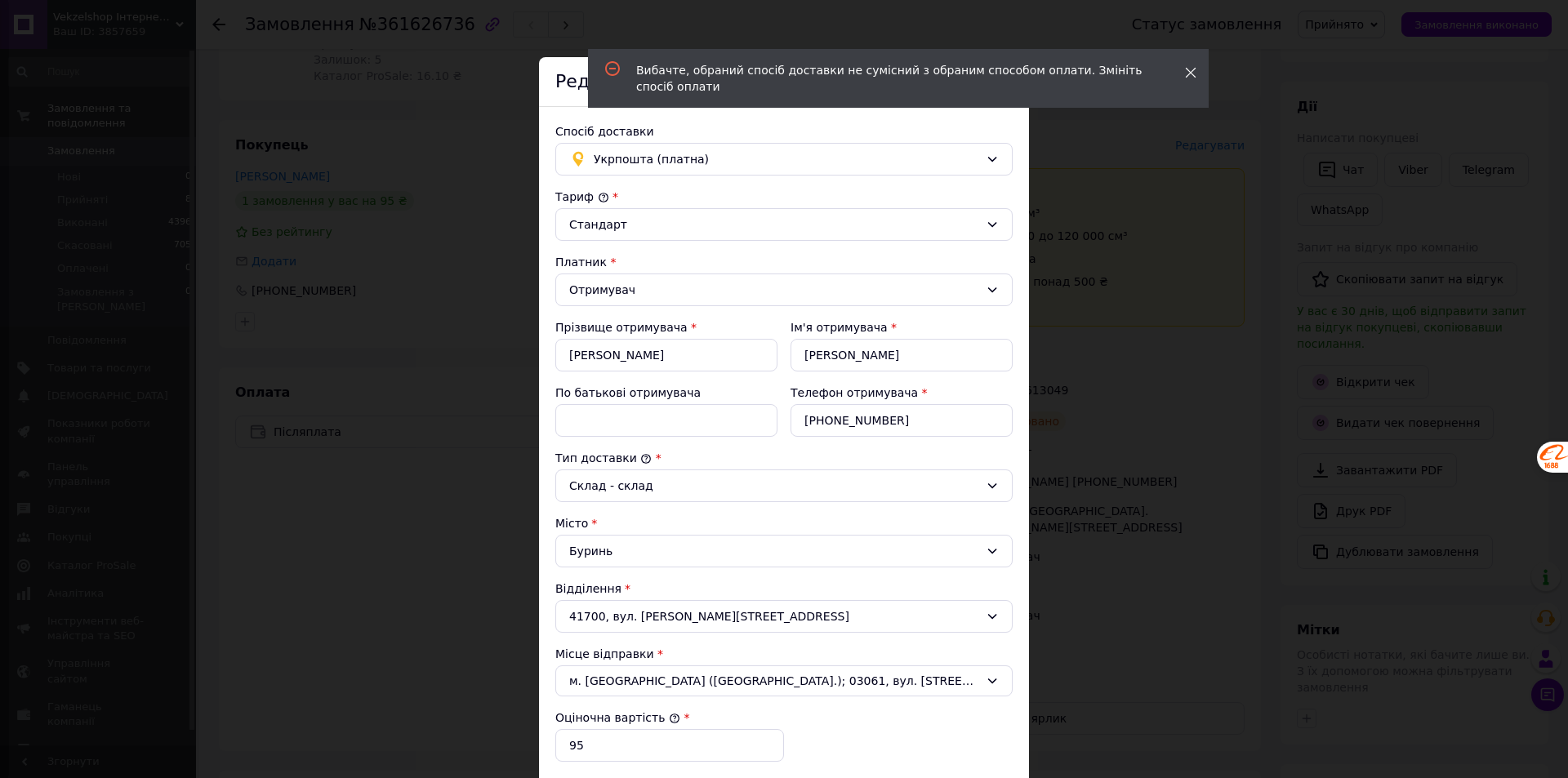
click at [1195, 72] on icon at bounding box center [1190, 72] width 11 height 11
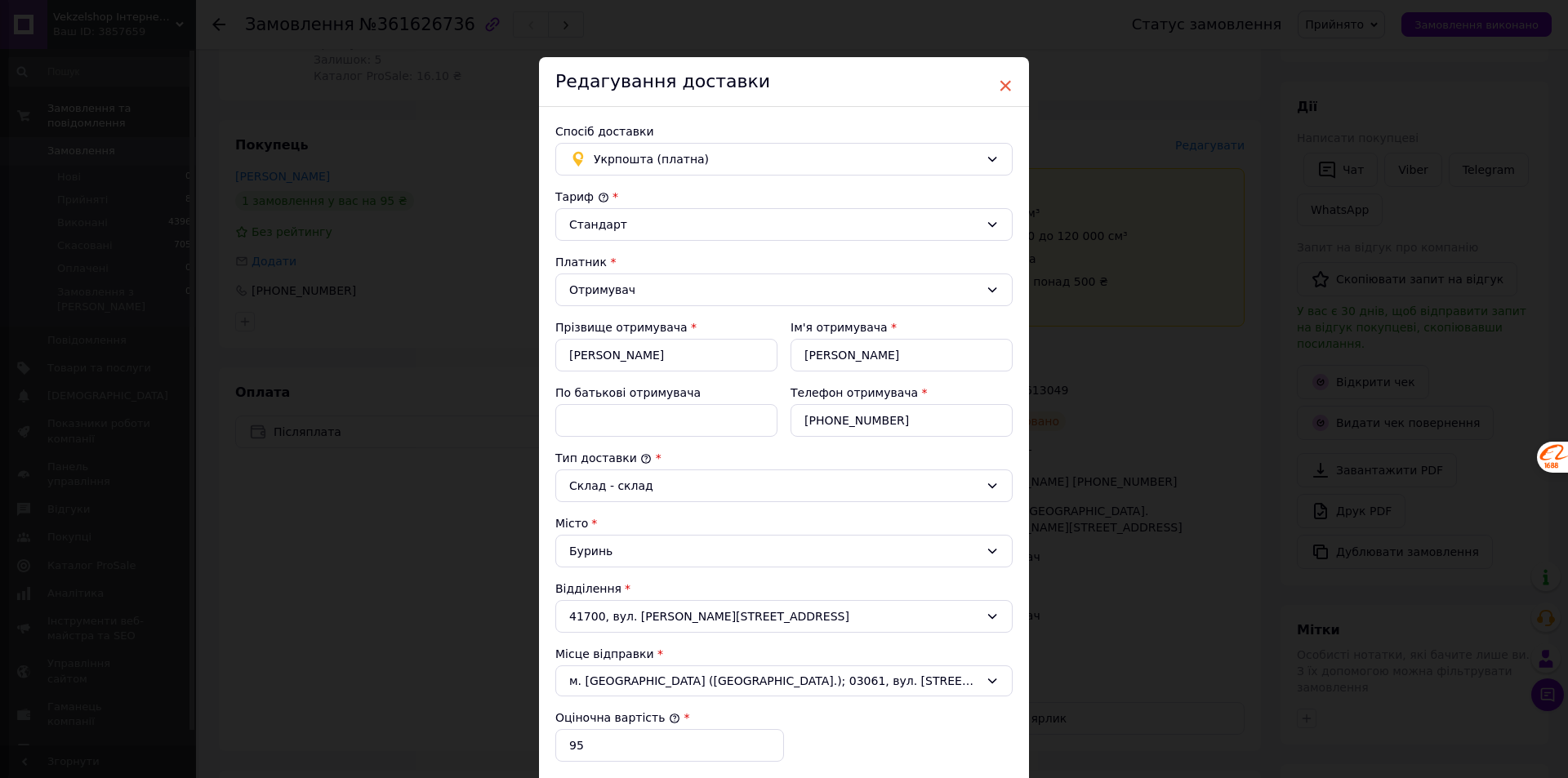
click at [1001, 91] on span "×" at bounding box center [1005, 86] width 15 height 27
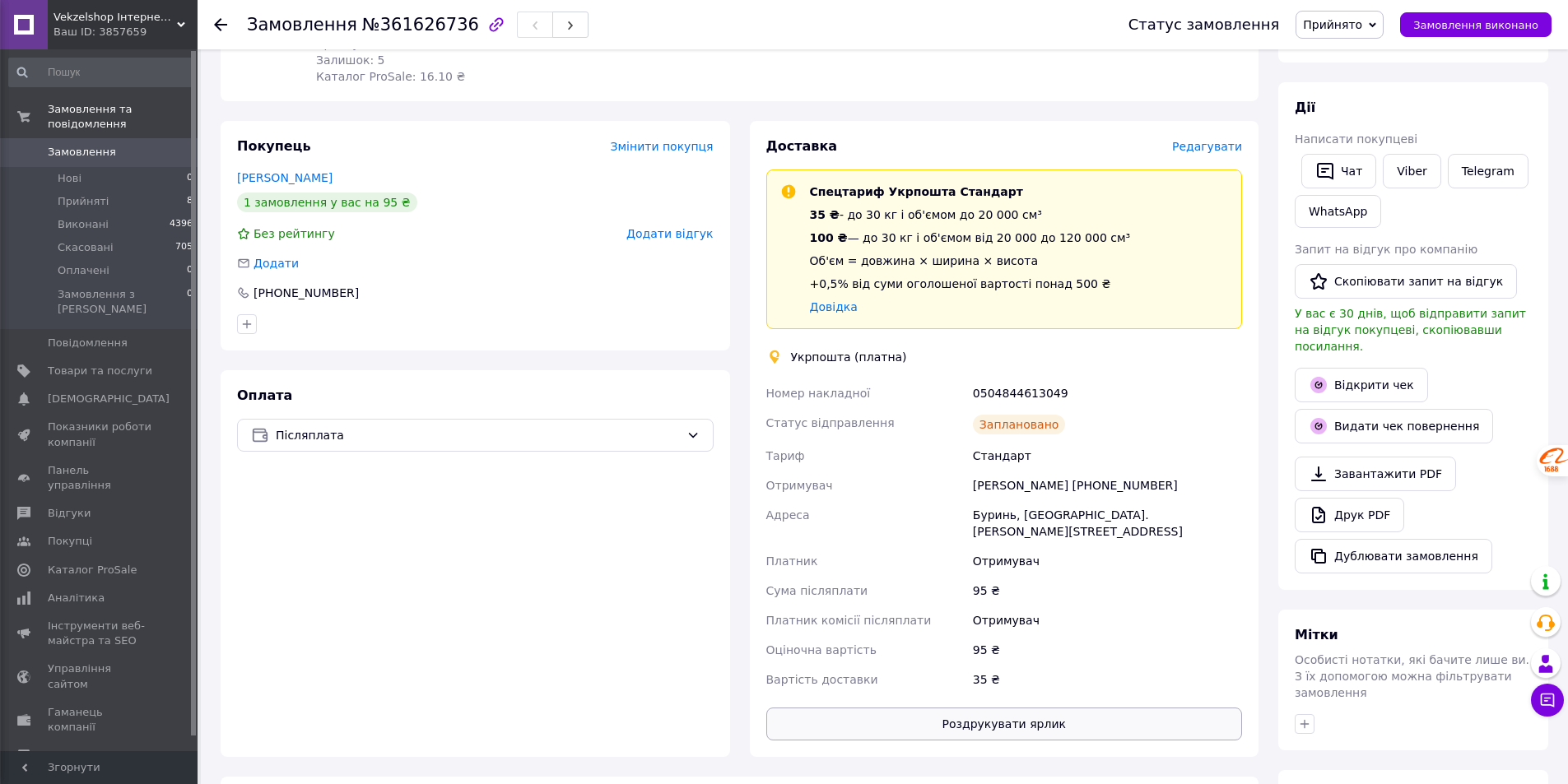
click at [932, 708] on button "Роздрукувати ярлик" at bounding box center [1004, 724] width 477 height 33
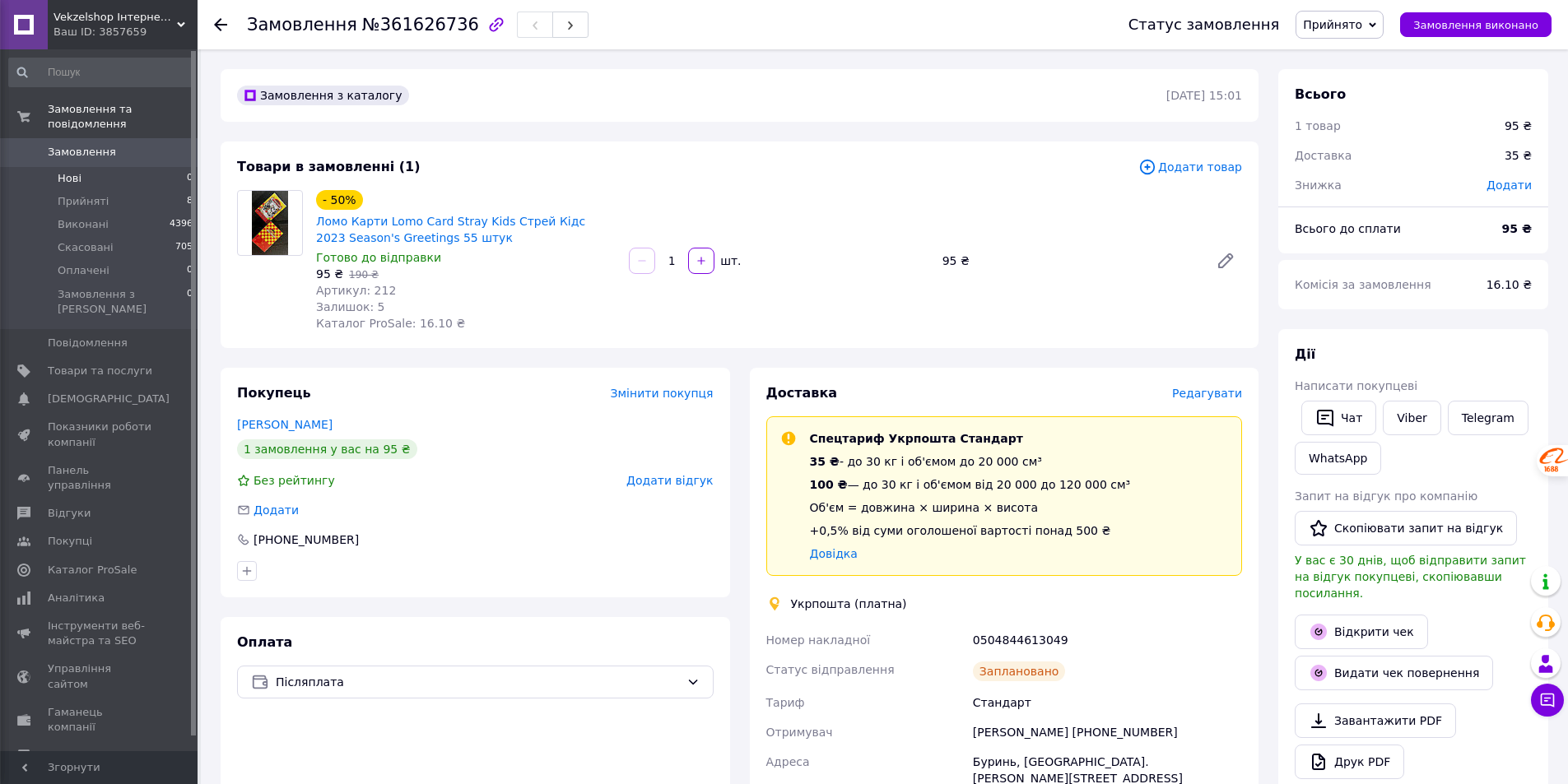
click at [67, 171] on span "Нові" at bounding box center [70, 178] width 24 height 15
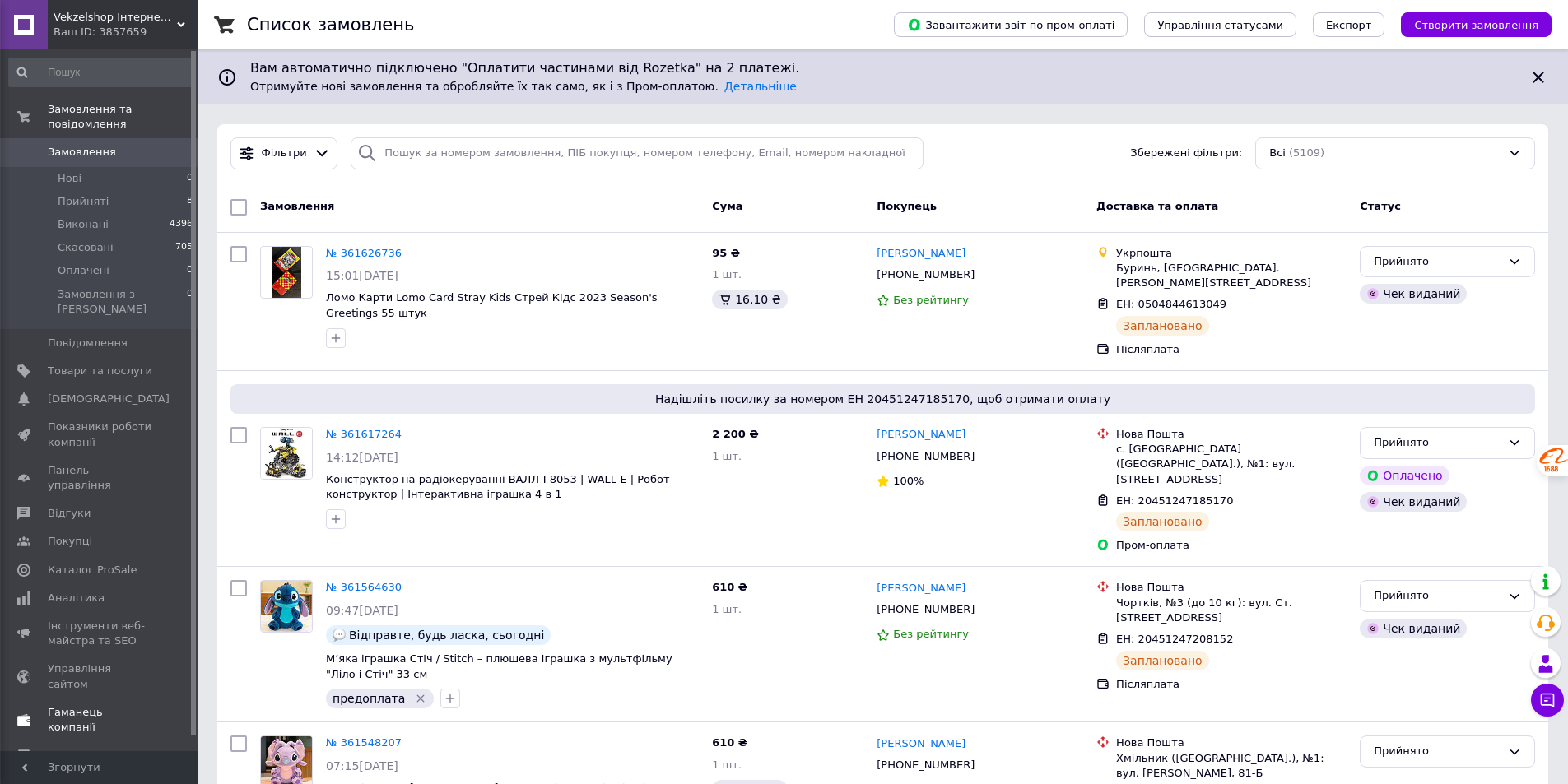
click at [105, 705] on span "Гаманець компанії" at bounding box center [100, 720] width 105 height 29
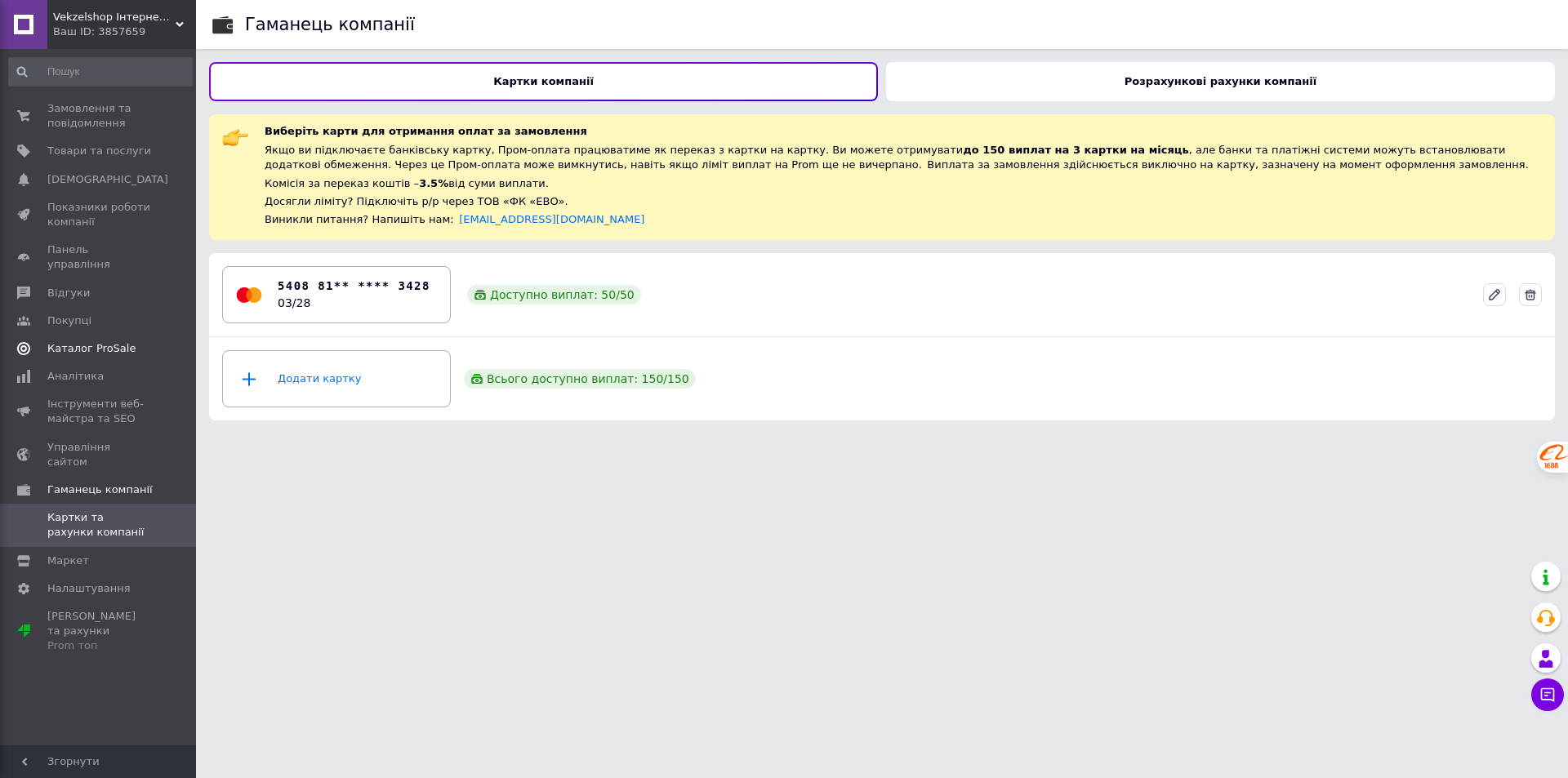
click at [71, 341] on span "Каталог ProSale" at bounding box center [91, 348] width 88 height 15
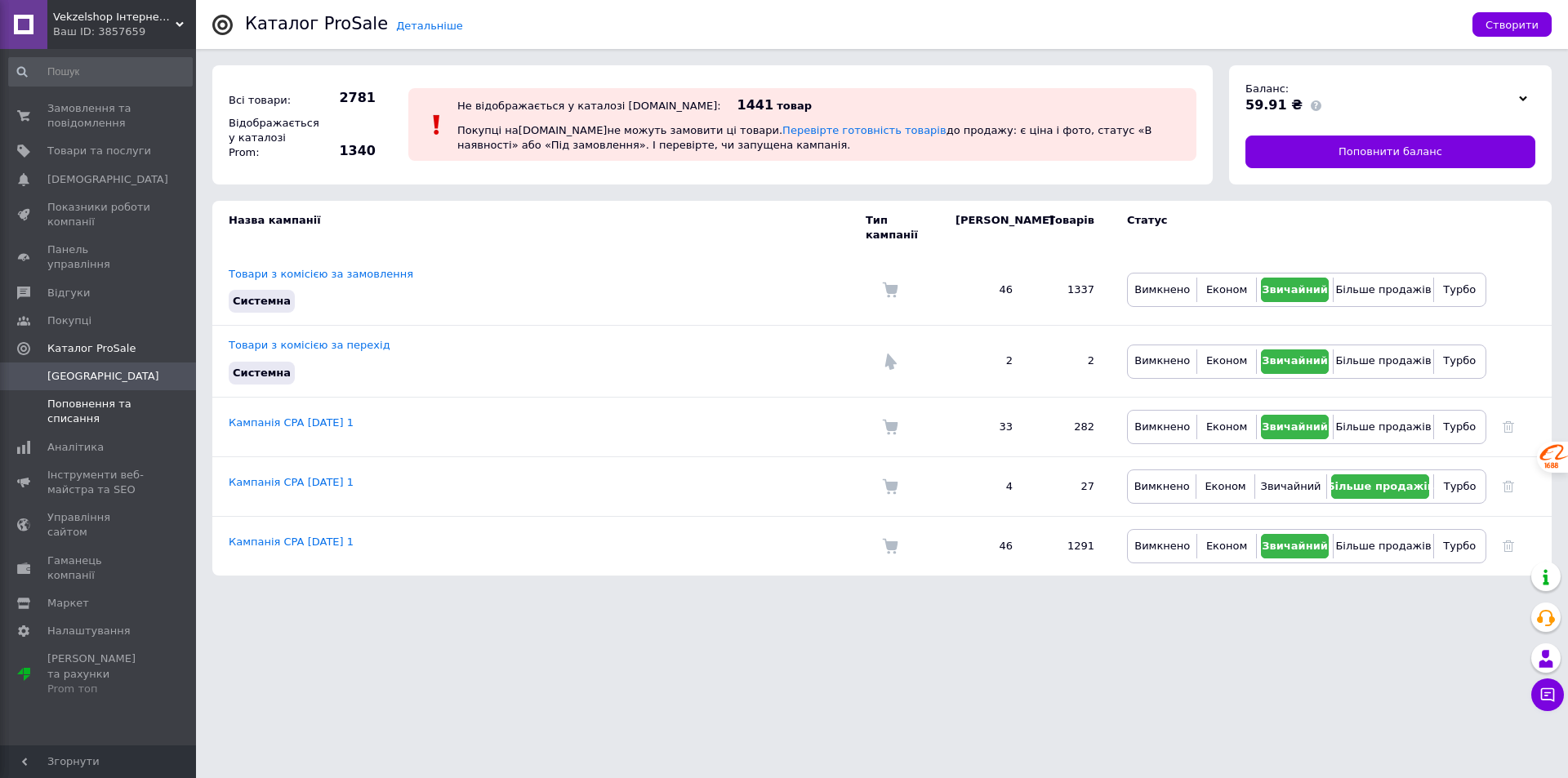
click at [75, 397] on span "Поповнення та списання" at bounding box center [99, 411] width 104 height 29
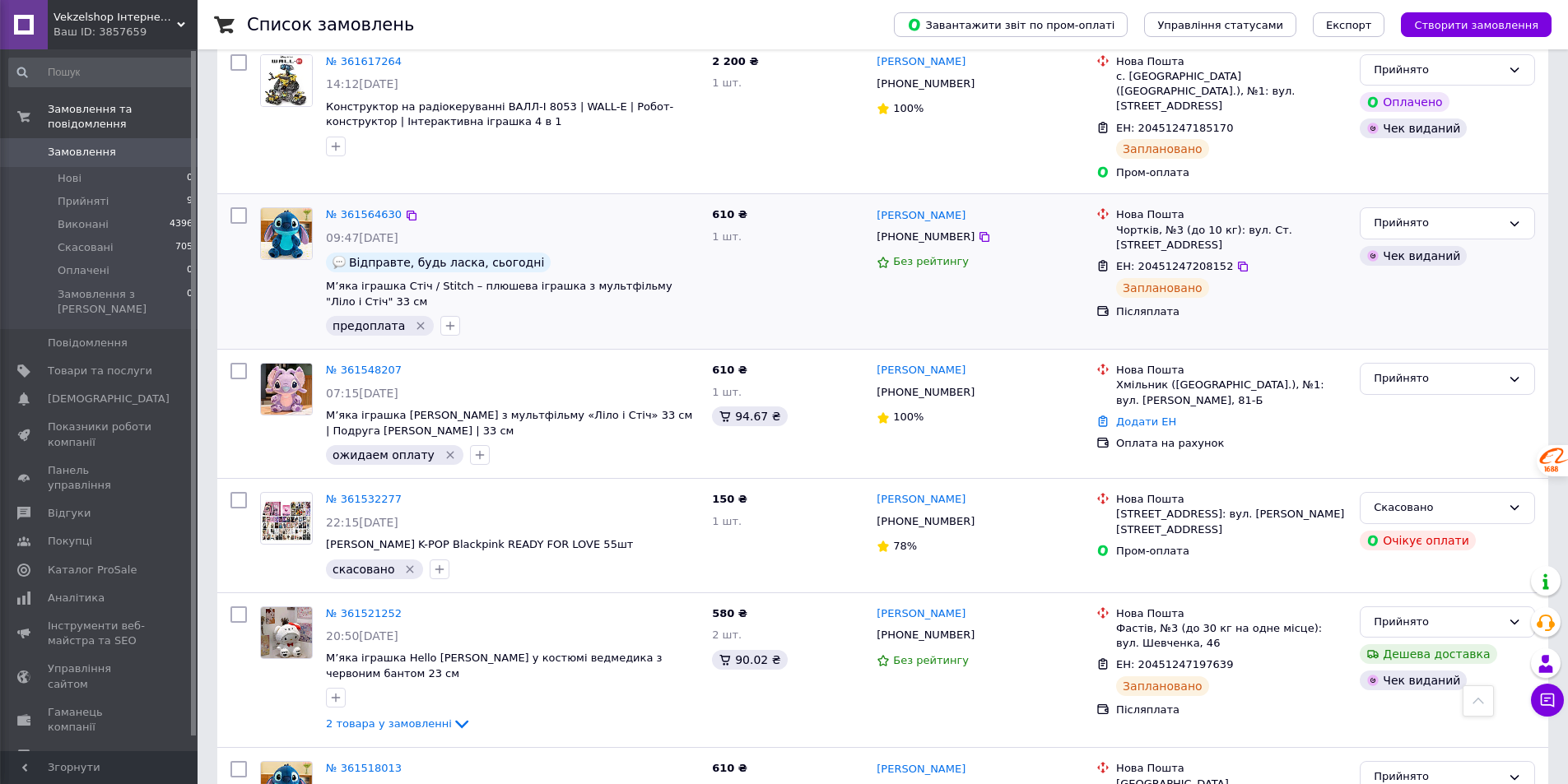
scroll to position [576, 0]
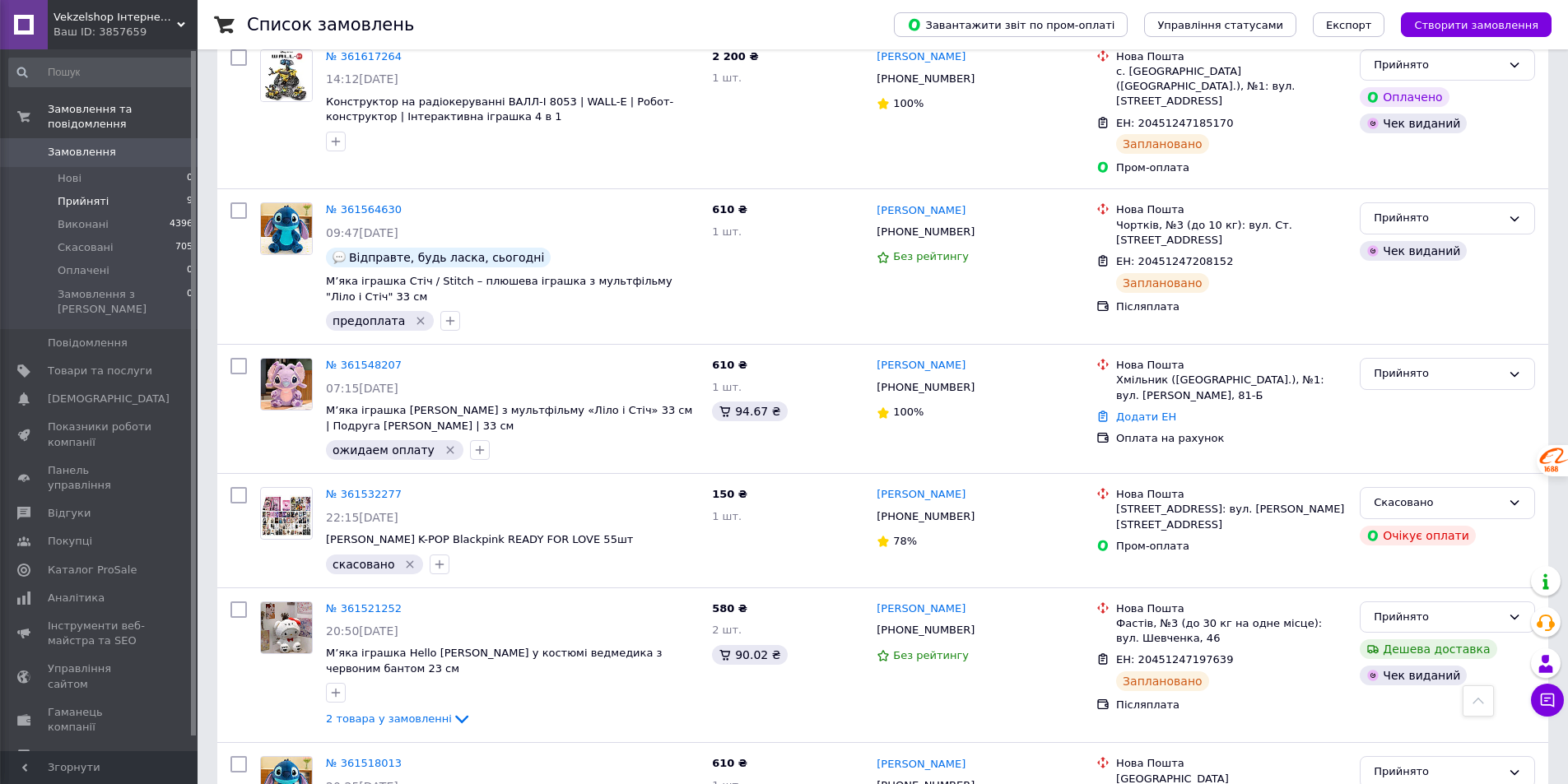
click at [77, 194] on span "Прийняті" at bounding box center [83, 201] width 51 height 15
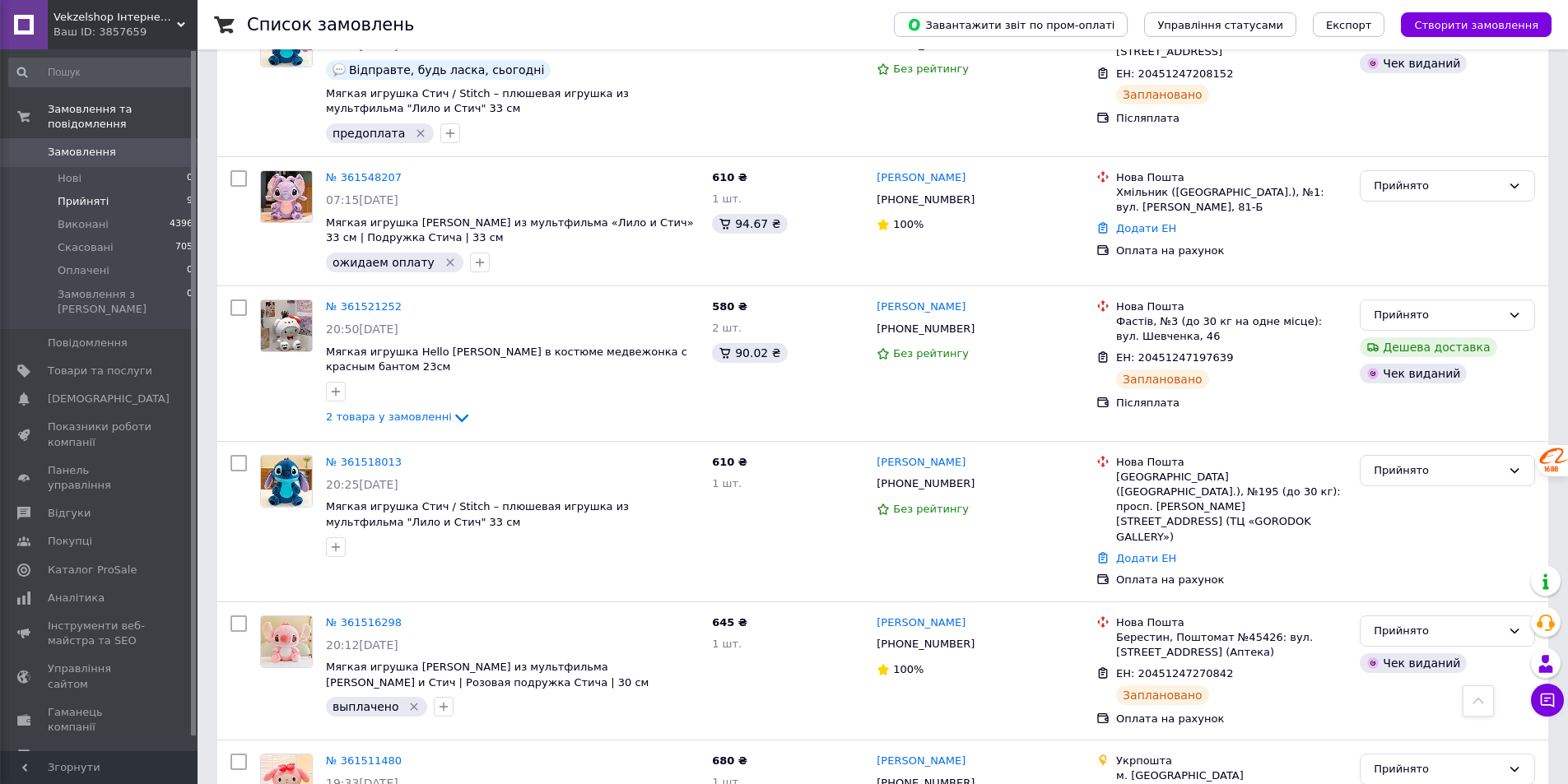
scroll to position [844, 0]
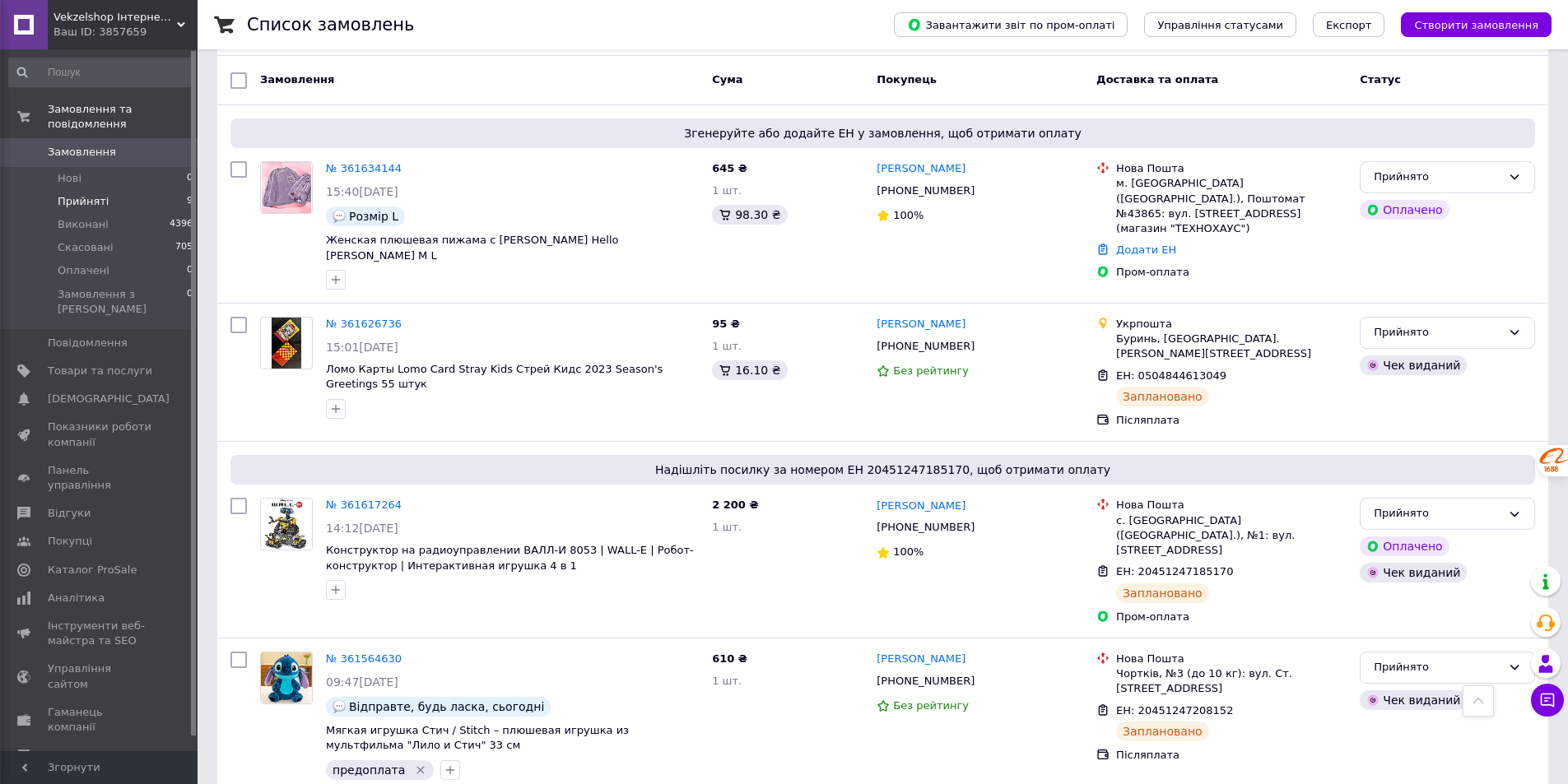
scroll to position [185, 0]
click at [79, 194] on span "Прийняті" at bounding box center [83, 201] width 51 height 15
